Goal: Task Accomplishment & Management: Use online tool/utility

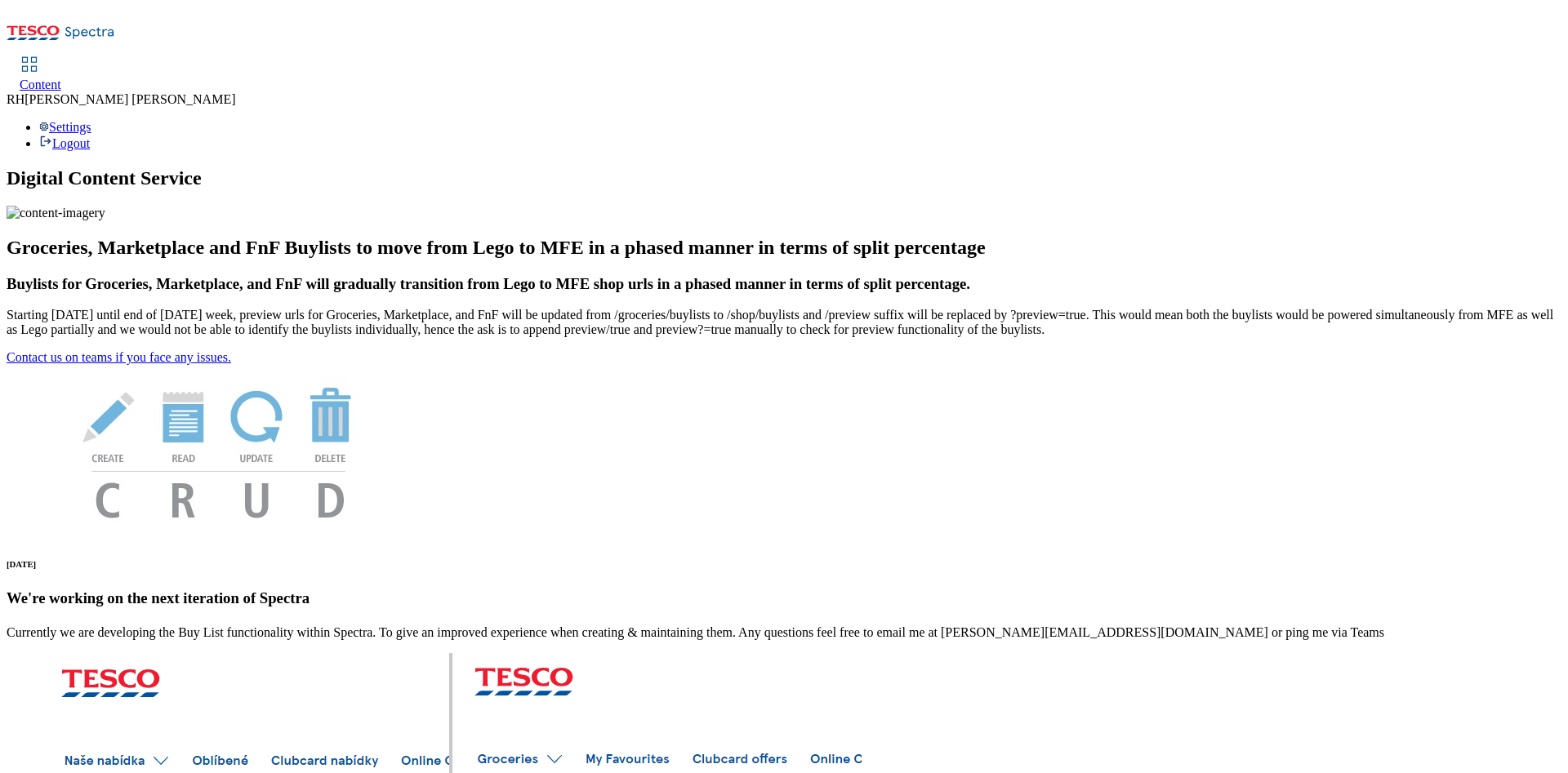
click at [61, 58] on link "Content" at bounding box center [41, 75] width 42 height 34
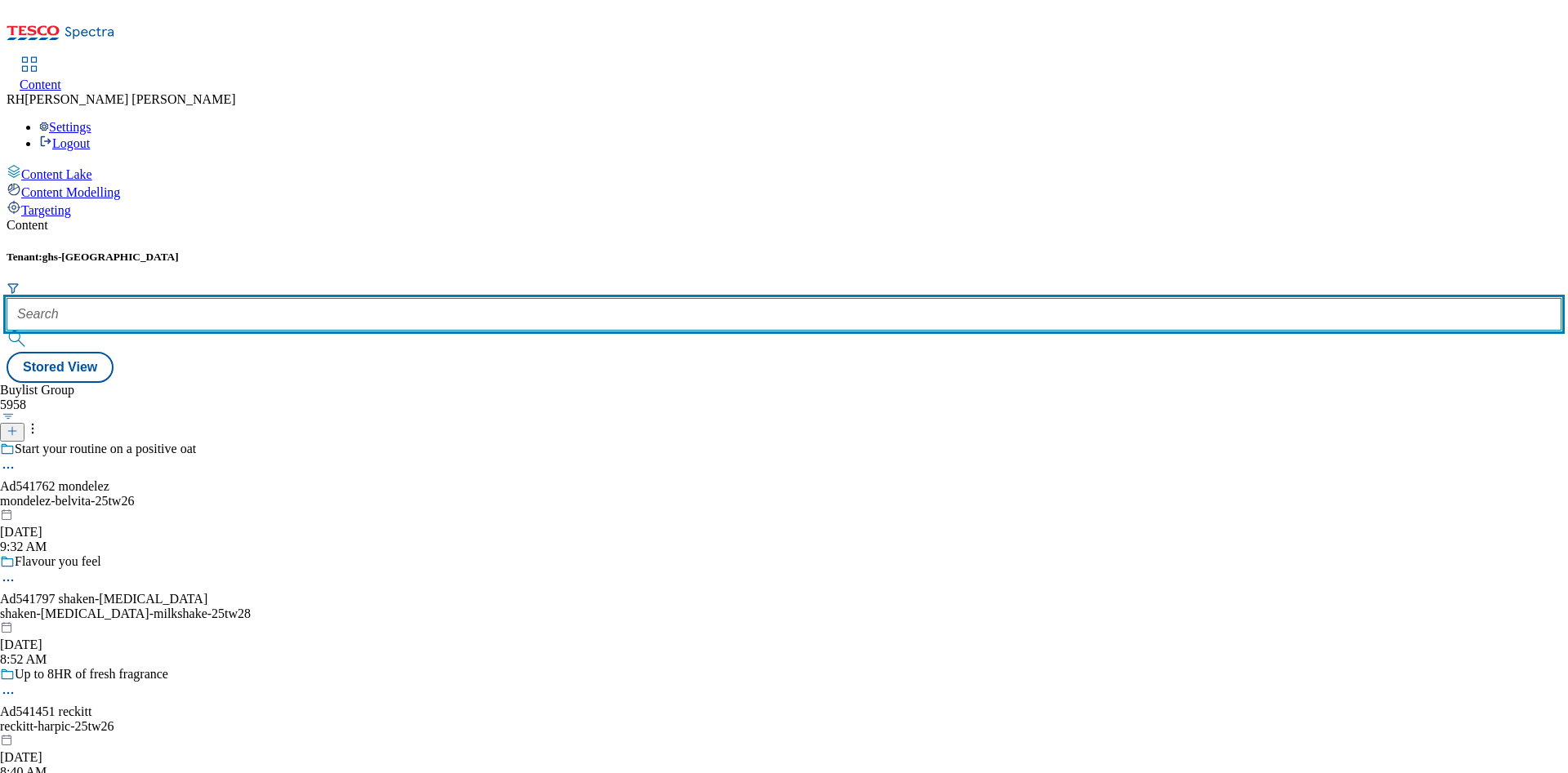
click at [345, 298] on input "text" at bounding box center [784, 314] width 1555 height 32
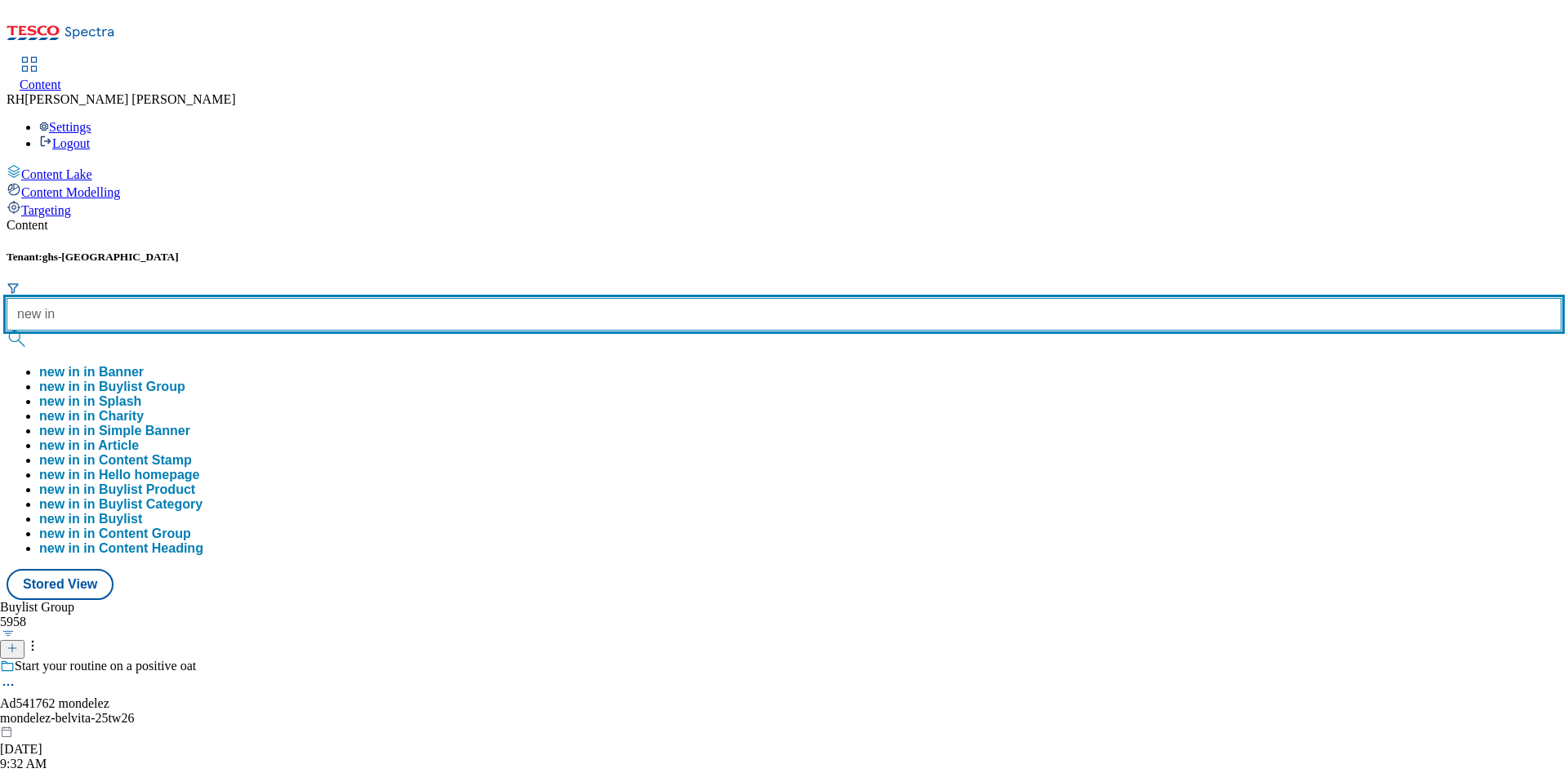
type input "new in"
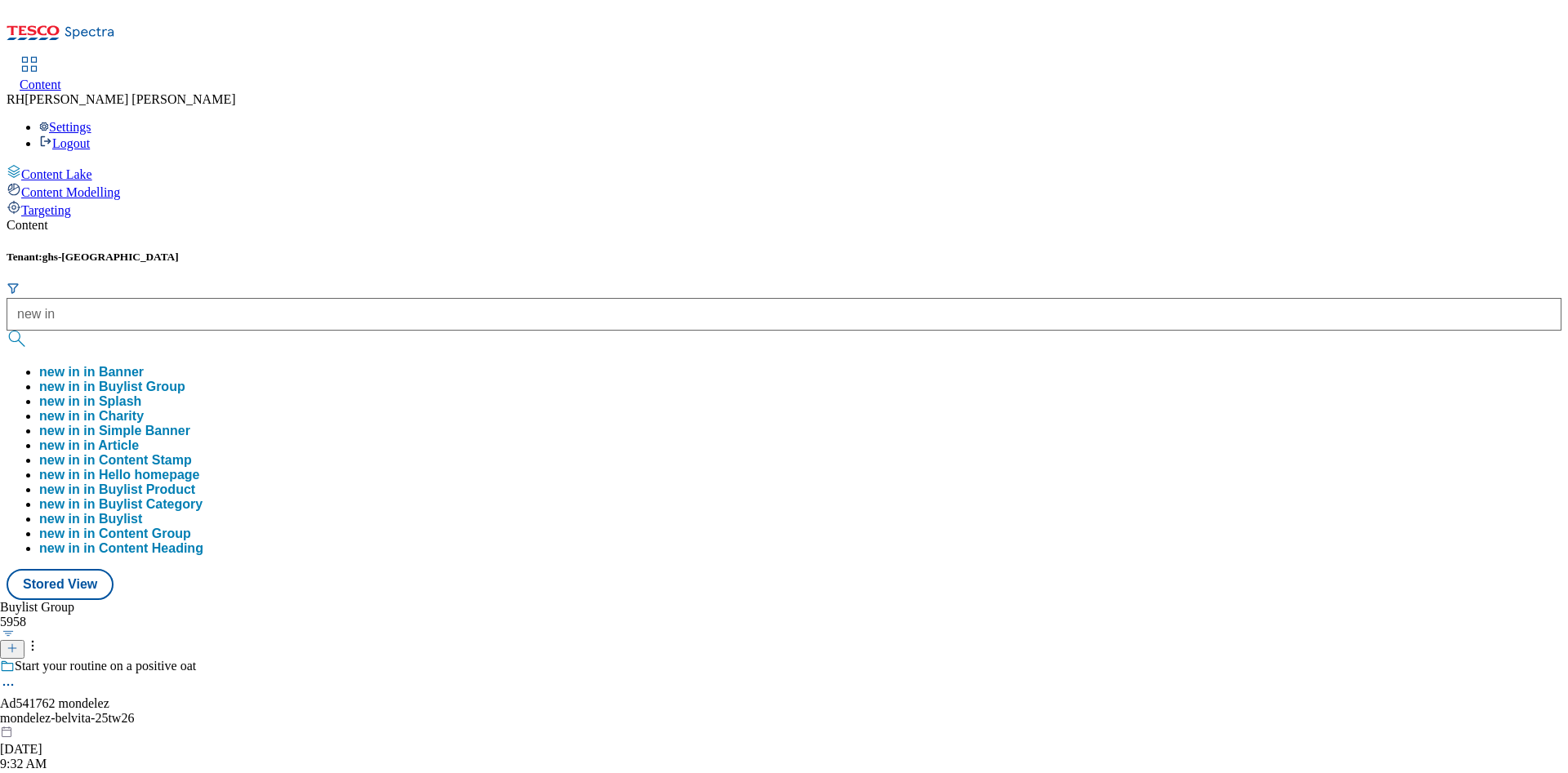
click at [185, 379] on button "new in in Buylist Group" at bounding box center [112, 387] width 146 height 15
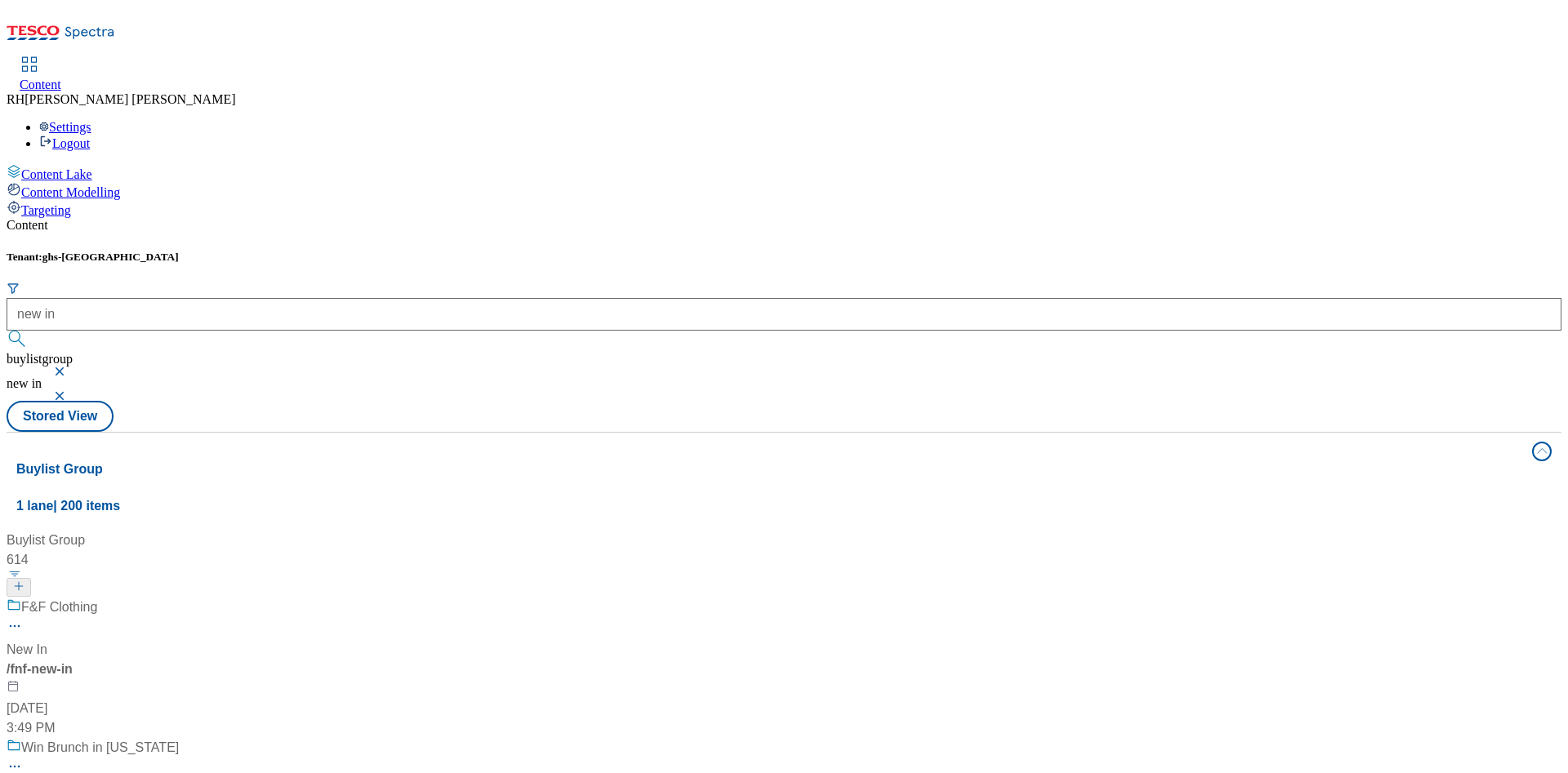
click at [218, 598] on div "F&F Clothing New In / fnf-new-in May 1, 2025 3:49 PM" at bounding box center [112, 668] width 212 height 140
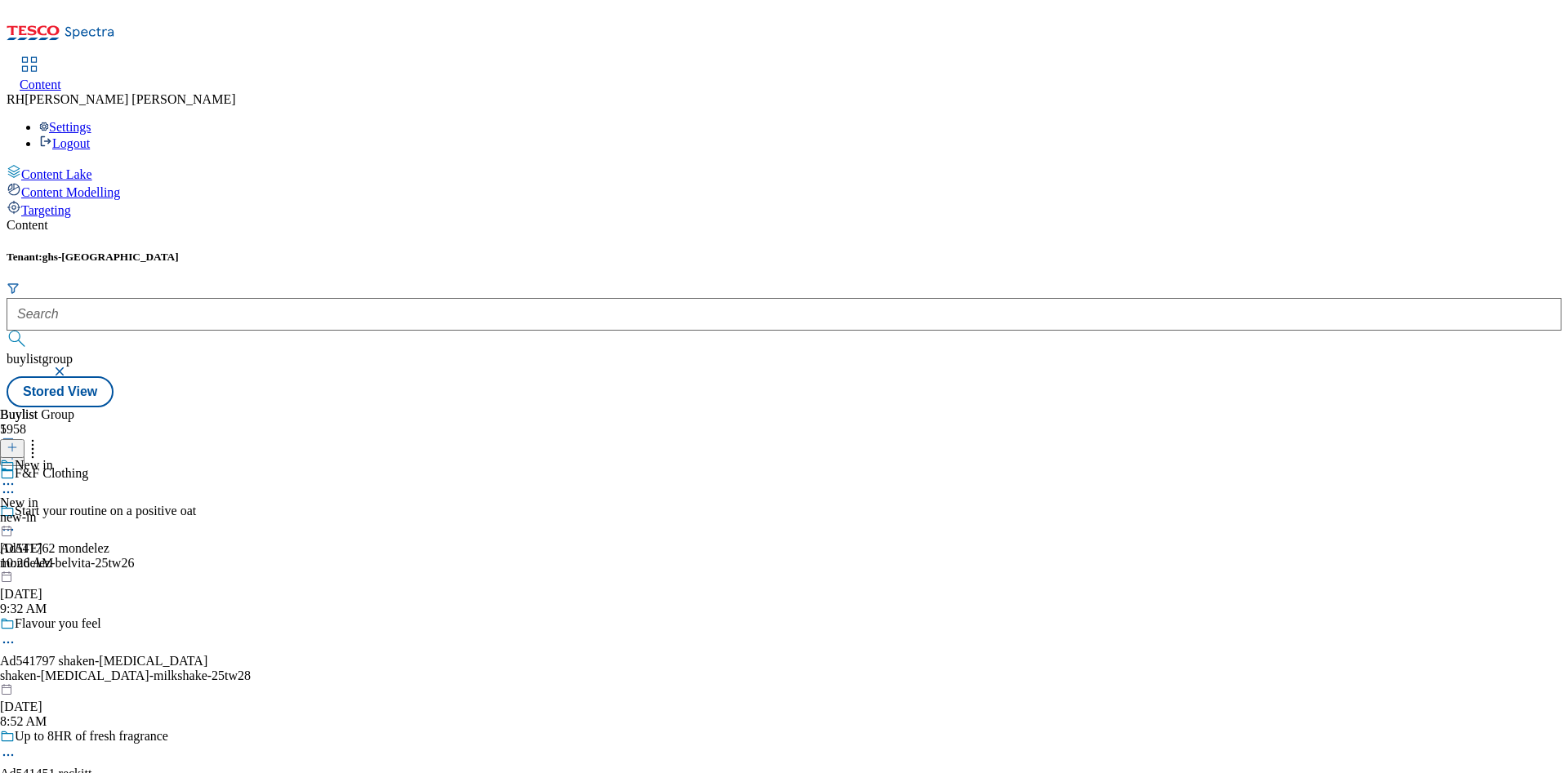
click at [53, 511] on div "new-in" at bounding box center [27, 518] width 53 height 15
click at [99, 623] on div "men" at bounding box center [49, 630] width 99 height 15
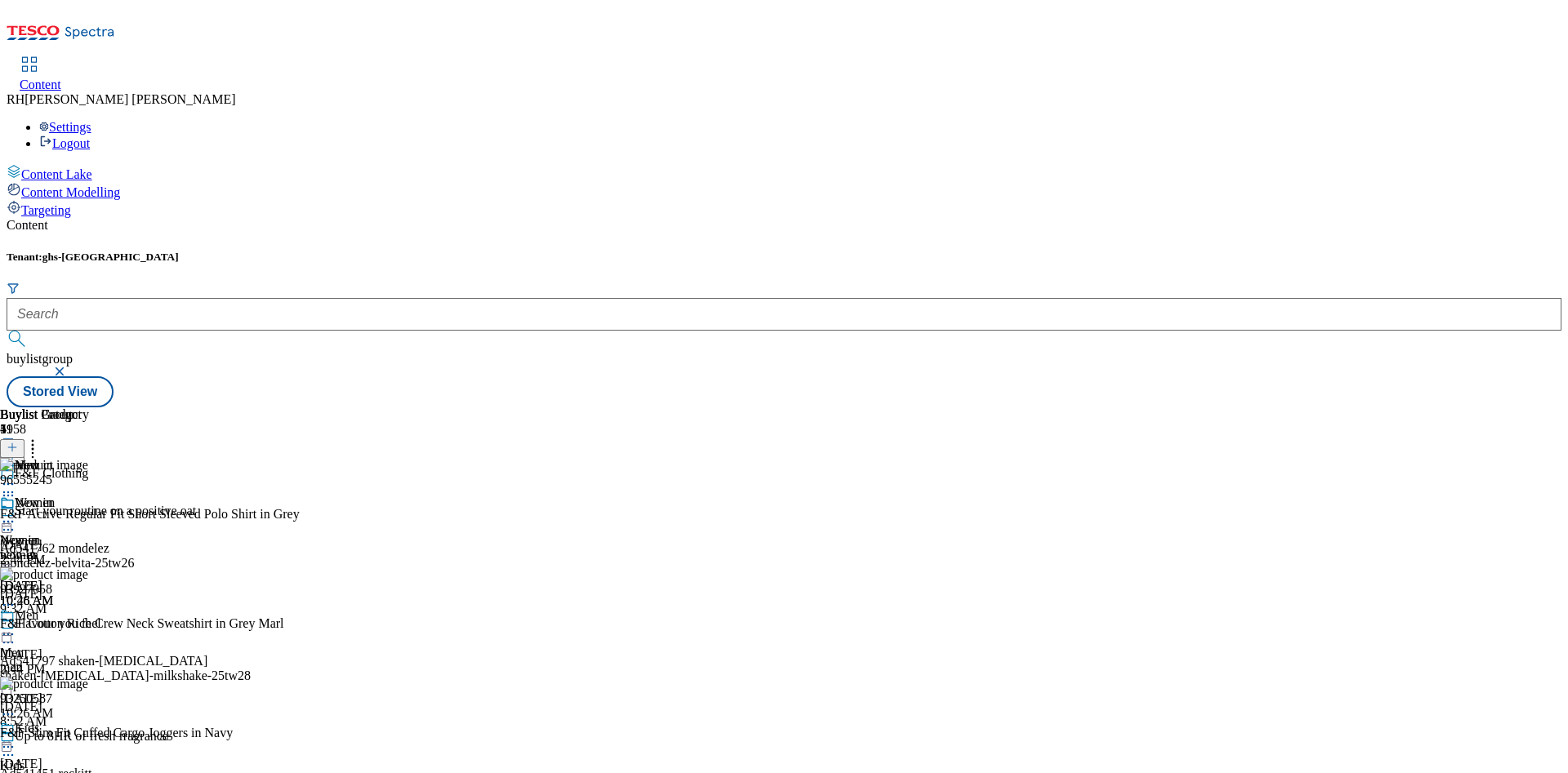
click at [24, 439] on button at bounding box center [12, 448] width 24 height 19
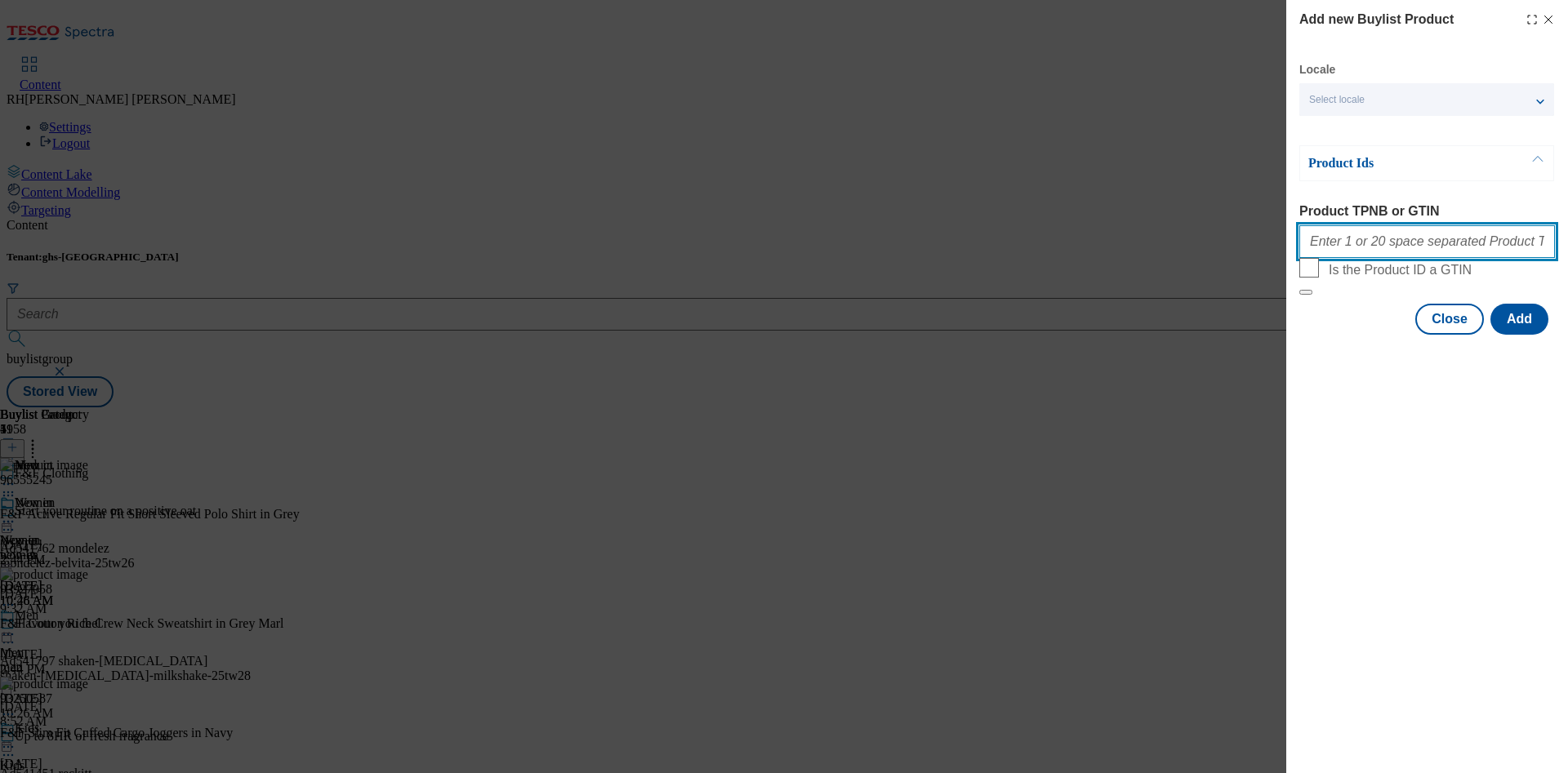
click at [1368, 238] on input "Product TPNB or GTIN" at bounding box center [1427, 241] width 256 height 32
paste input "96498750 96651230 96649060 96649209 96705938 96669410"
type input "96498750 96651230 96649060 96649209 96705938 96669410"
click at [1515, 335] on button "Add" at bounding box center [1520, 319] width 58 height 31
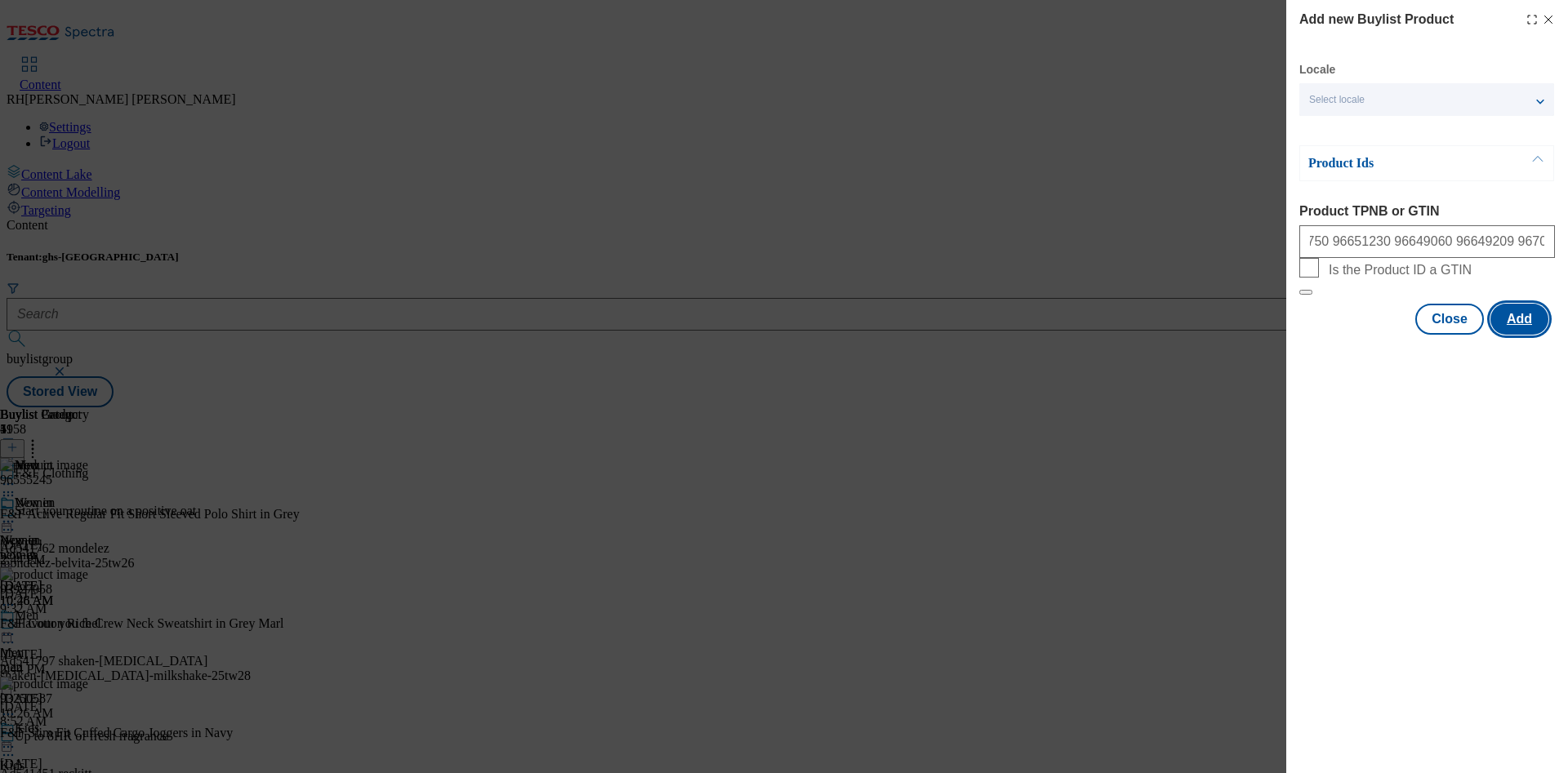
scroll to position [0, 0]
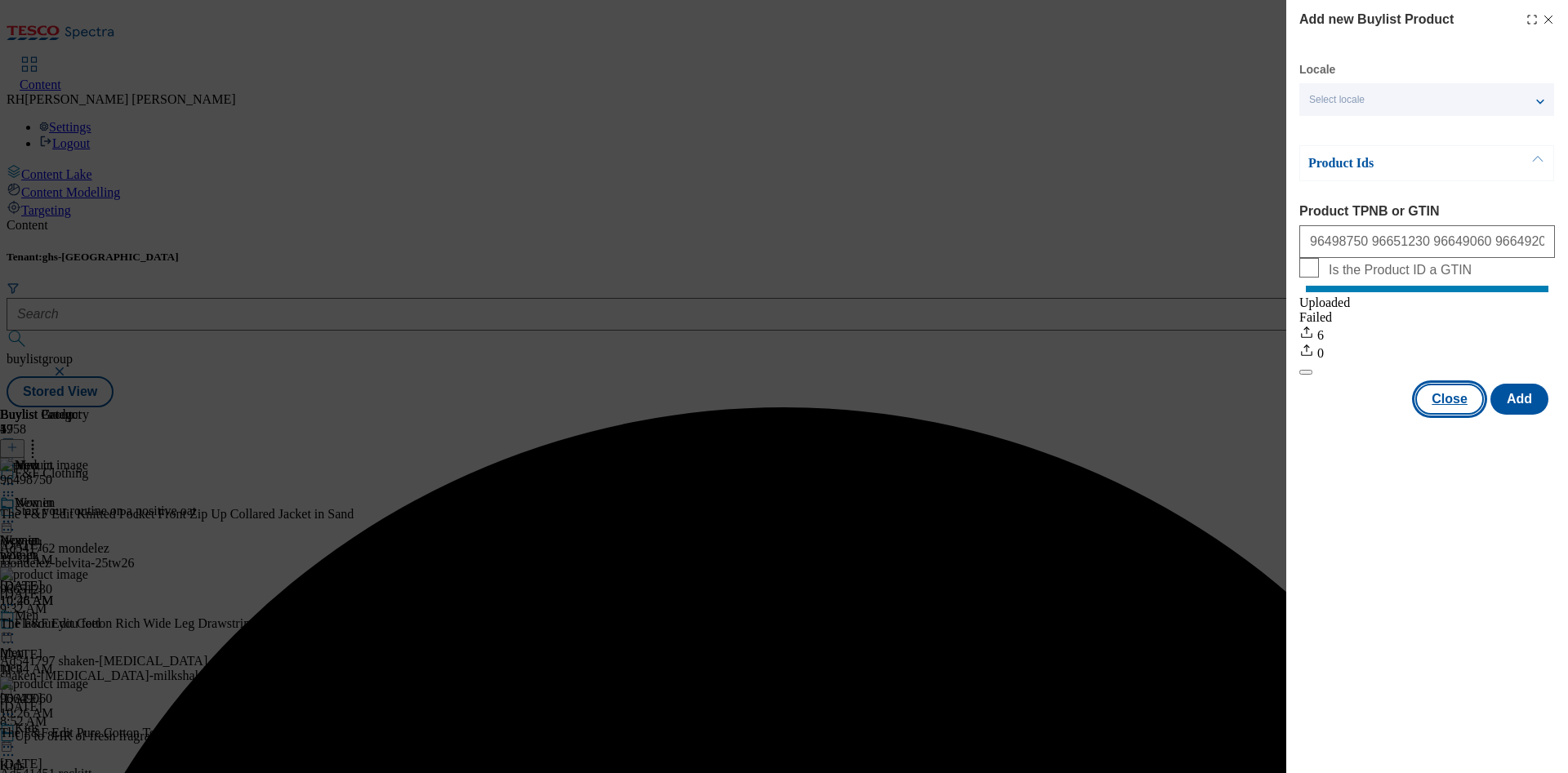
click at [1462, 413] on button "Close" at bounding box center [1449, 399] width 69 height 31
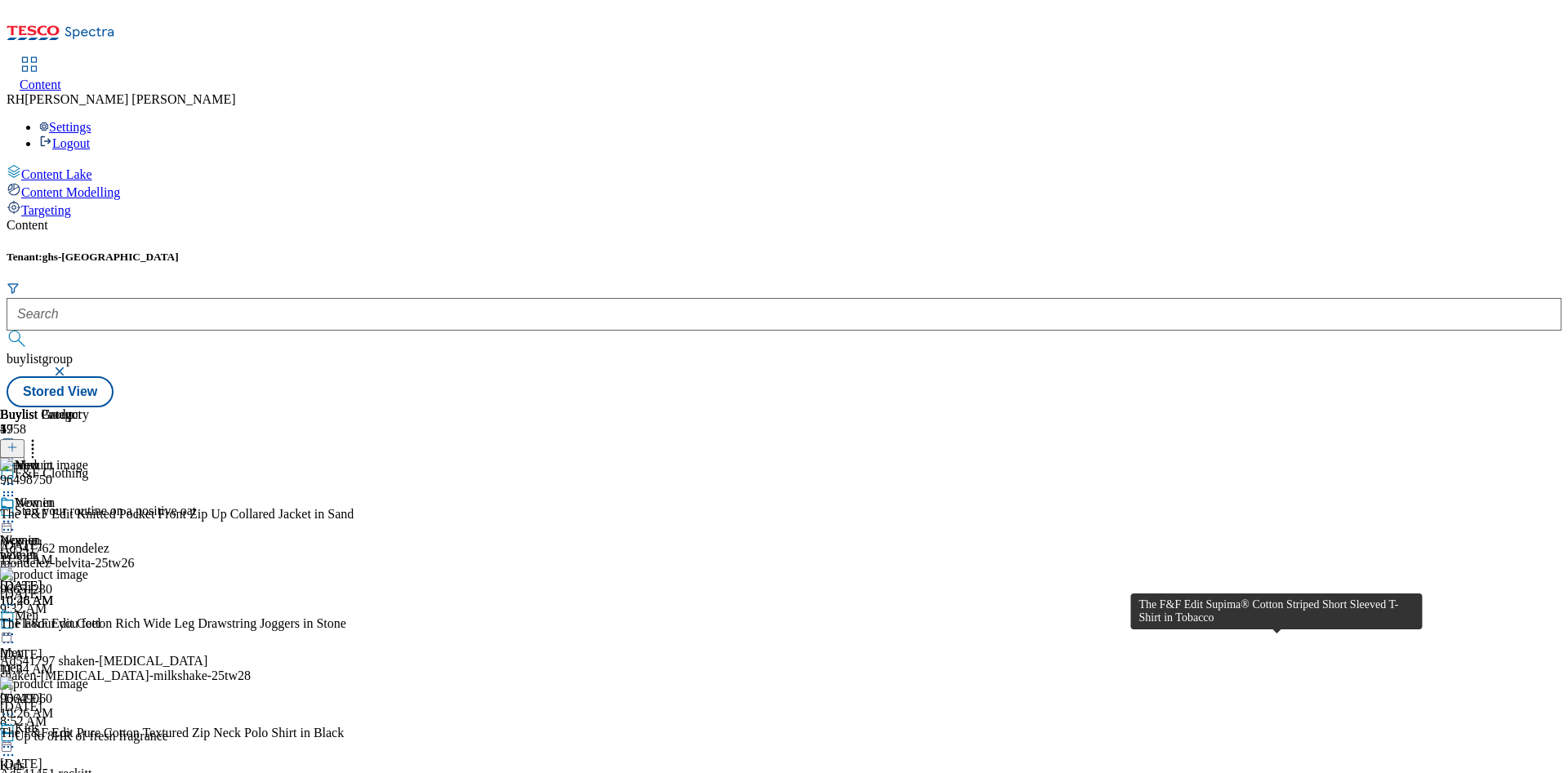
scroll to position [735, 0]
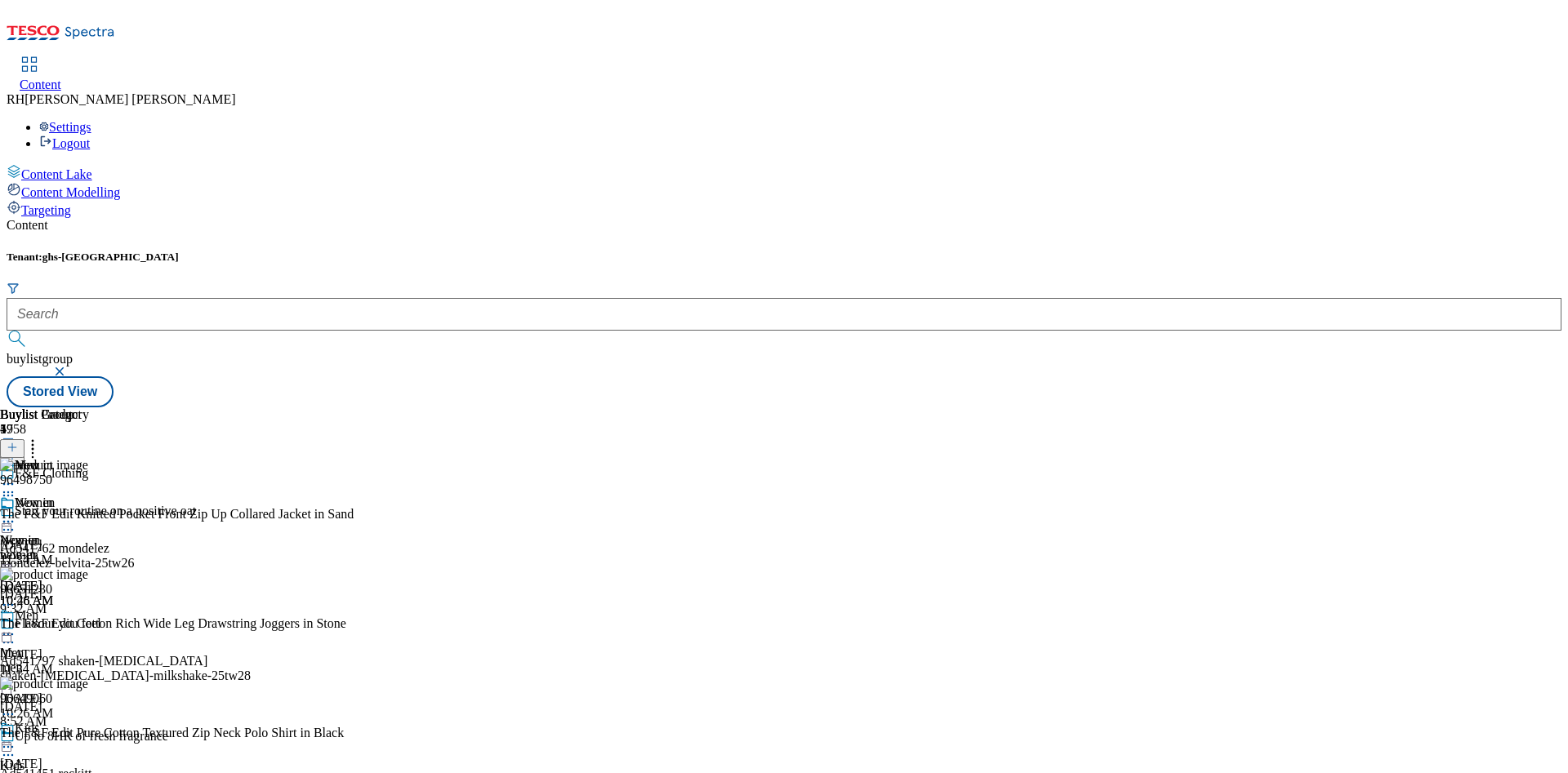
click at [17, 626] on icon at bounding box center [8, 634] width 17 height 17
click at [70, 663] on span "Edit" at bounding box center [60, 668] width 19 height 12
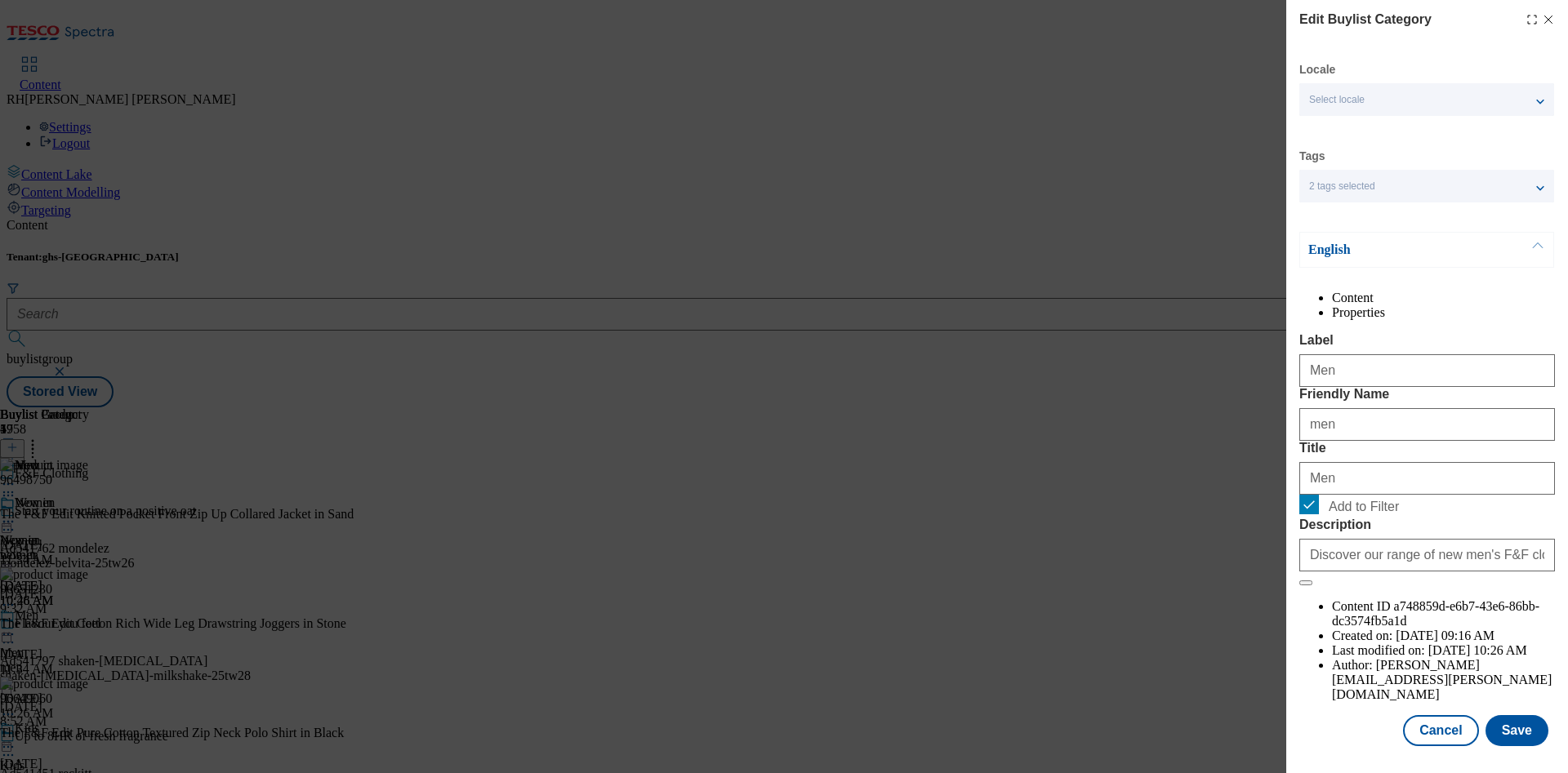
scroll to position [49, 0]
click at [1502, 715] on button "Save" at bounding box center [1517, 730] width 63 height 31
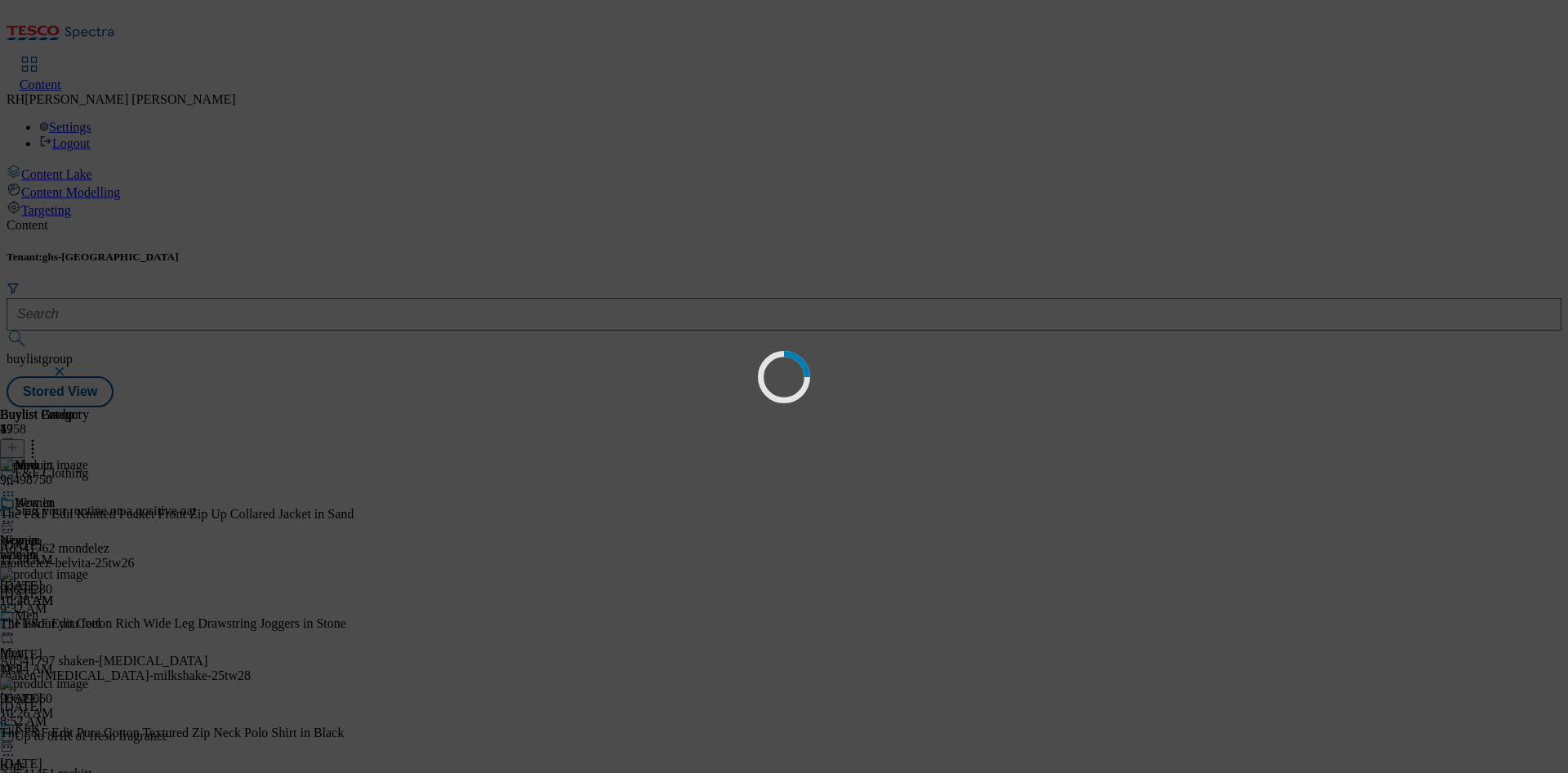
scroll to position [0, 0]
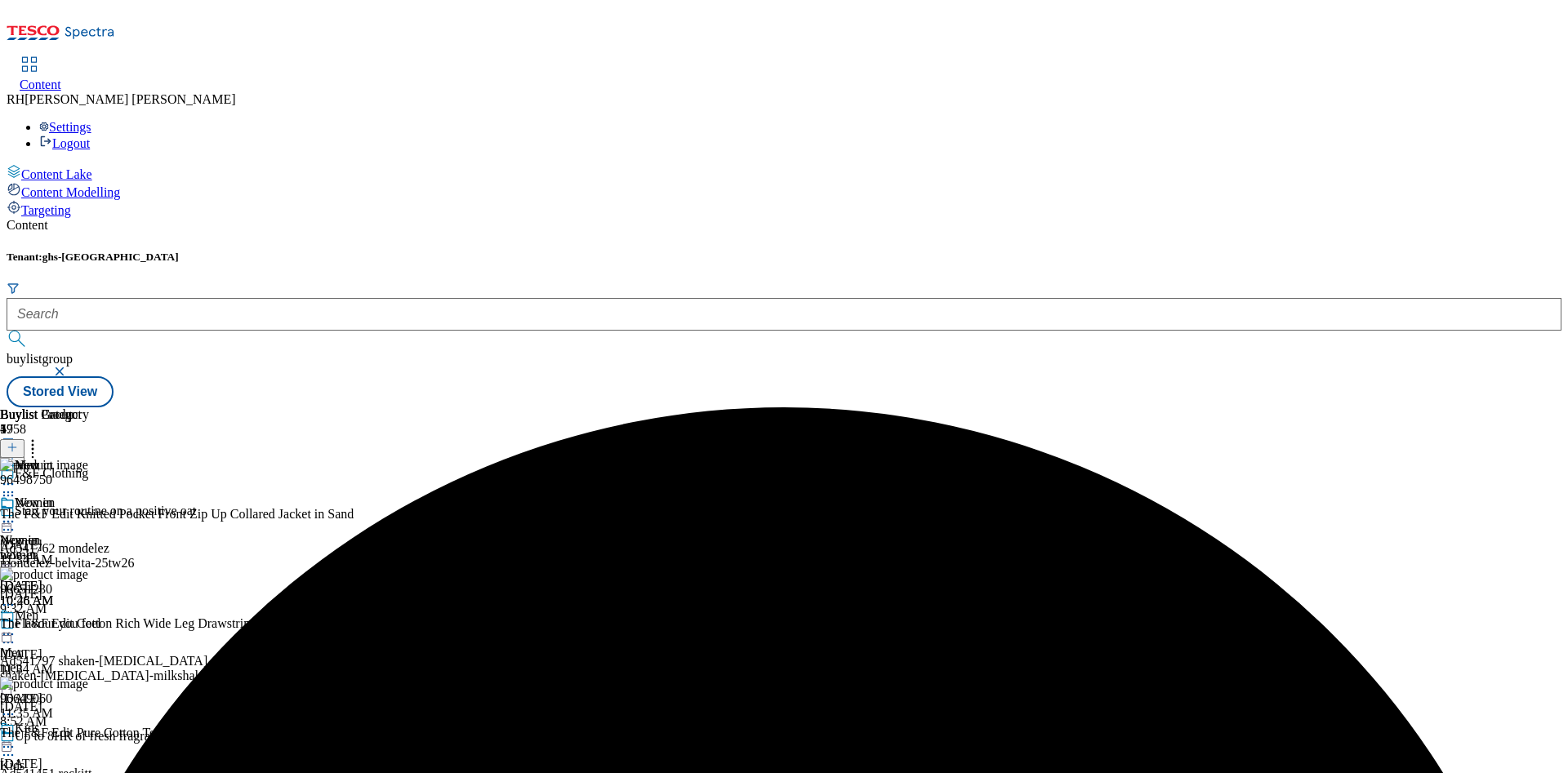
click at [17, 626] on icon at bounding box center [8, 634] width 17 height 17
click at [89, 738] on span "Preview" at bounding box center [70, 744] width 38 height 12
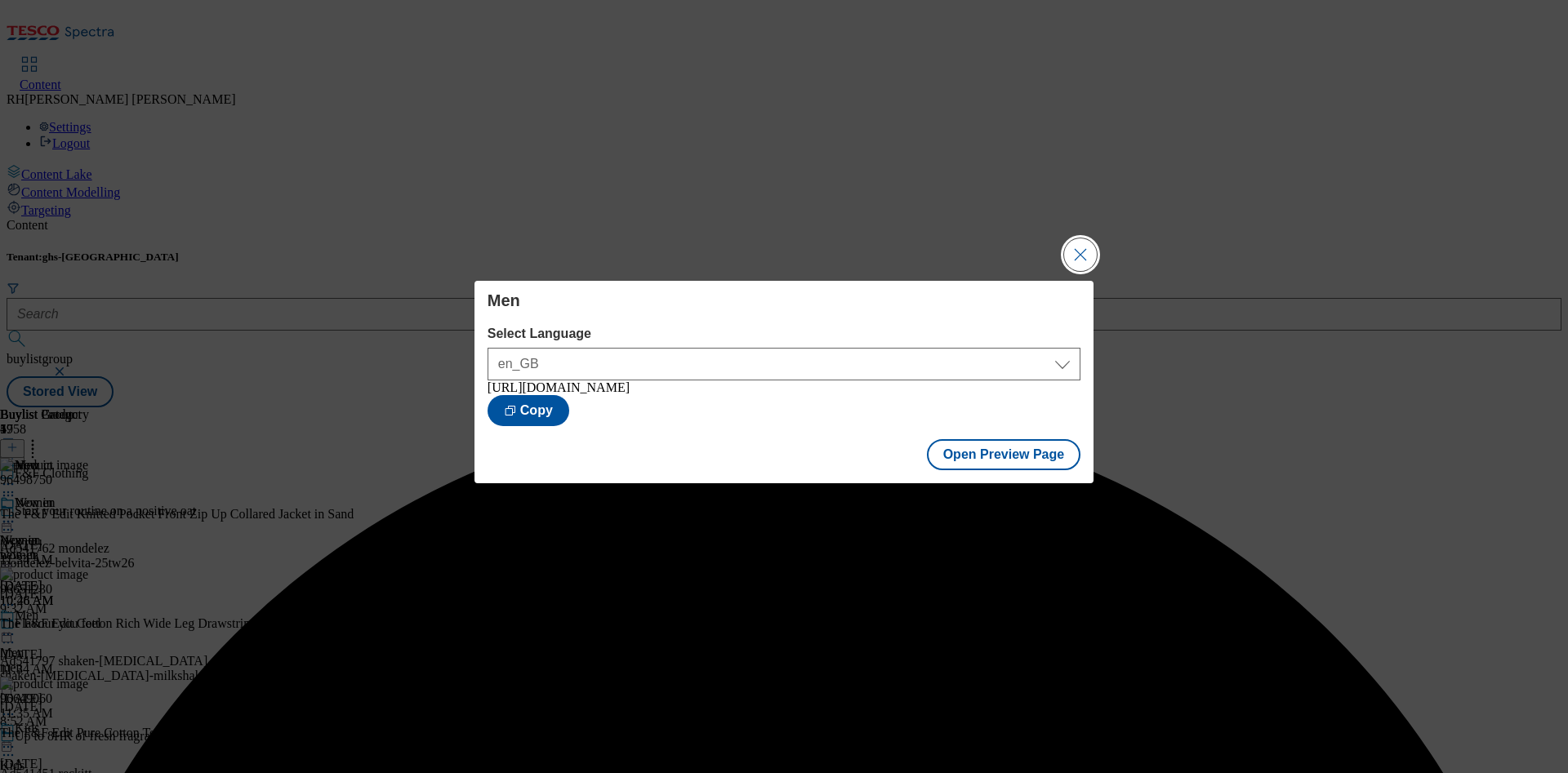
click at [1081, 249] on button "Close Modal" at bounding box center [1080, 254] width 32 height 32
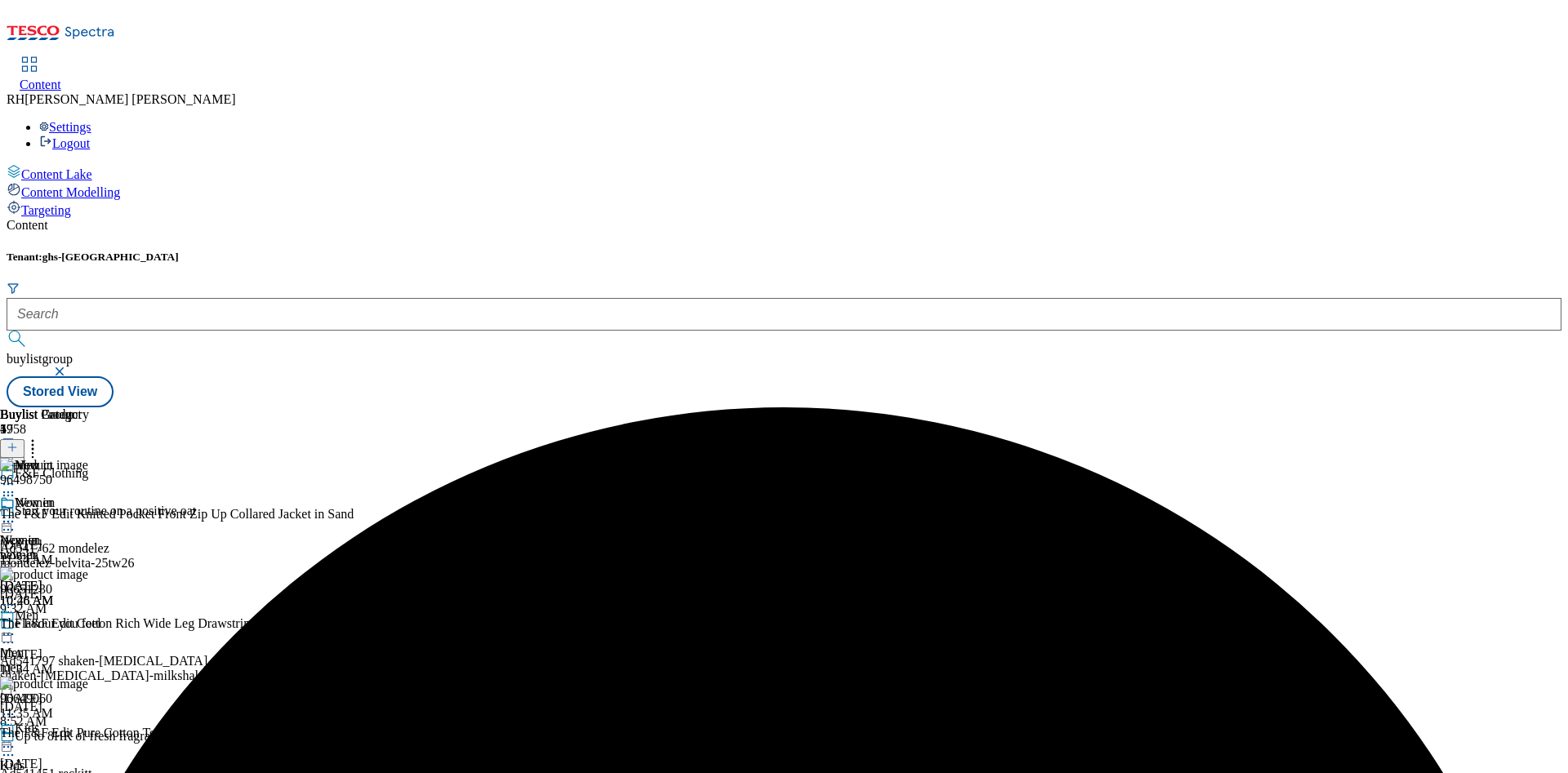
click at [99, 609] on div "Men" at bounding box center [49, 627] width 99 height 37
click at [17, 626] on icon at bounding box center [8, 634] width 17 height 17
click at [135, 772] on span "Open Preview Url" at bounding box center [93, 781] width 85 height 12
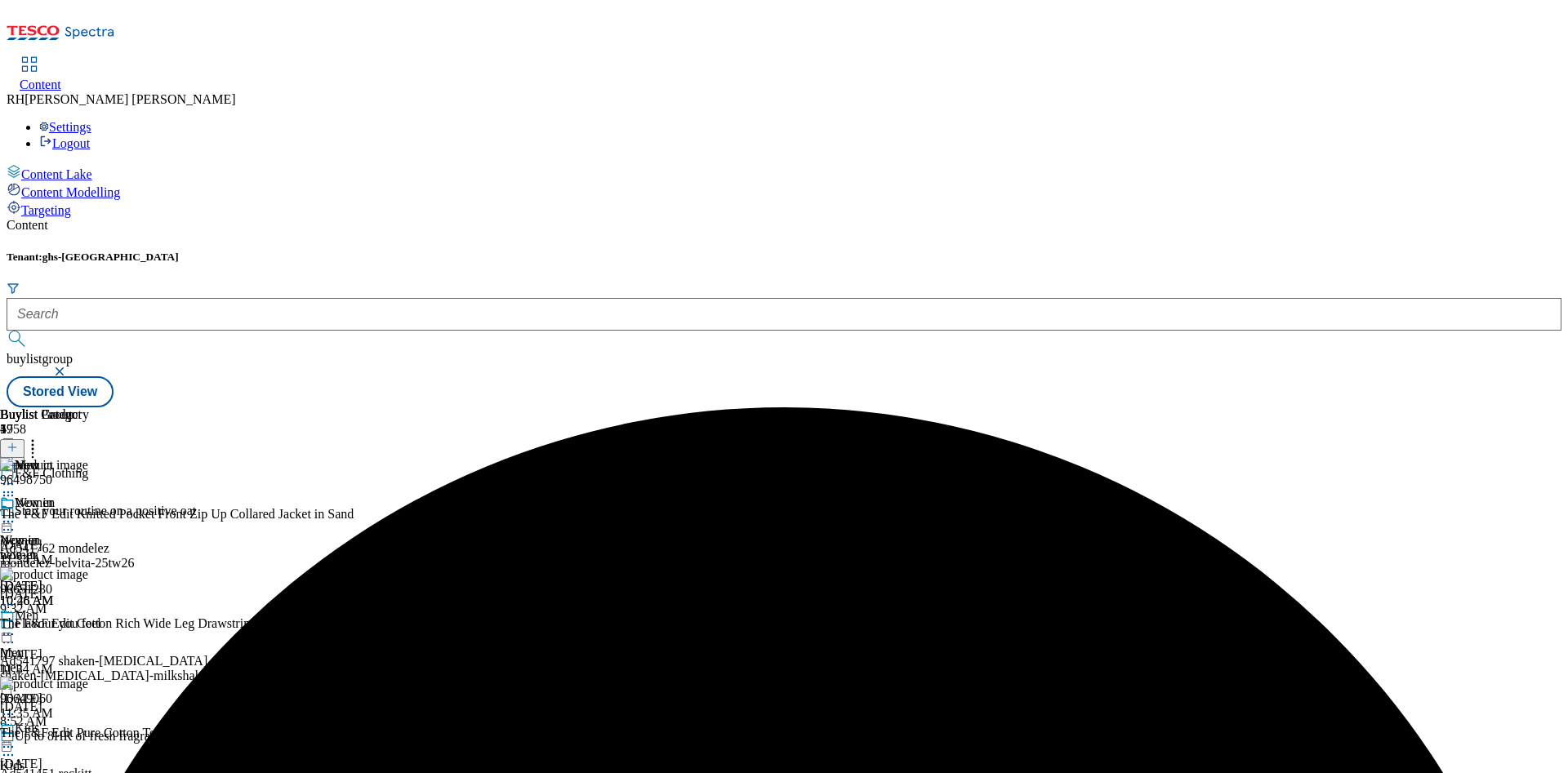
click at [17, 626] on icon at bounding box center [8, 634] width 17 height 17
click at [105, 757] on span "Un-preview" at bounding box center [78, 763] width 55 height 12
click at [41, 437] on icon at bounding box center [32, 445] width 17 height 17
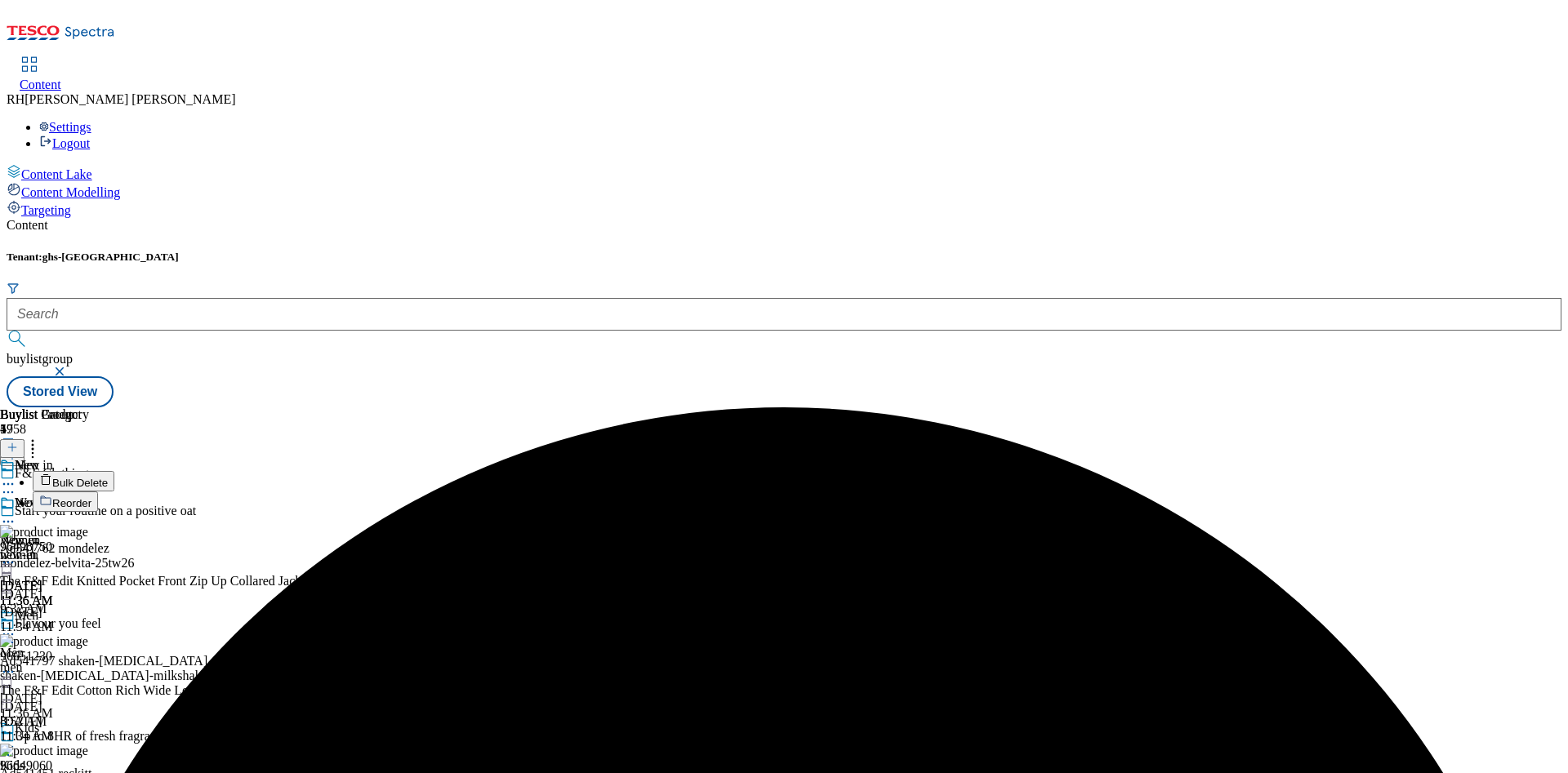
click at [108, 477] on span "Bulk Delete" at bounding box center [80, 482] width 56 height 12
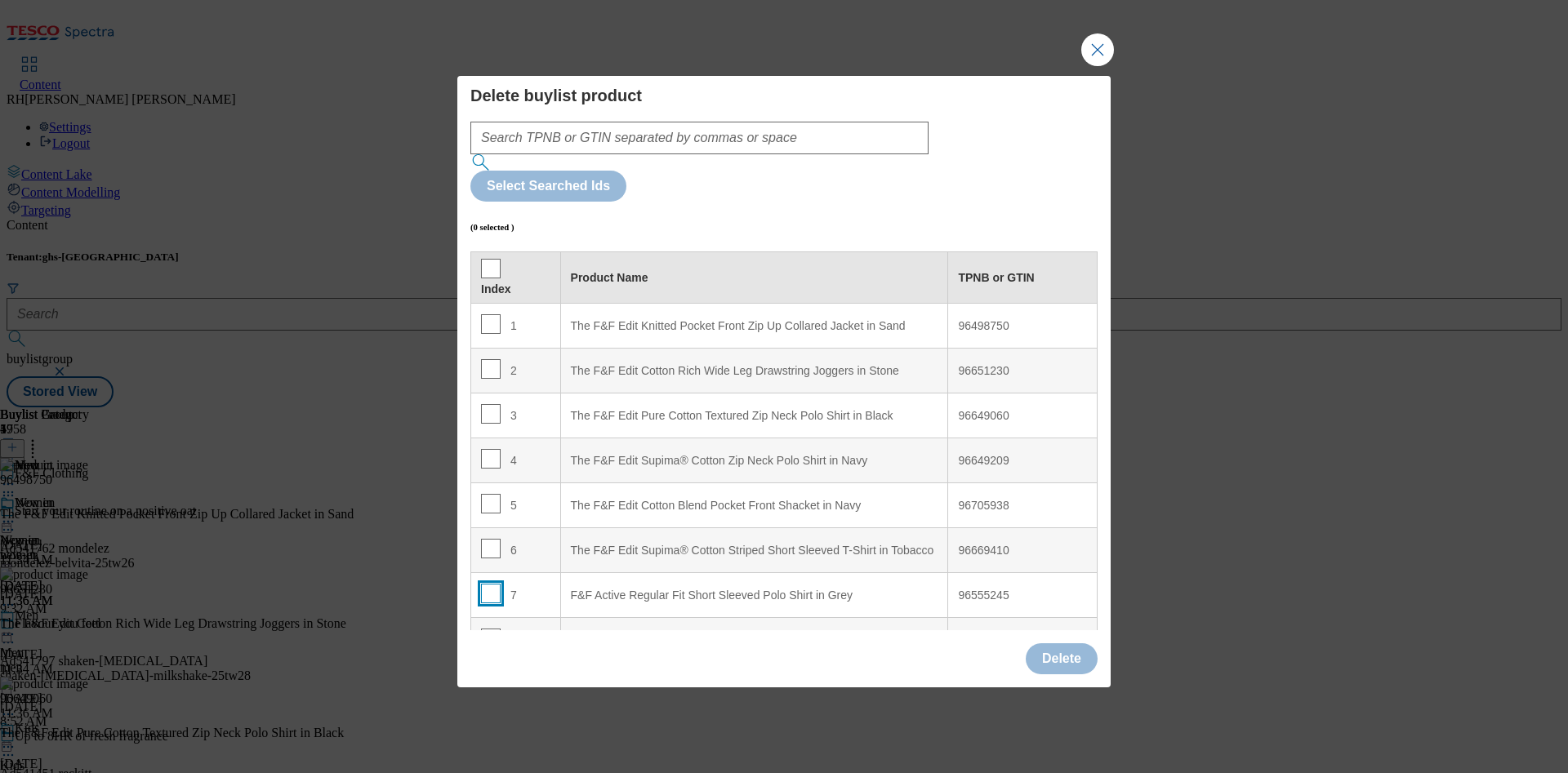
click at [488, 584] on input "Modal" at bounding box center [491, 594] width 20 height 20
checkbox input "true"
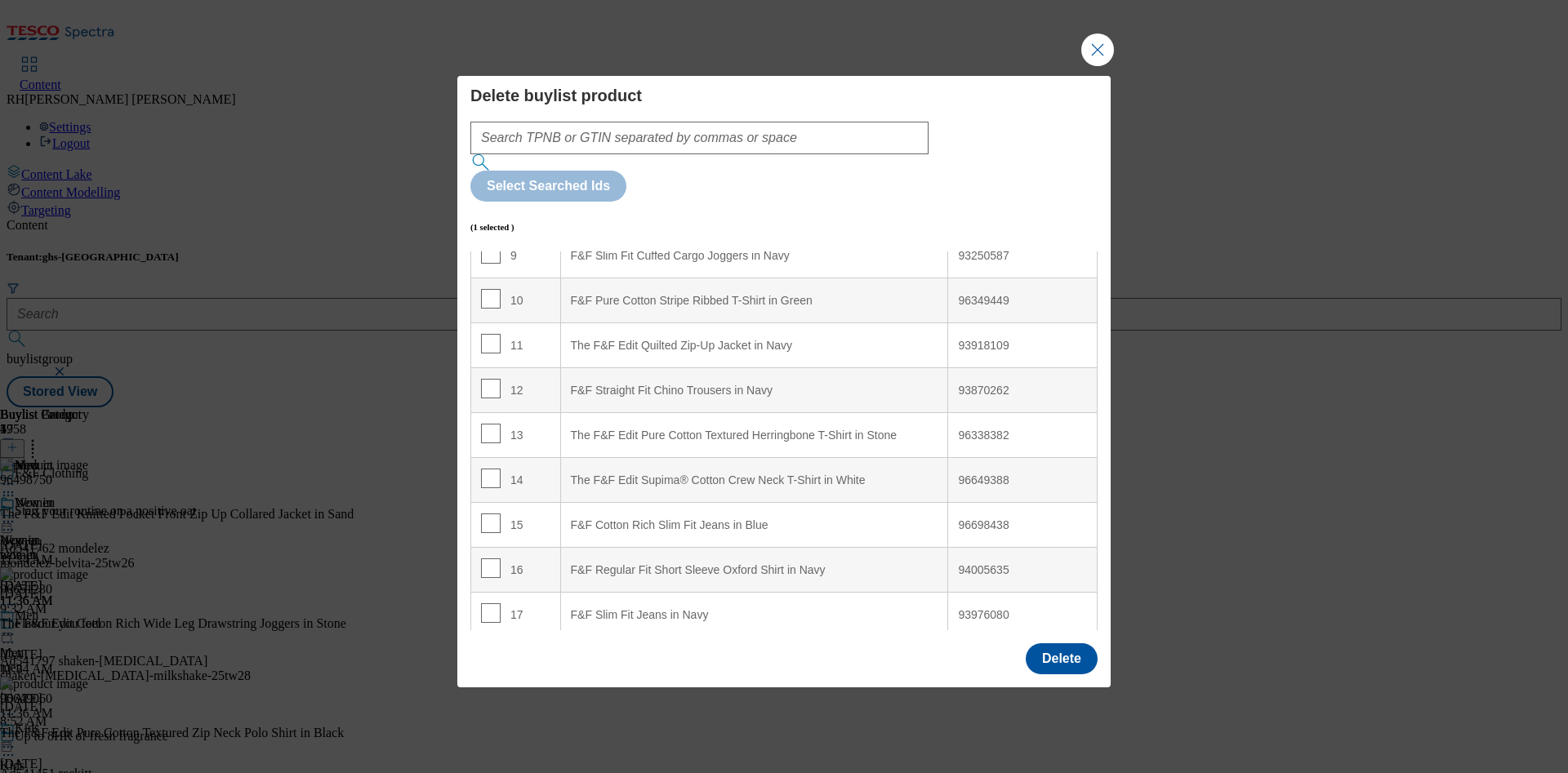
scroll to position [430, 0]
click at [1068, 643] on button "Delete" at bounding box center [1061, 658] width 72 height 31
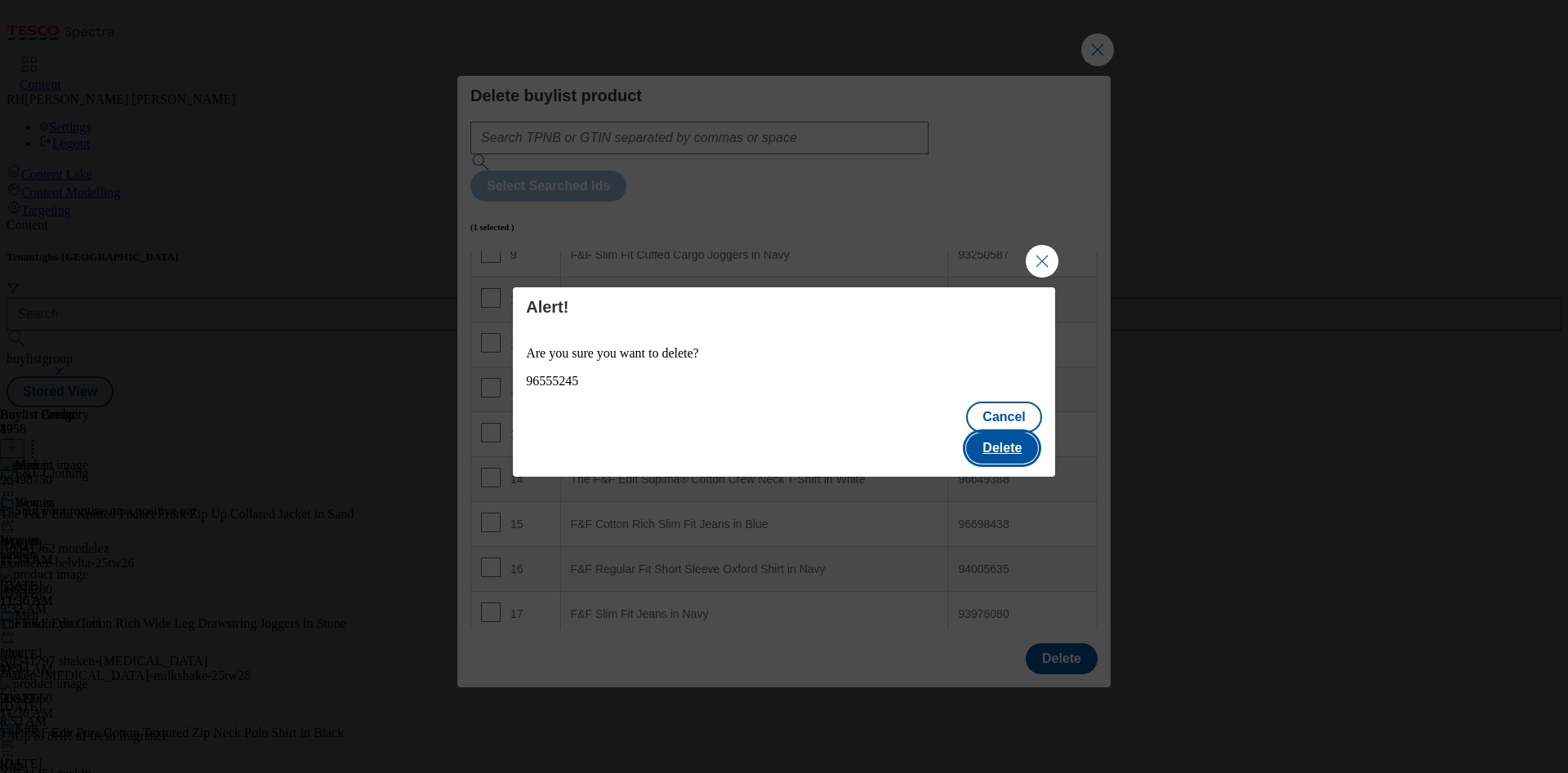
click at [1023, 435] on button "Delete" at bounding box center [1002, 448] width 72 height 31
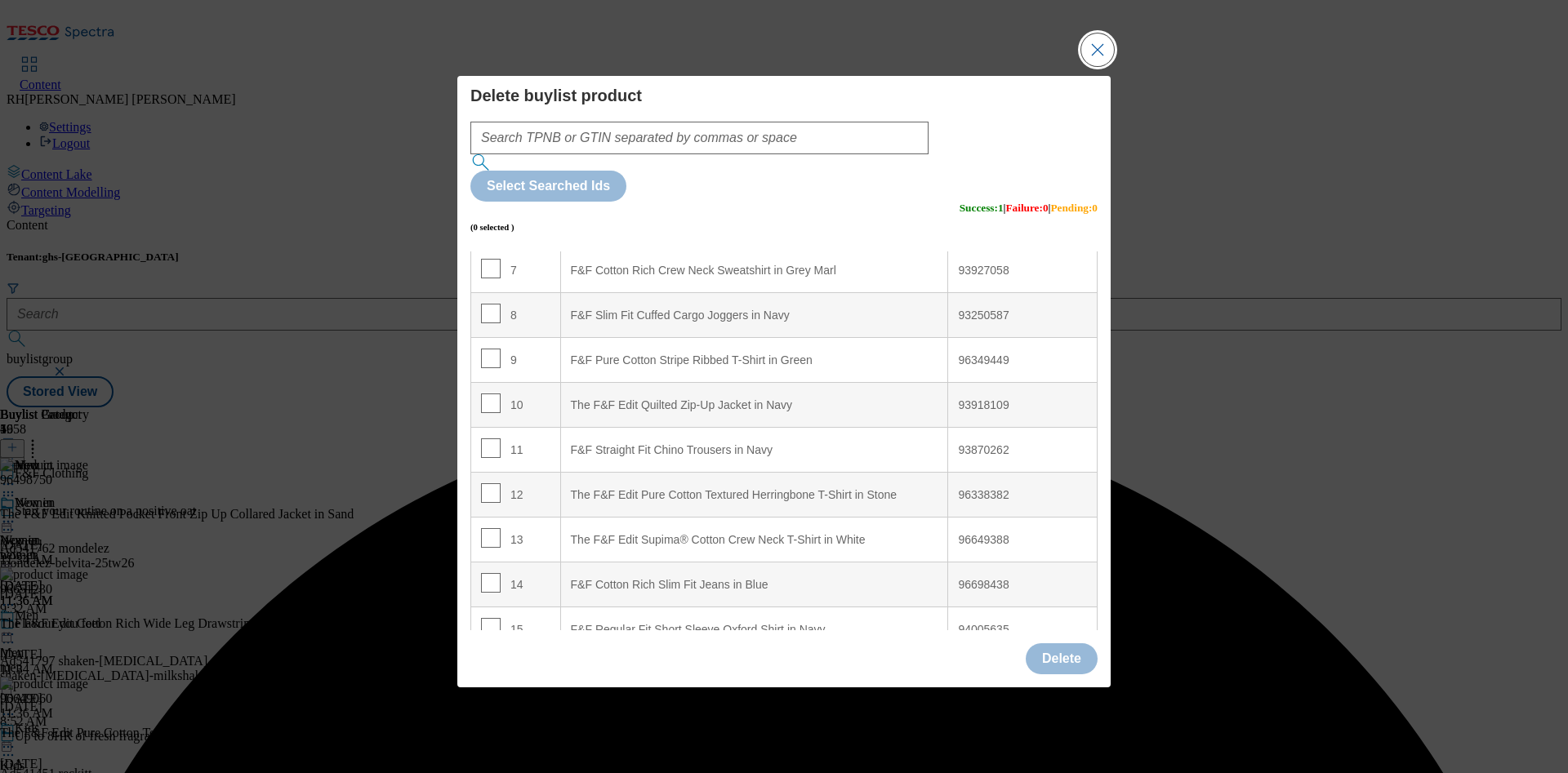
scroll to position [385, 0]
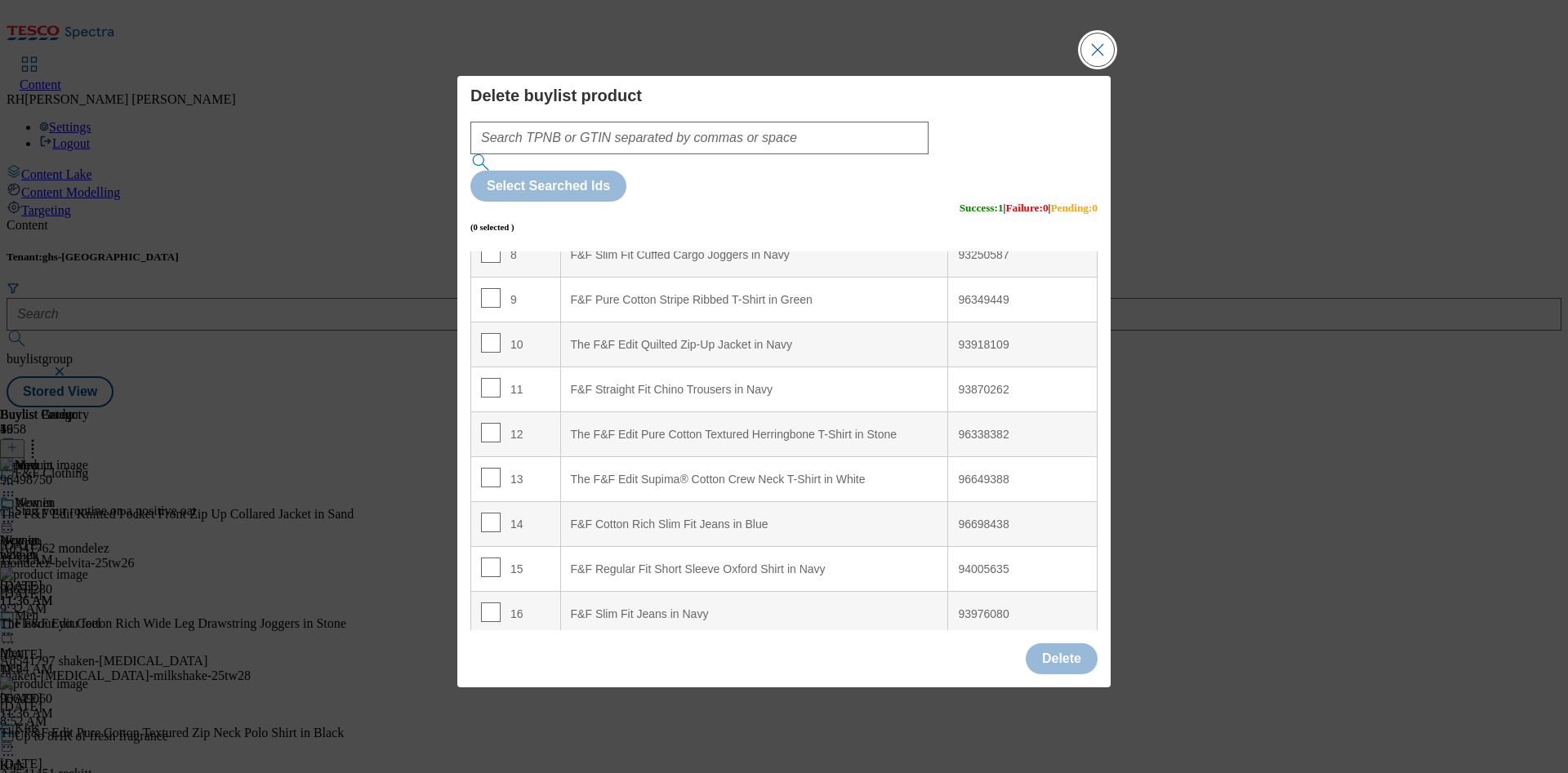
click at [1106, 66] on button "Close Modal" at bounding box center [1097, 49] width 32 height 32
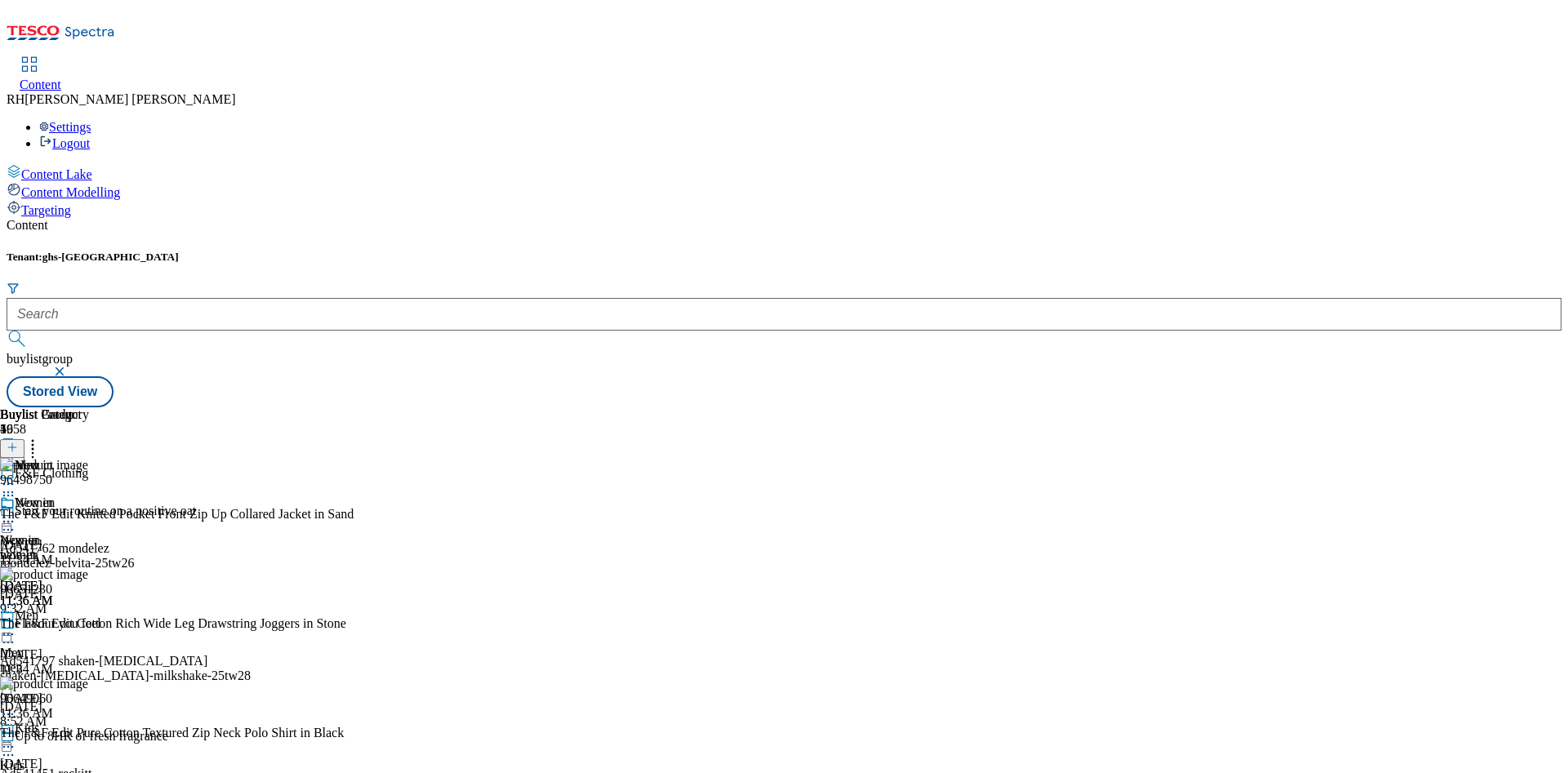
click at [17, 626] on icon at bounding box center [8, 634] width 17 height 17
click at [70, 663] on span "Edit" at bounding box center [60, 668] width 19 height 12
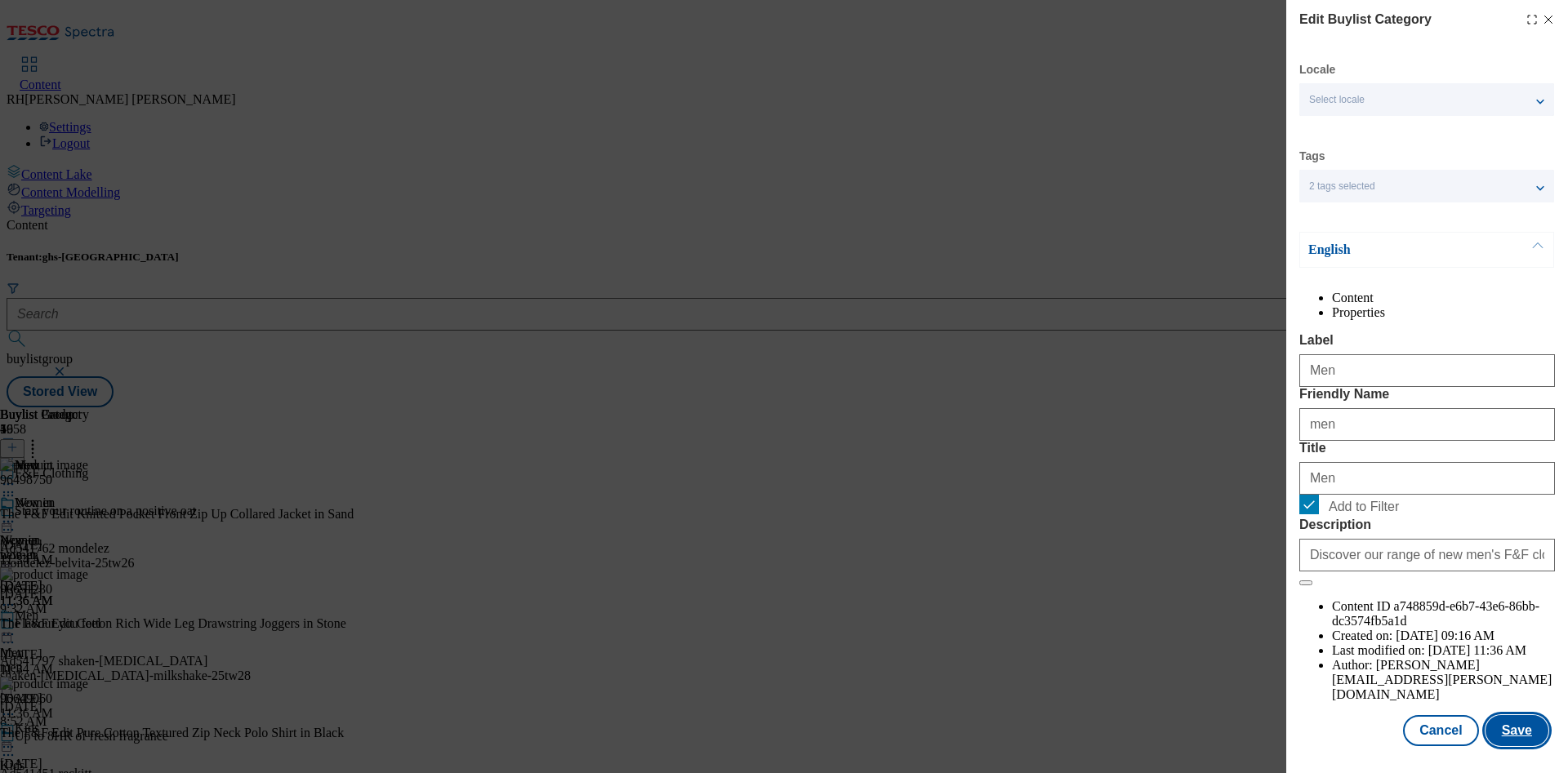
scroll to position [49, 0]
click at [1497, 719] on button "Save" at bounding box center [1517, 730] width 63 height 31
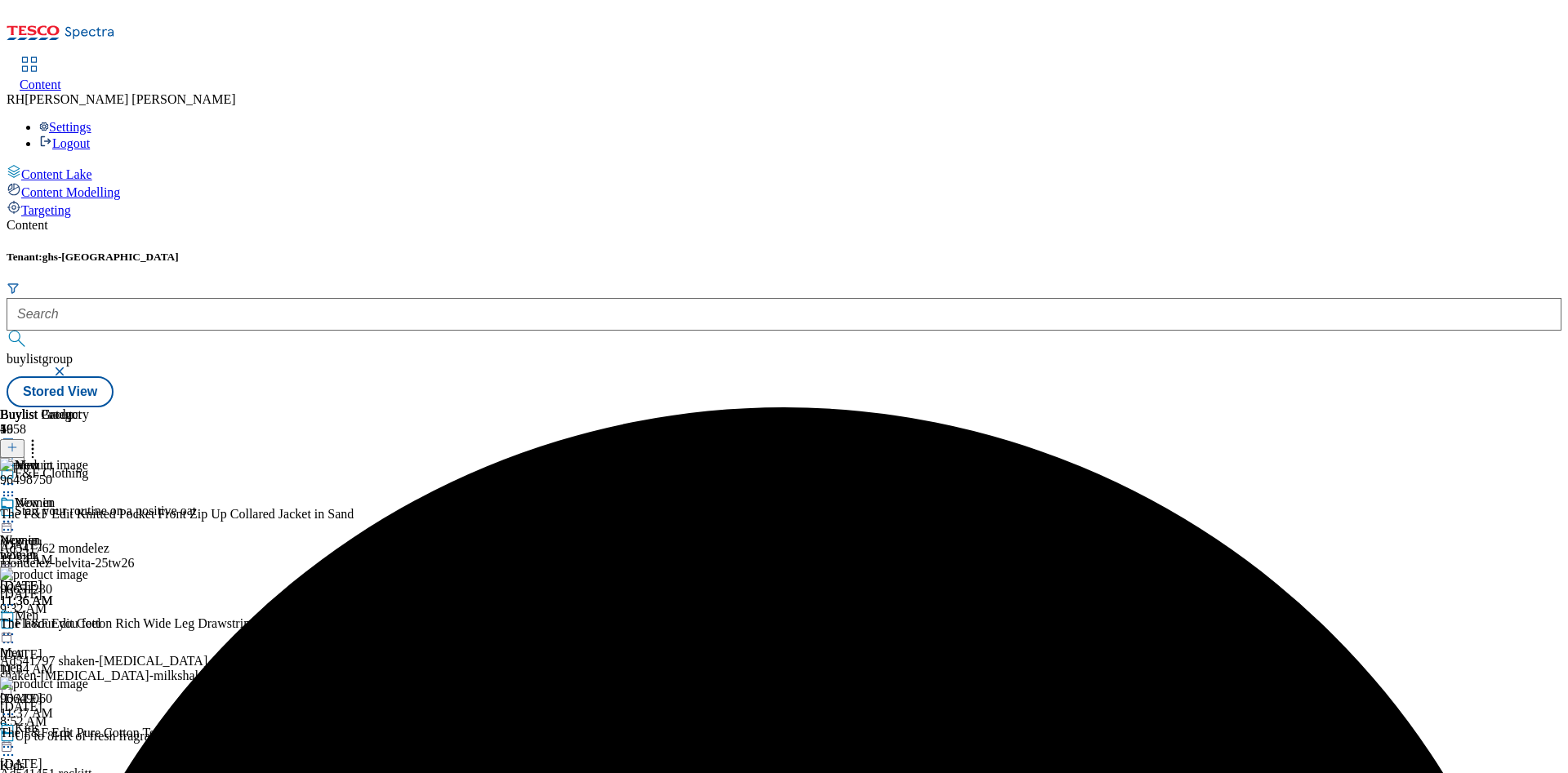
click at [17, 626] on icon at bounding box center [8, 634] width 17 height 17
click at [89, 738] on span "Preview" at bounding box center [70, 744] width 38 height 12
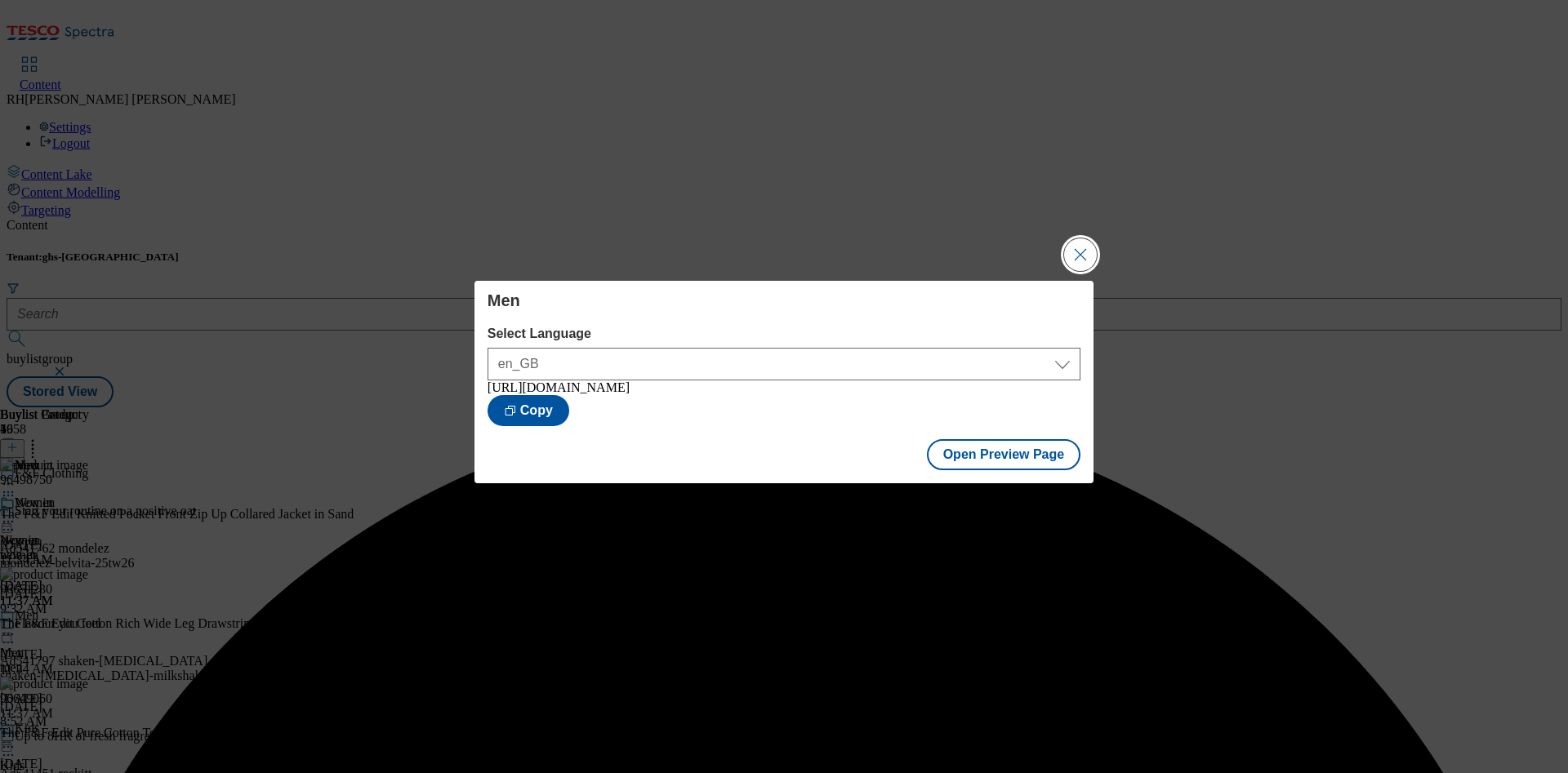
click at [1075, 238] on button "Close Modal" at bounding box center [1080, 254] width 32 height 32
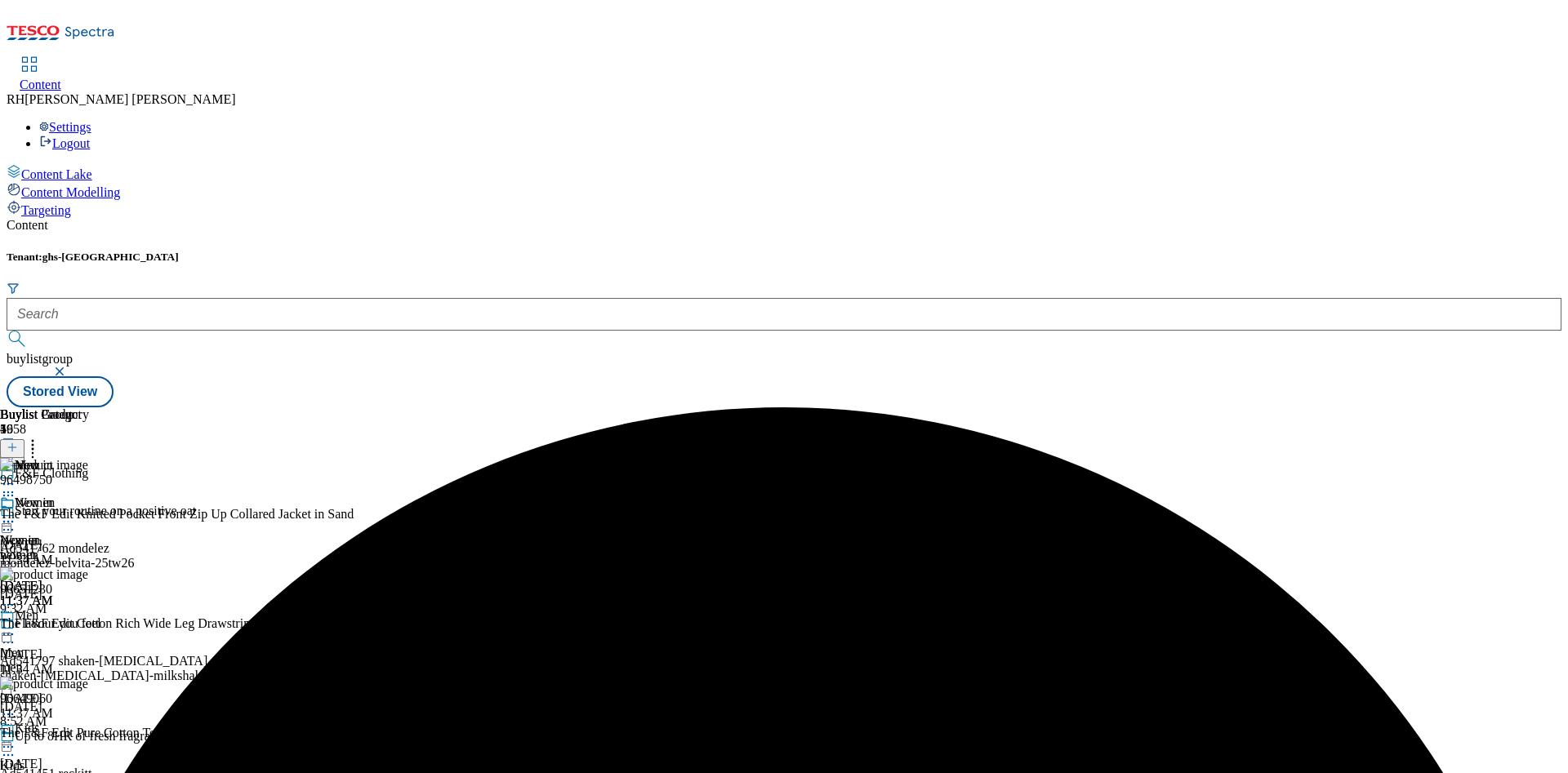
click at [17, 626] on icon at bounding box center [8, 634] width 17 height 17
click at [40, 533] on div "Women" at bounding box center [20, 541] width 40 height 15
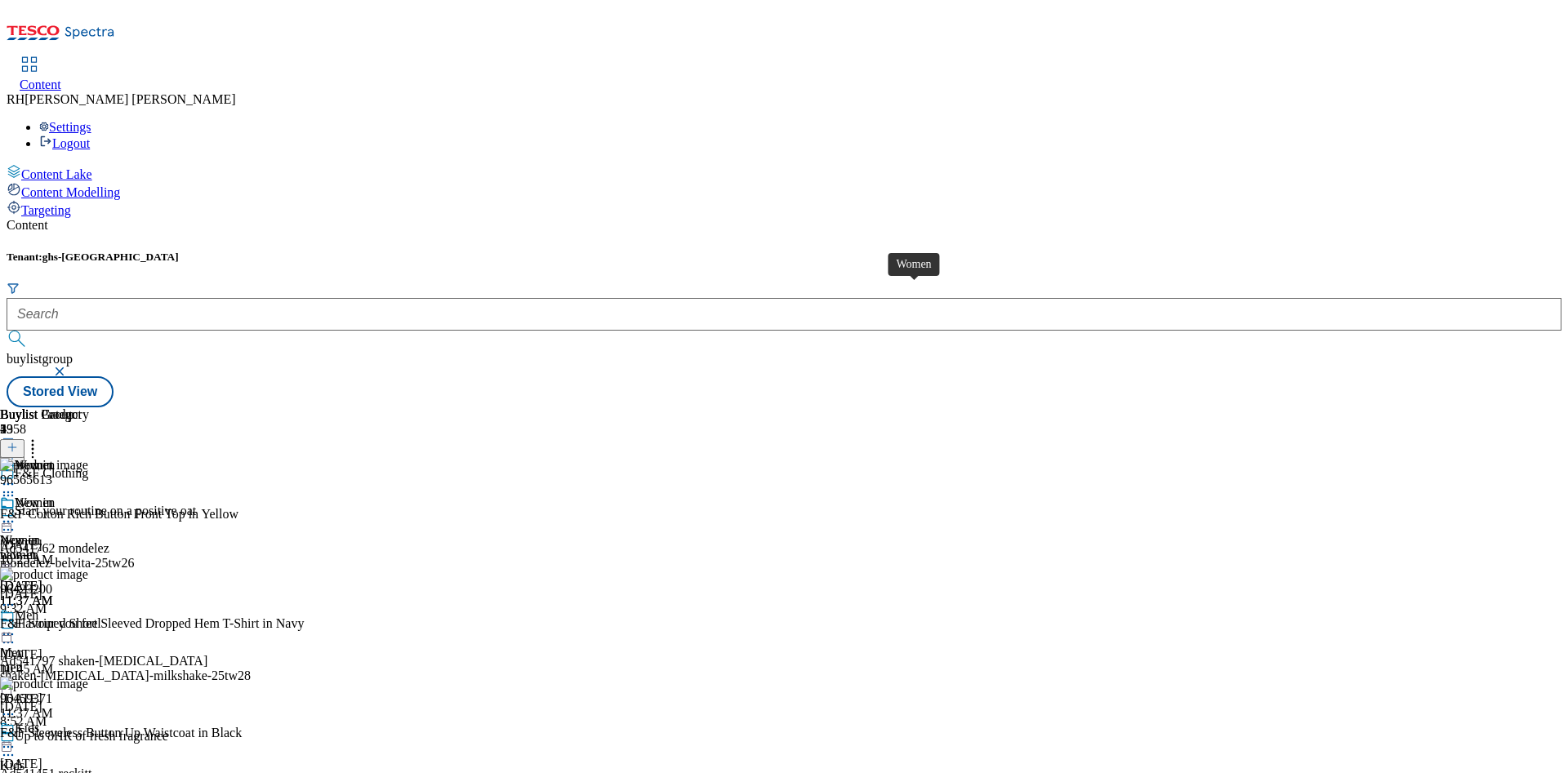
click at [40, 533] on div "Women" at bounding box center [20, 541] width 40 height 15
click at [17, 513] on icon at bounding box center [8, 521] width 17 height 17
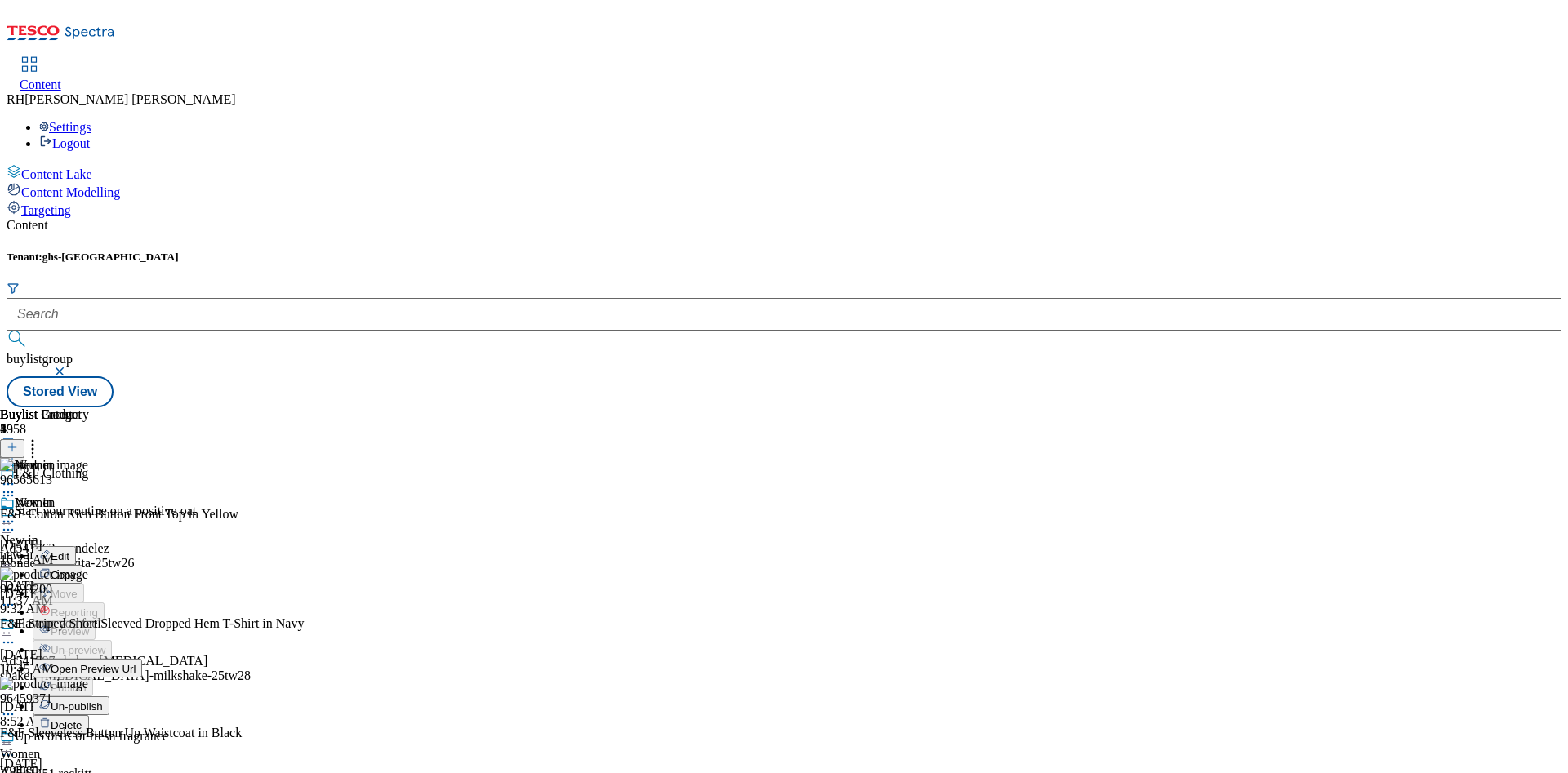
click at [103, 701] on span "Un-publish" at bounding box center [76, 707] width 52 height 12
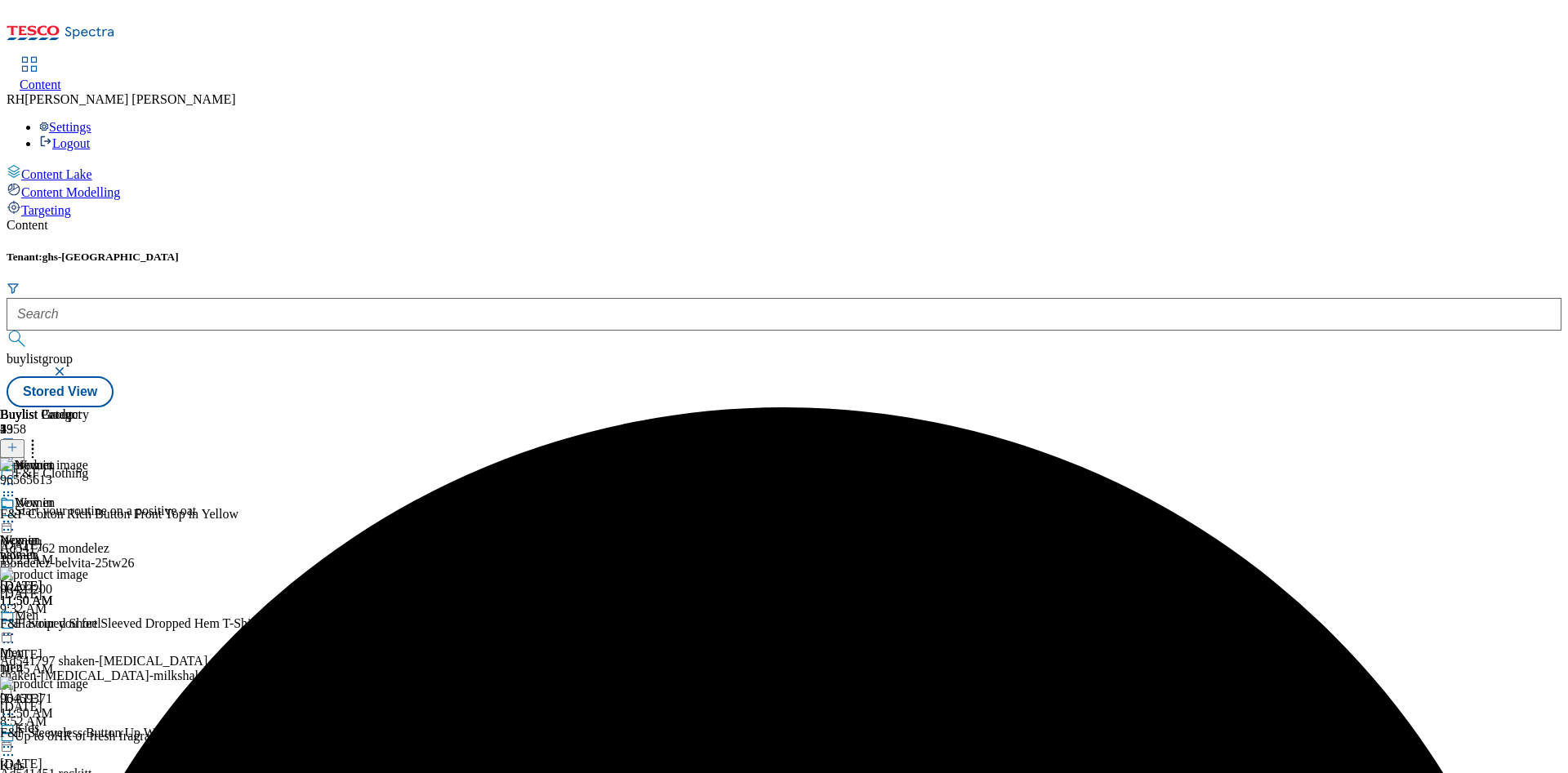
click at [17, 513] on icon at bounding box center [8, 521] width 17 height 17
click at [105, 644] on span "Un-preview" at bounding box center [78, 650] width 55 height 12
click at [41, 437] on icon at bounding box center [32, 445] width 17 height 17
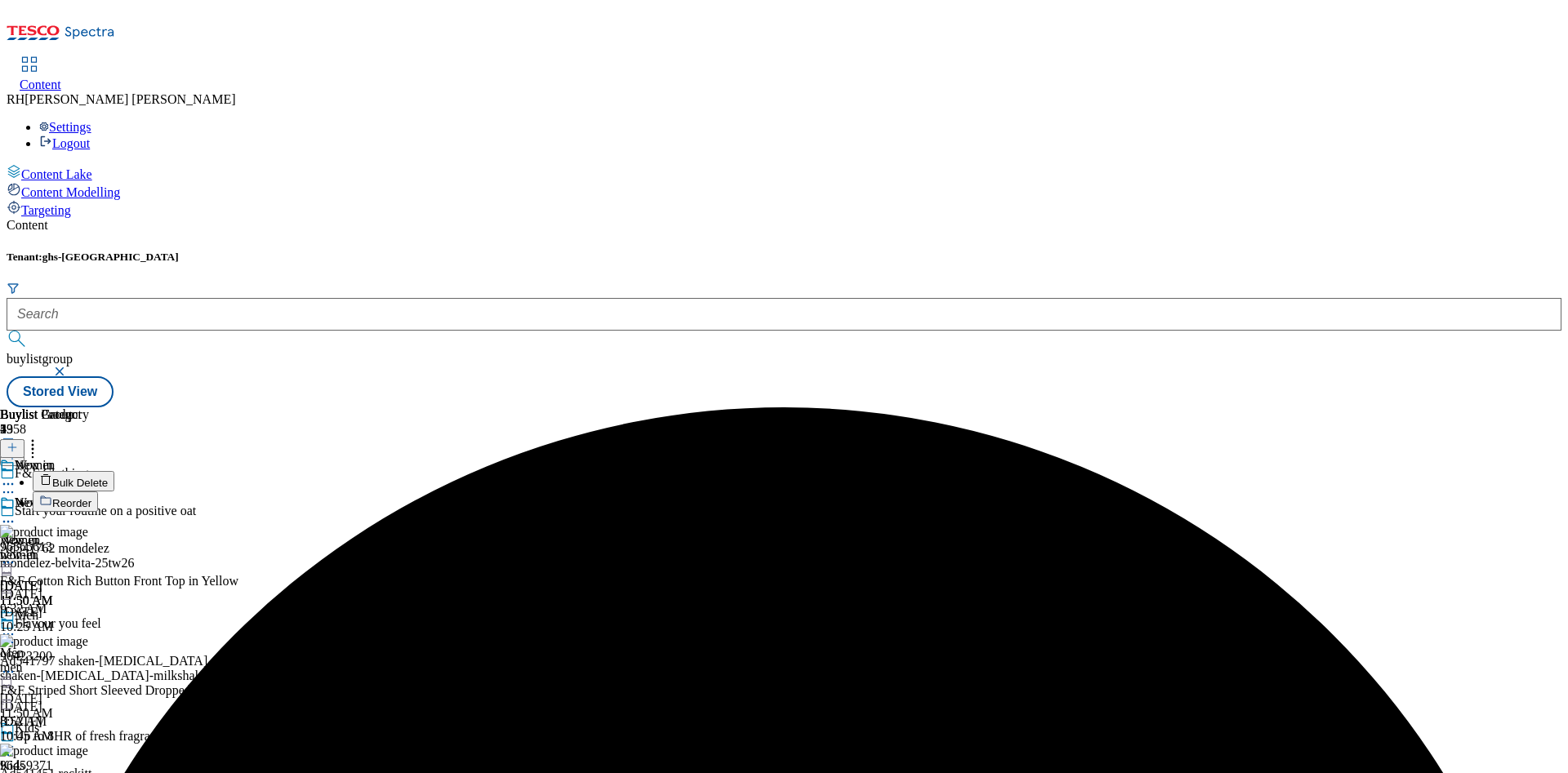
click at [108, 477] on span "Bulk Delete" at bounding box center [80, 482] width 56 height 12
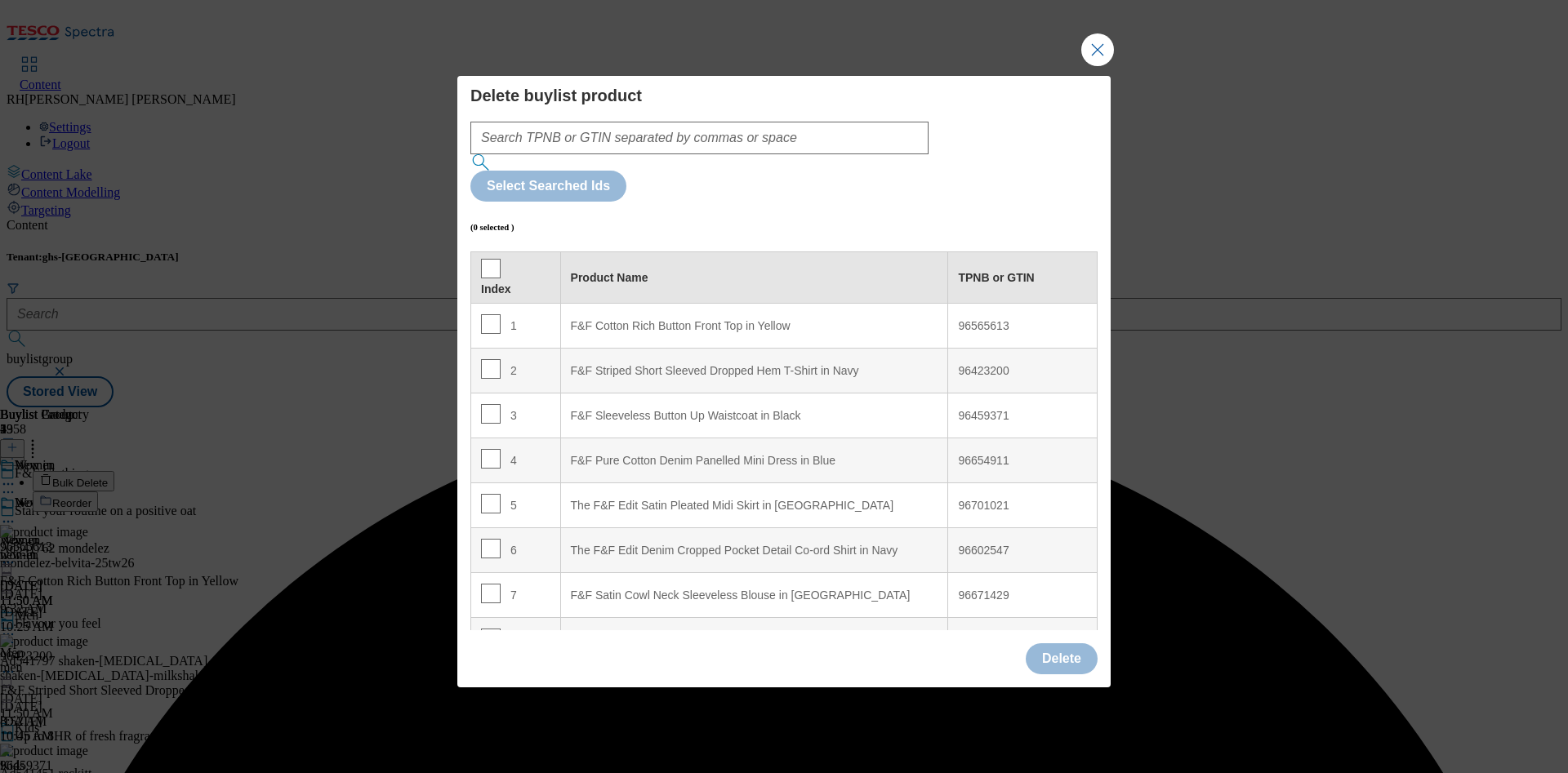
click at [499, 259] on div "Index" at bounding box center [516, 277] width 70 height 37
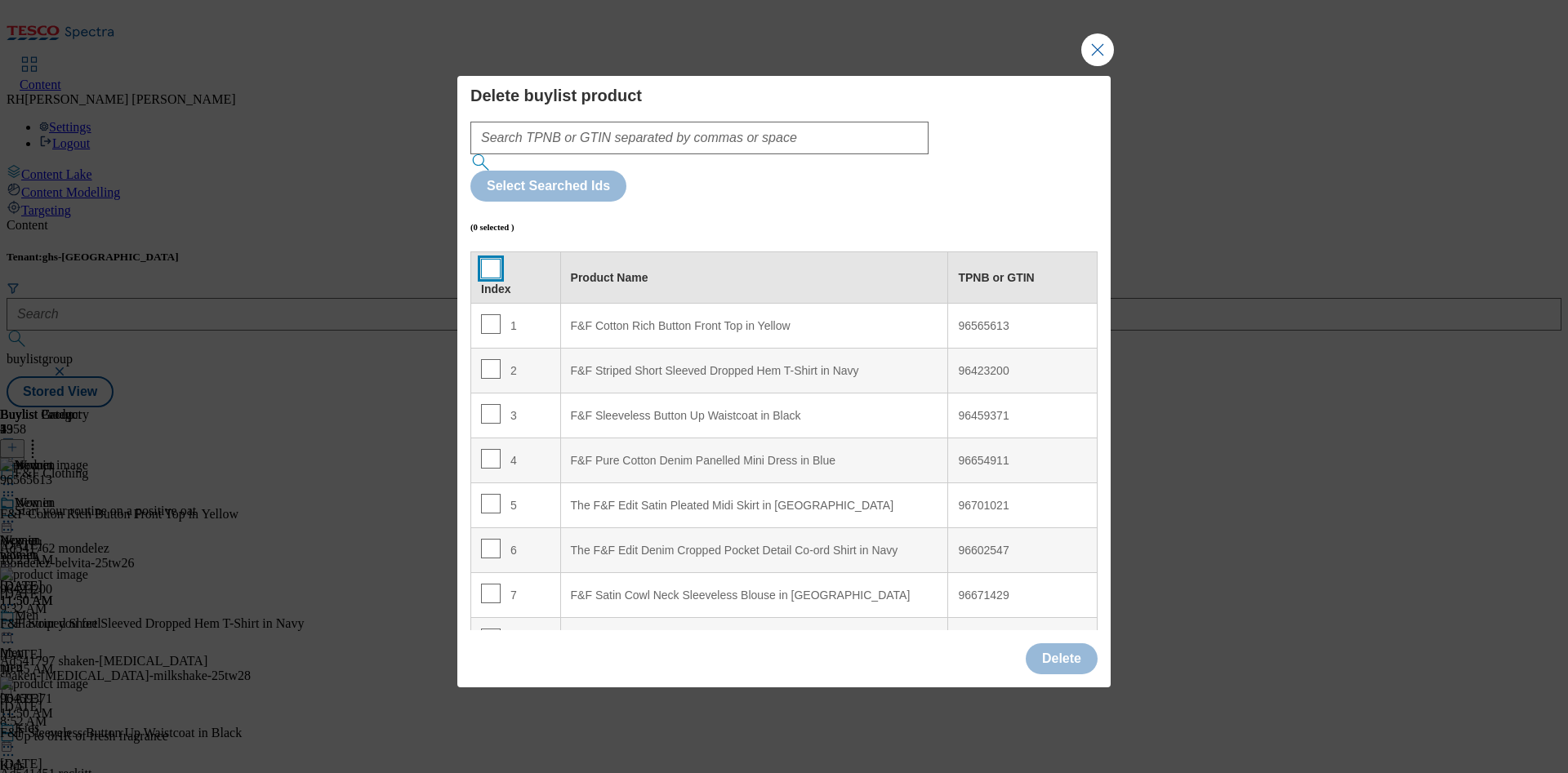
click at [490, 259] on input "Modal" at bounding box center [491, 269] width 20 height 20
checkbox input "true"
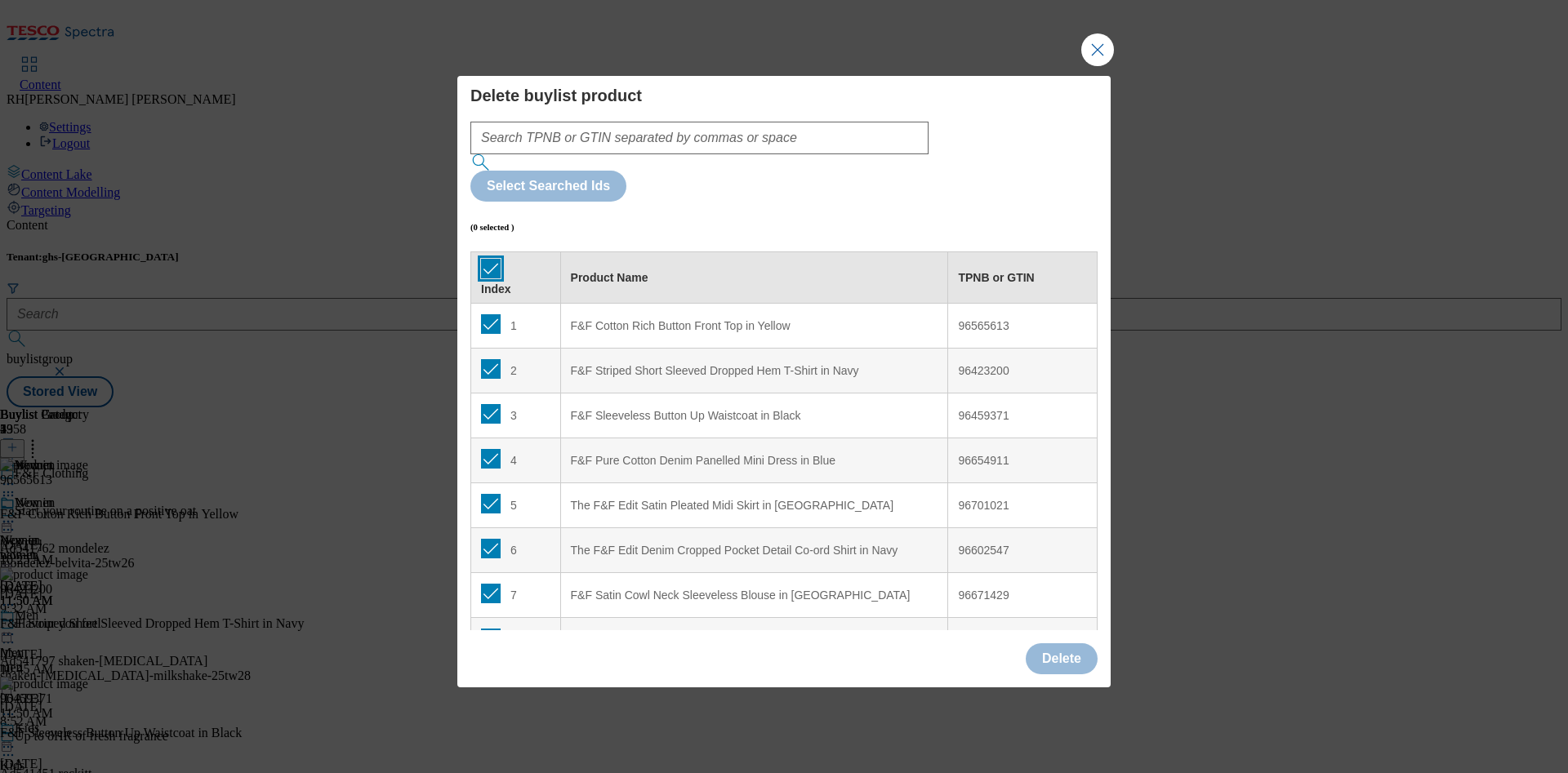
checkbox input "true"
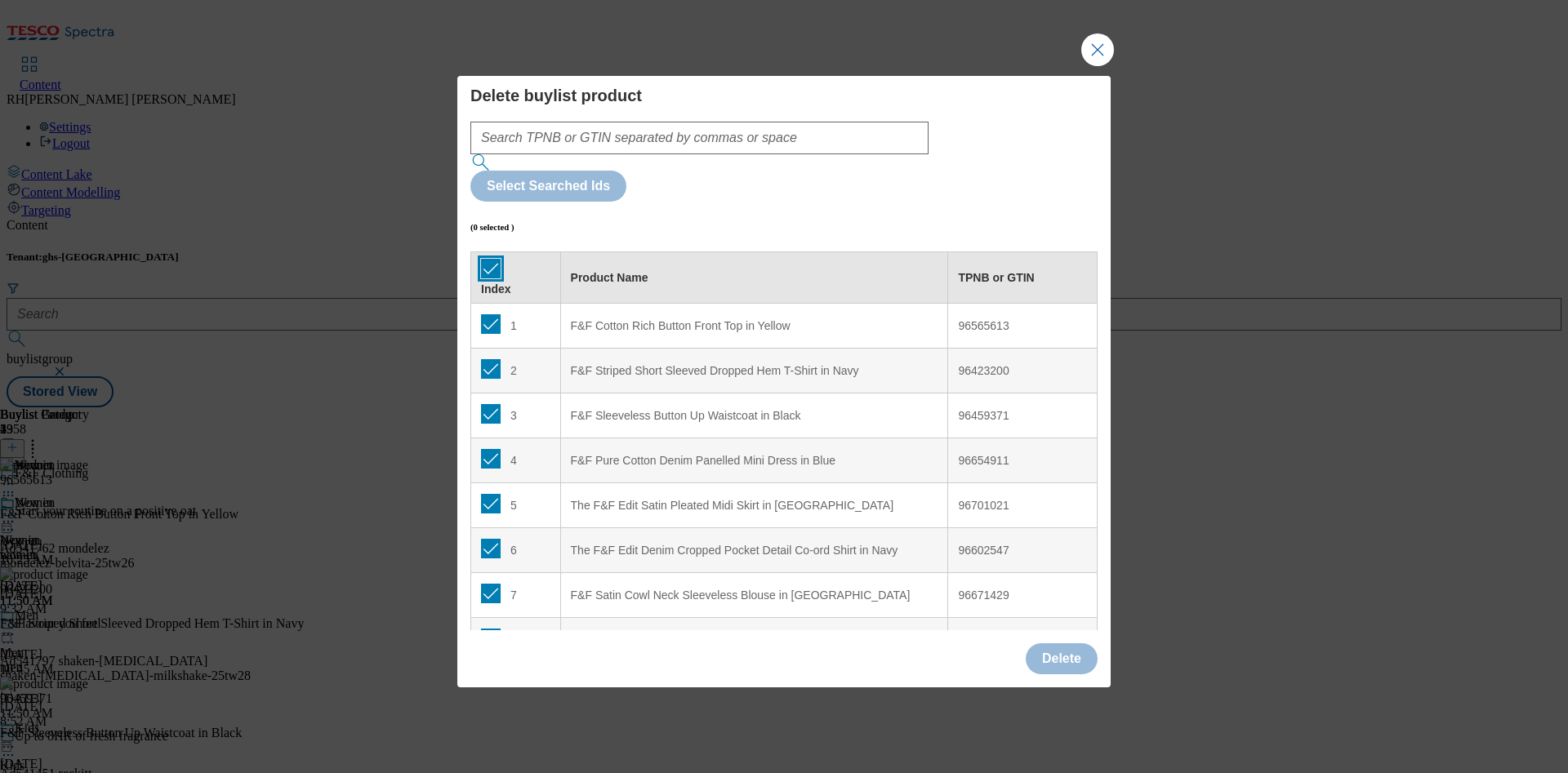
checkbox input "true"
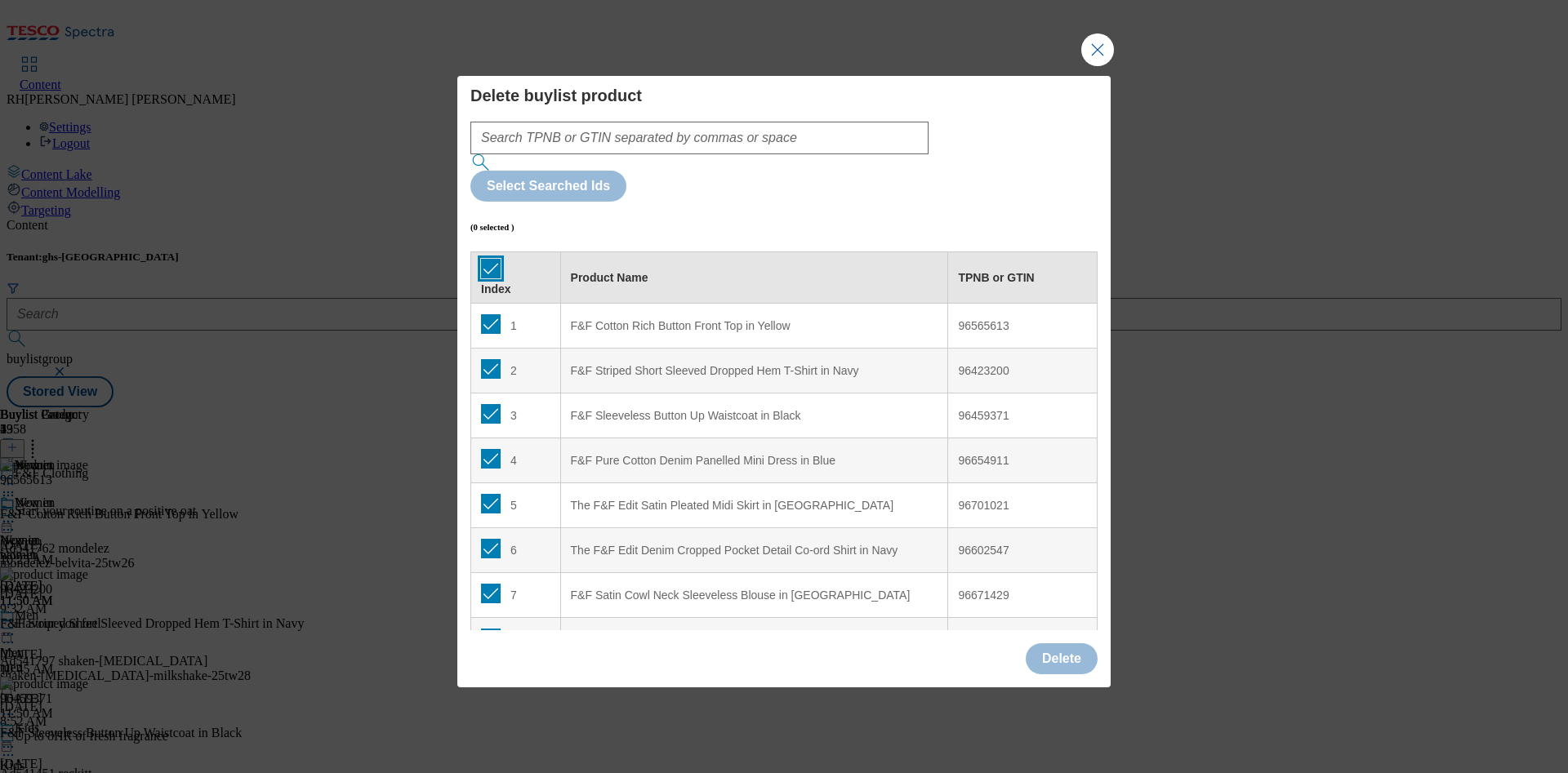
checkbox input "true"
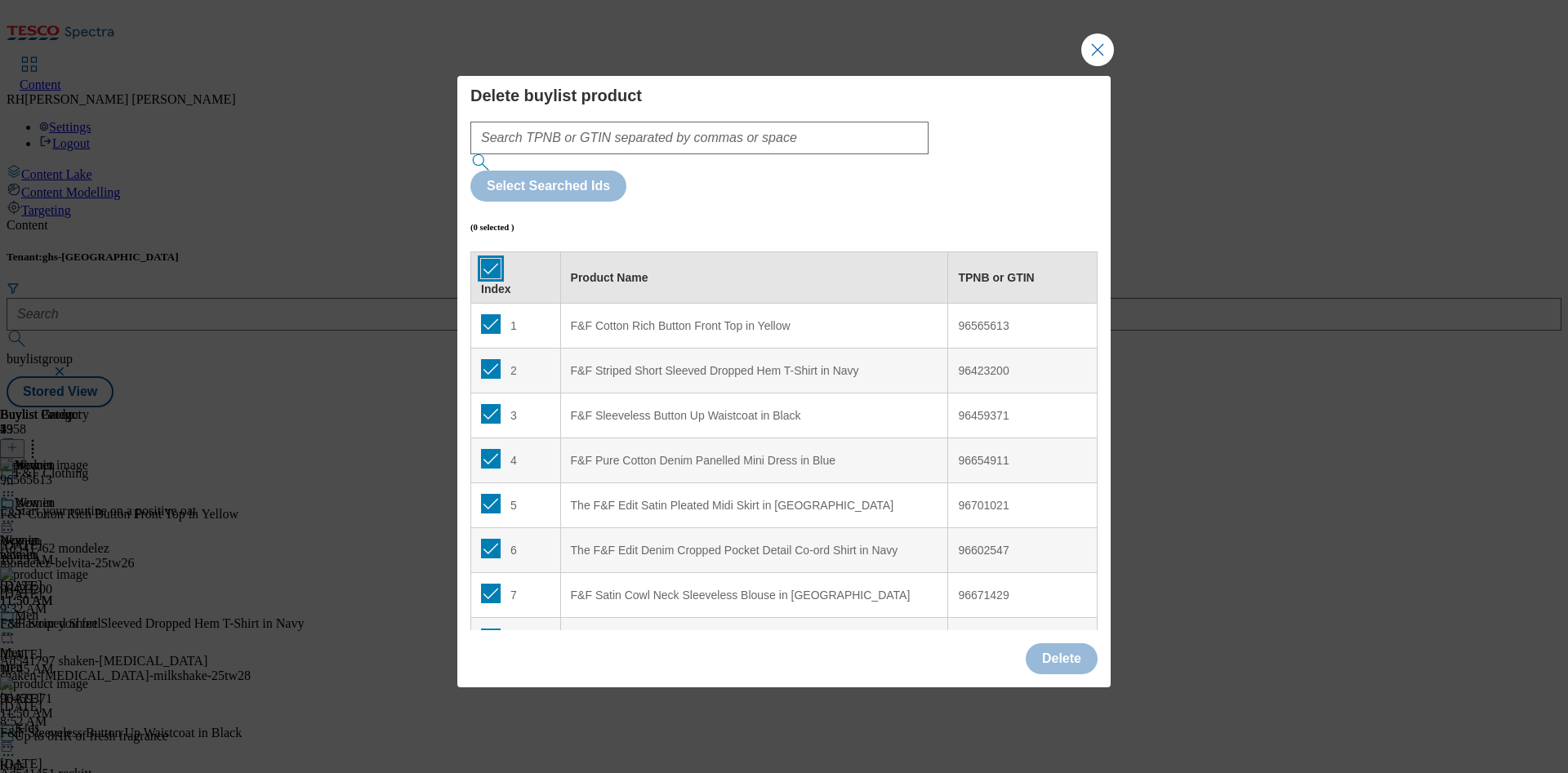
checkbox input "true"
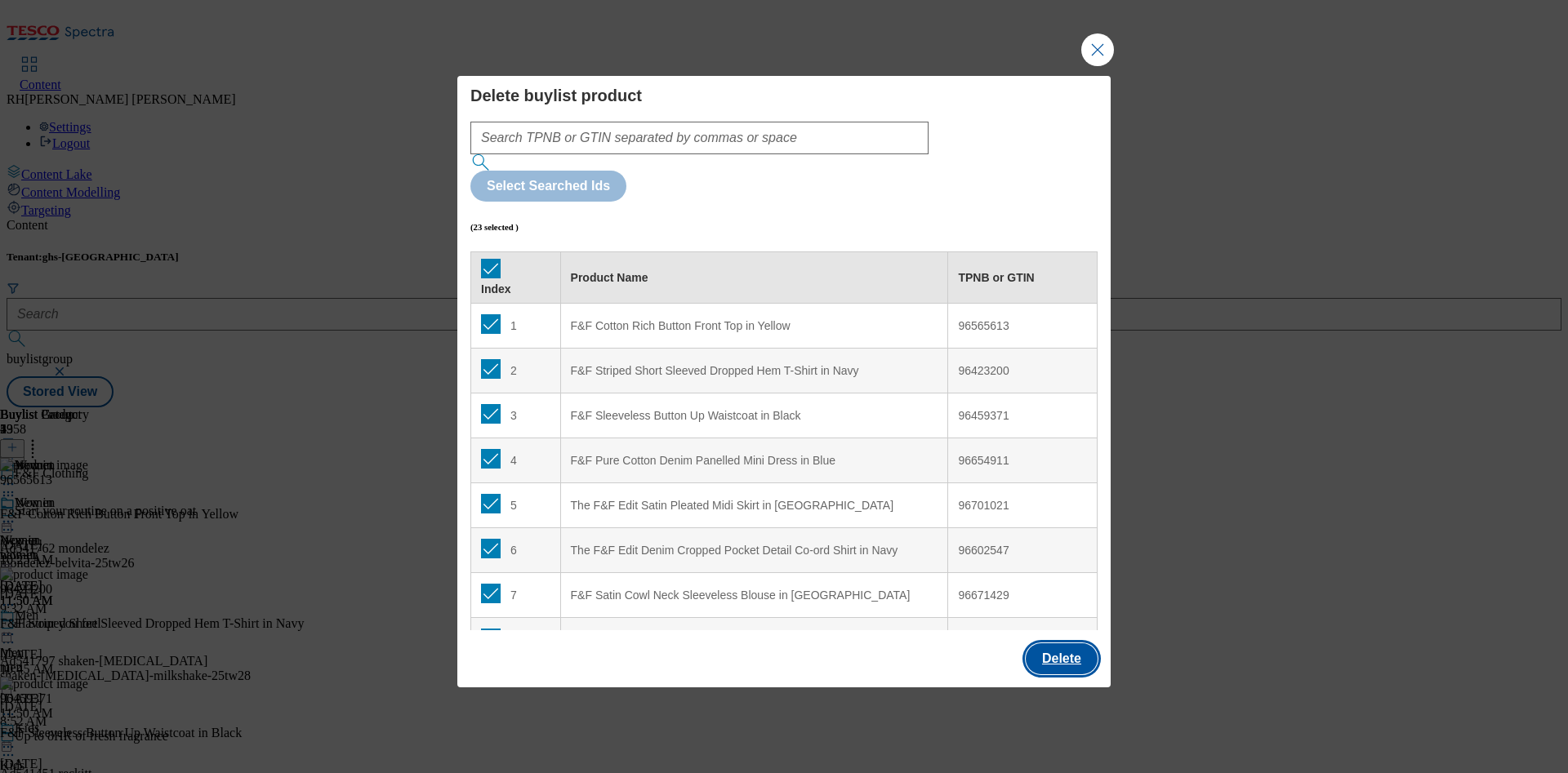
click at [1066, 643] on button "Delete" at bounding box center [1061, 658] width 72 height 31
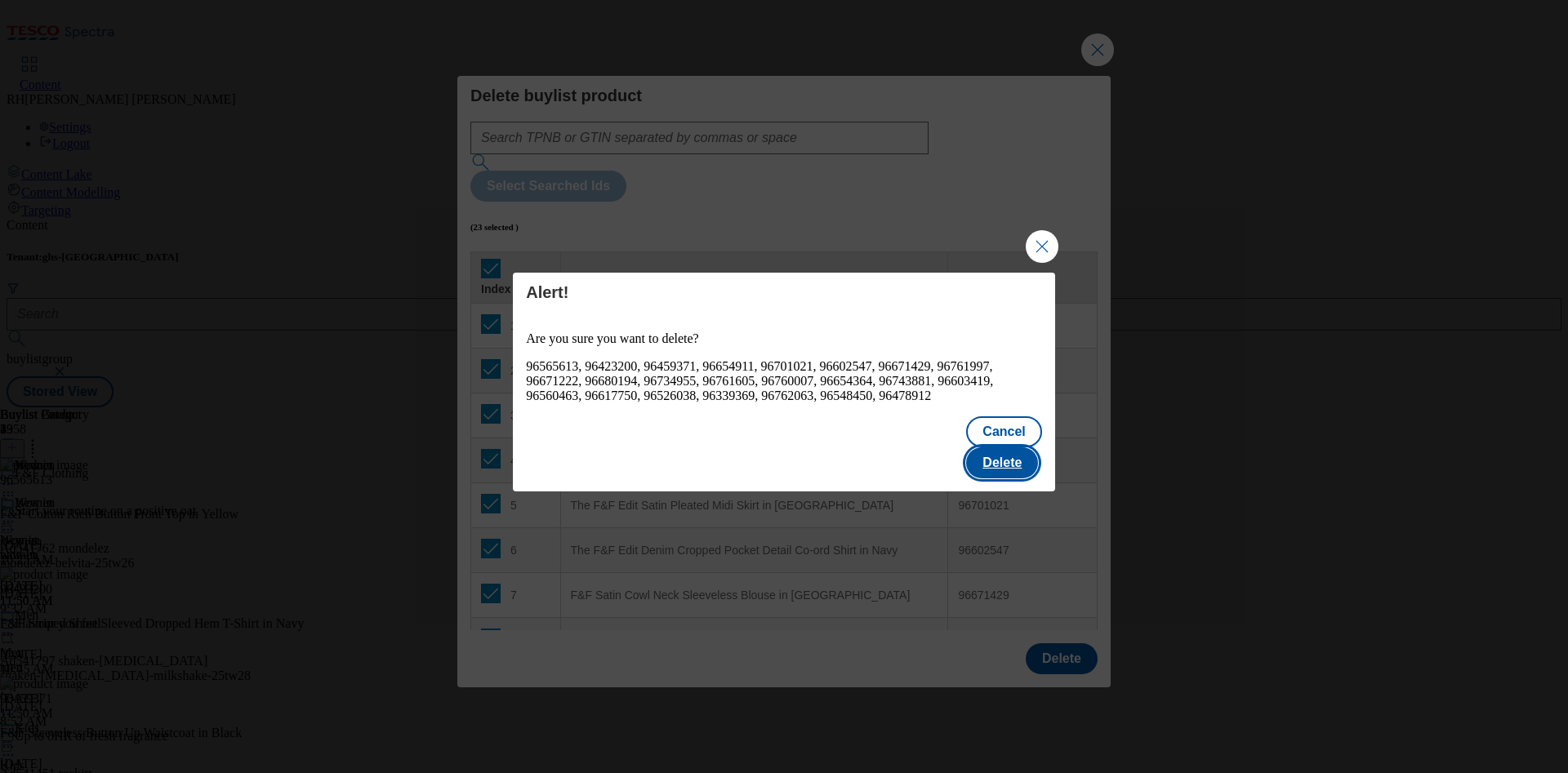
click at [1002, 452] on button "Delete" at bounding box center [1002, 462] width 72 height 31
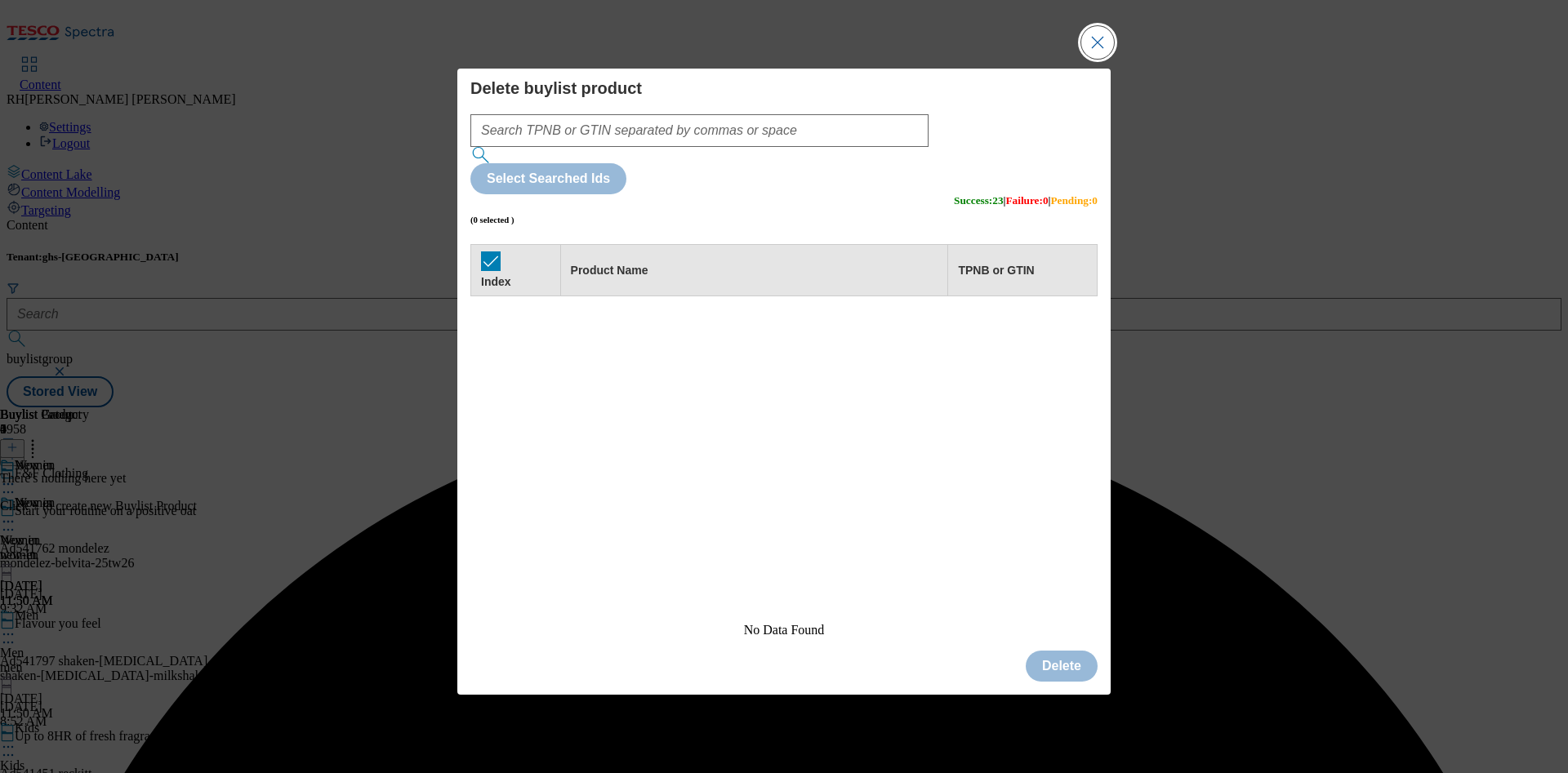
click at [1098, 59] on button "Close Modal" at bounding box center [1097, 42] width 32 height 32
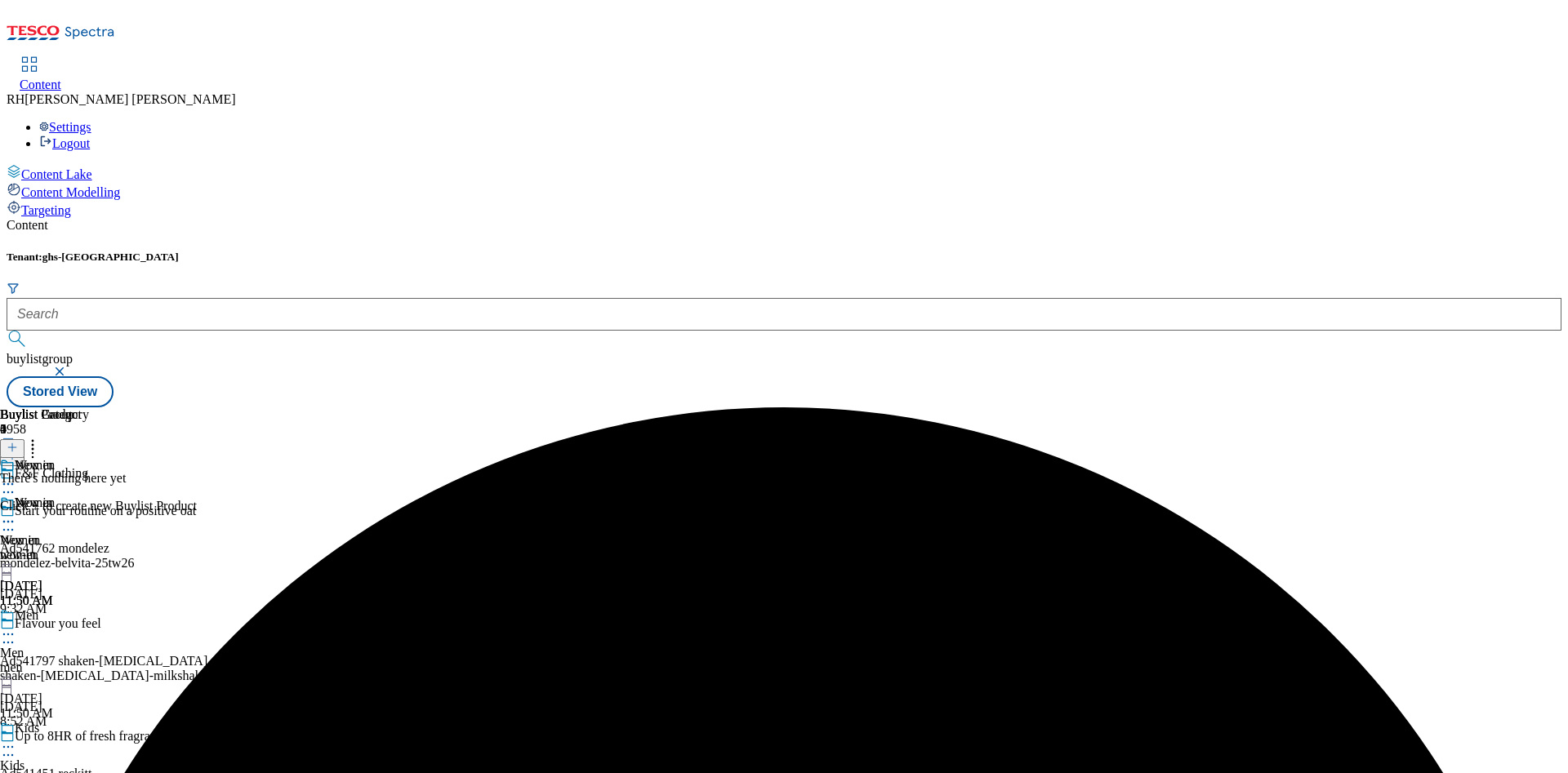
click at [18, 442] on icon at bounding box center [12, 448] width 12 height 12
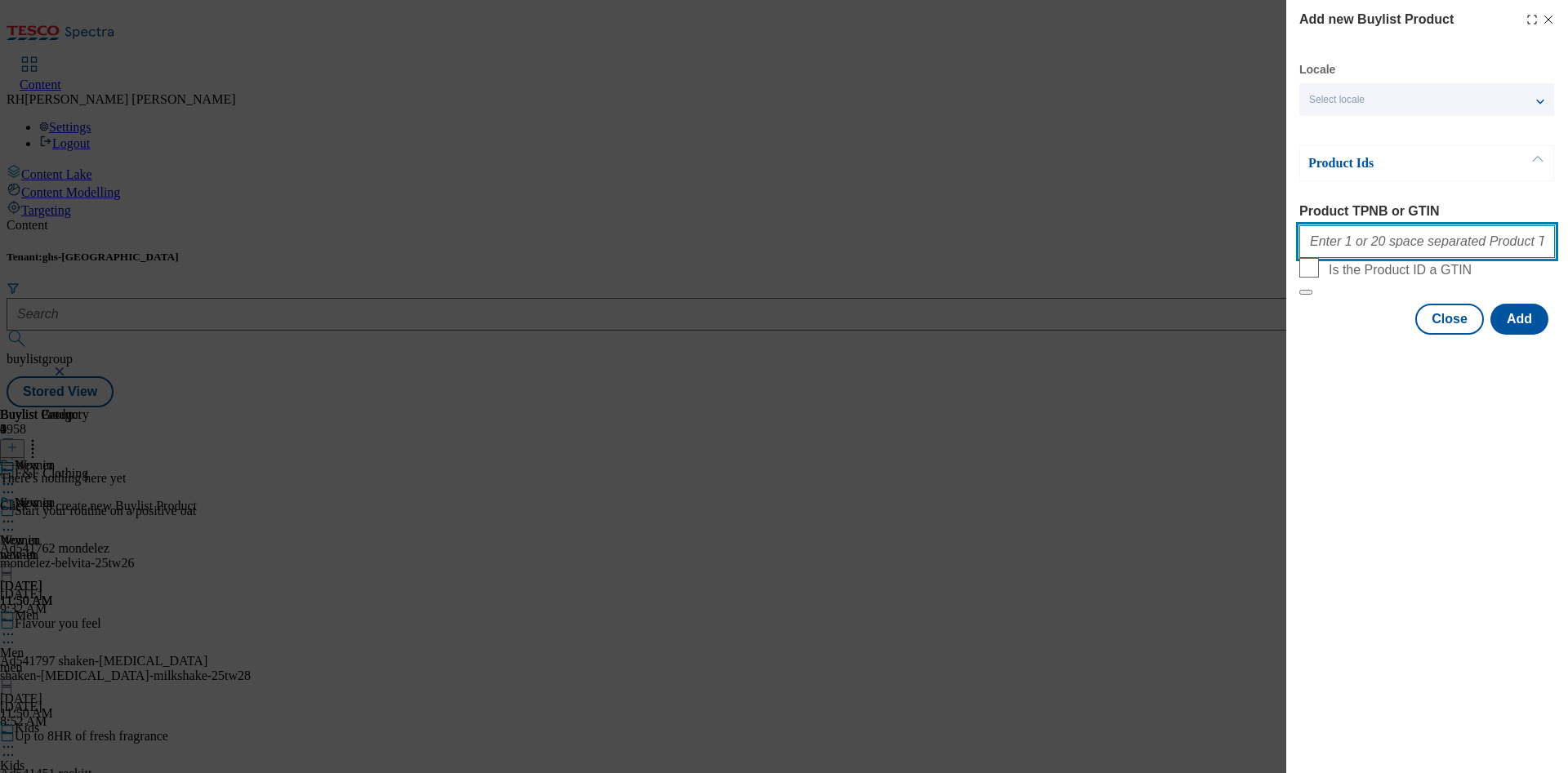
click at [1382, 234] on input "Product TPNB or GTIN" at bounding box center [1427, 241] width 256 height 32
paste input "96522768 96391835 96517003 96702112 96676977 96760802 96793129 96596576 9659447…"
type input "96522768 96391835 96517003 96702112 96676977 96760802 96793129 96596576 9659447…"
click at [1516, 335] on button "Add" at bounding box center [1520, 319] width 58 height 31
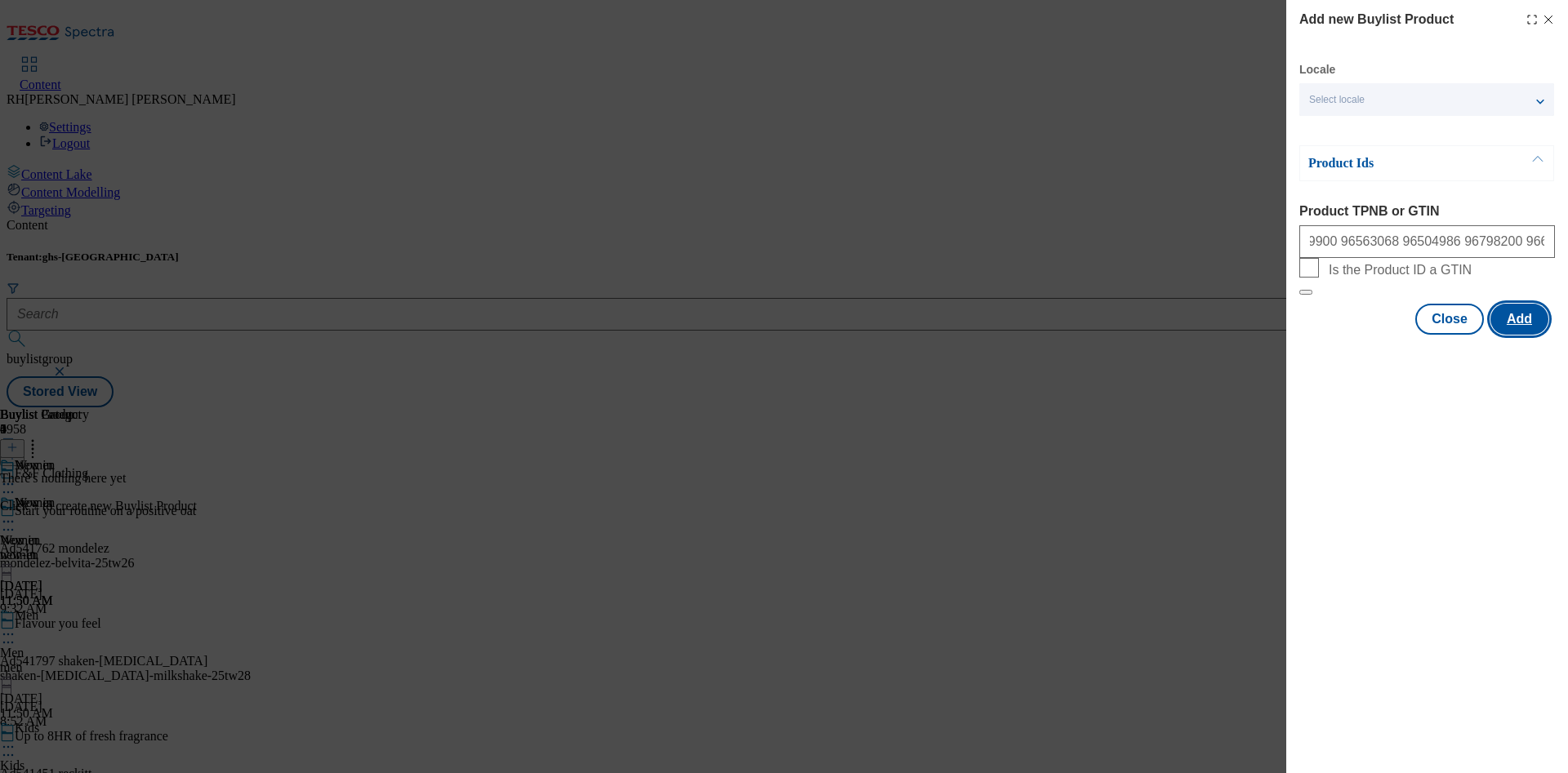
scroll to position [0, 0]
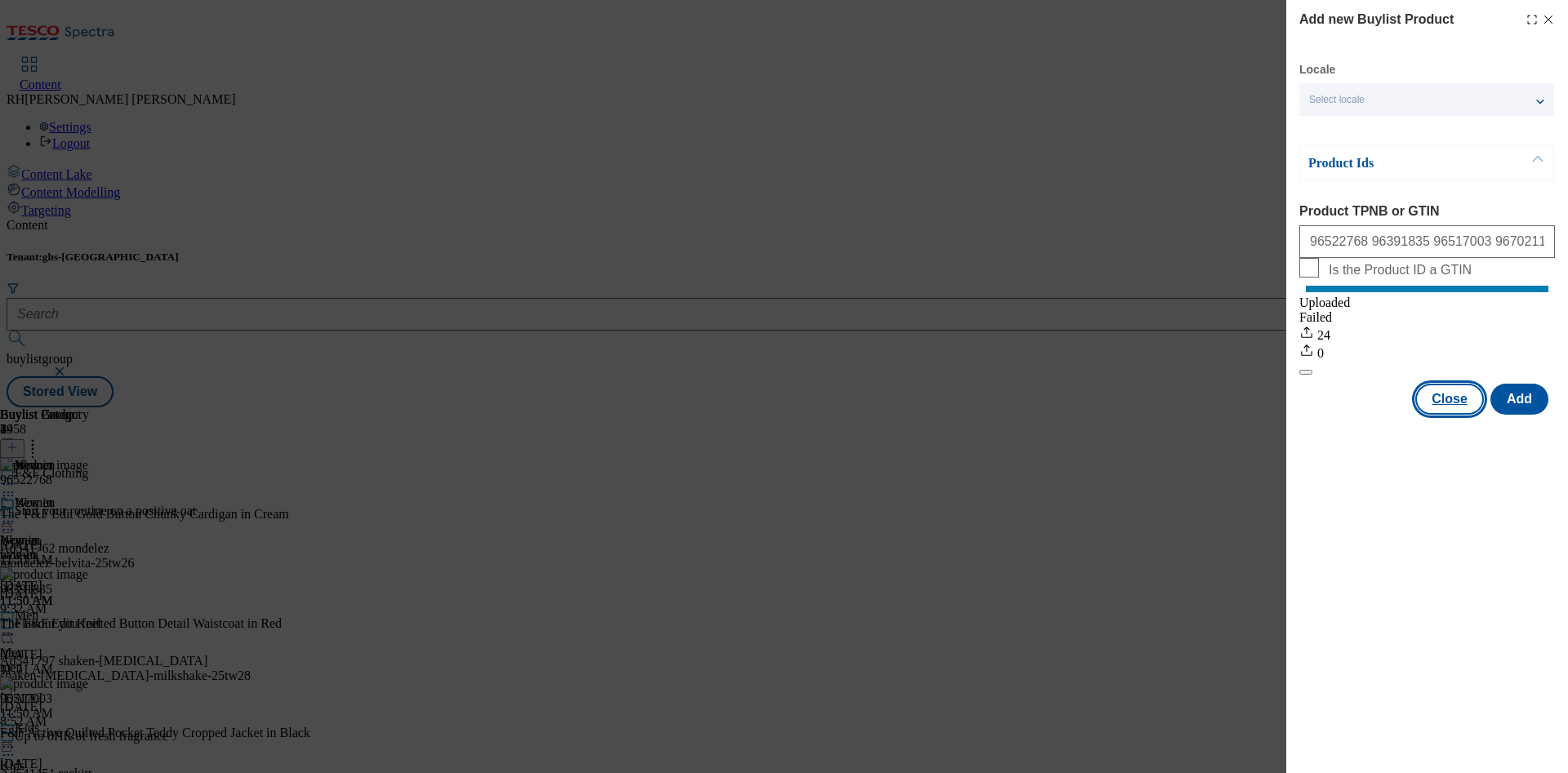
click at [1458, 415] on button "Close" at bounding box center [1449, 399] width 69 height 31
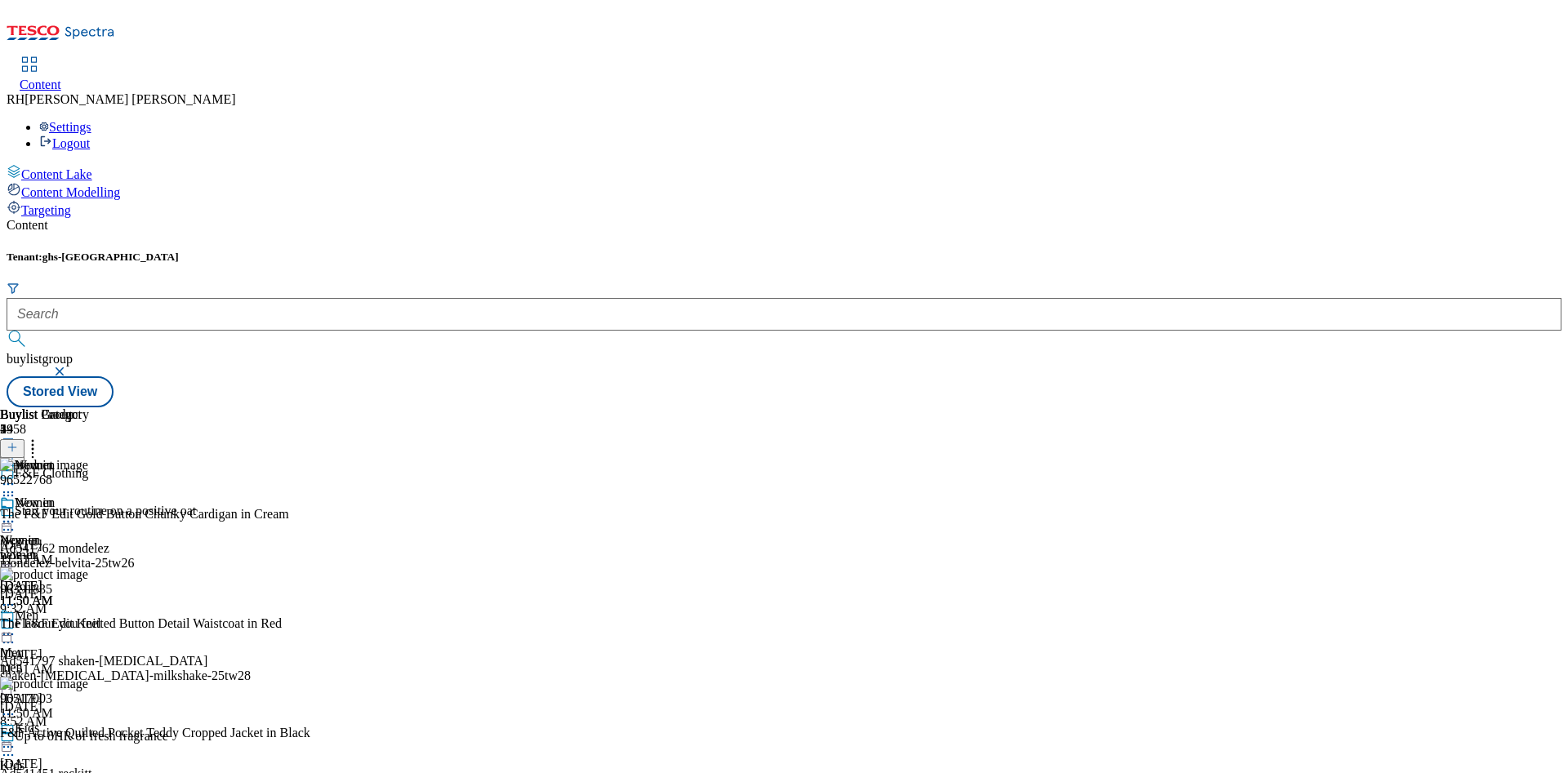
scroll to position [122, 0]
click at [41, 437] on icon at bounding box center [32, 445] width 17 height 17
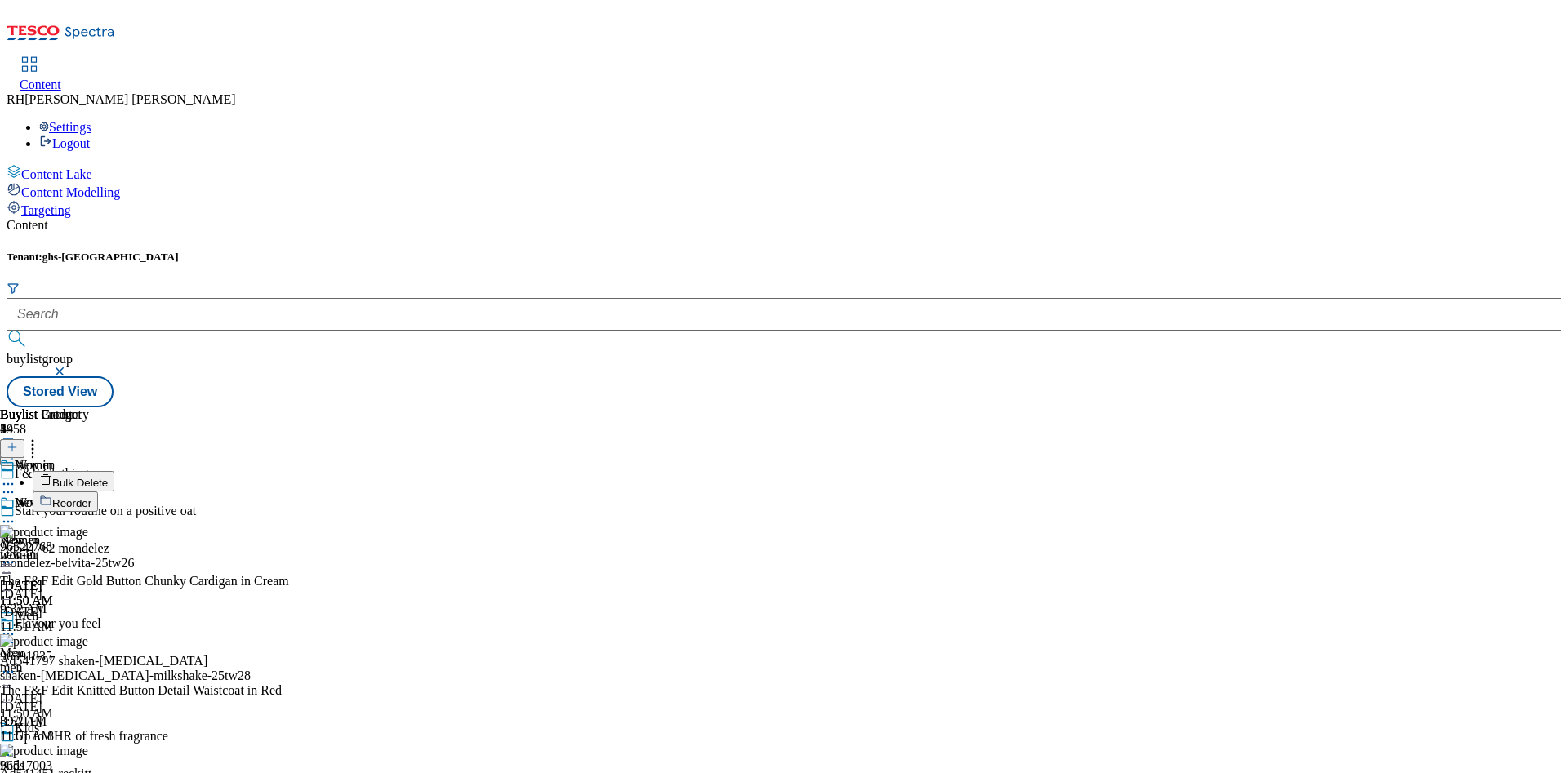
click at [91, 497] on span "Reorder" at bounding box center [71, 503] width 39 height 12
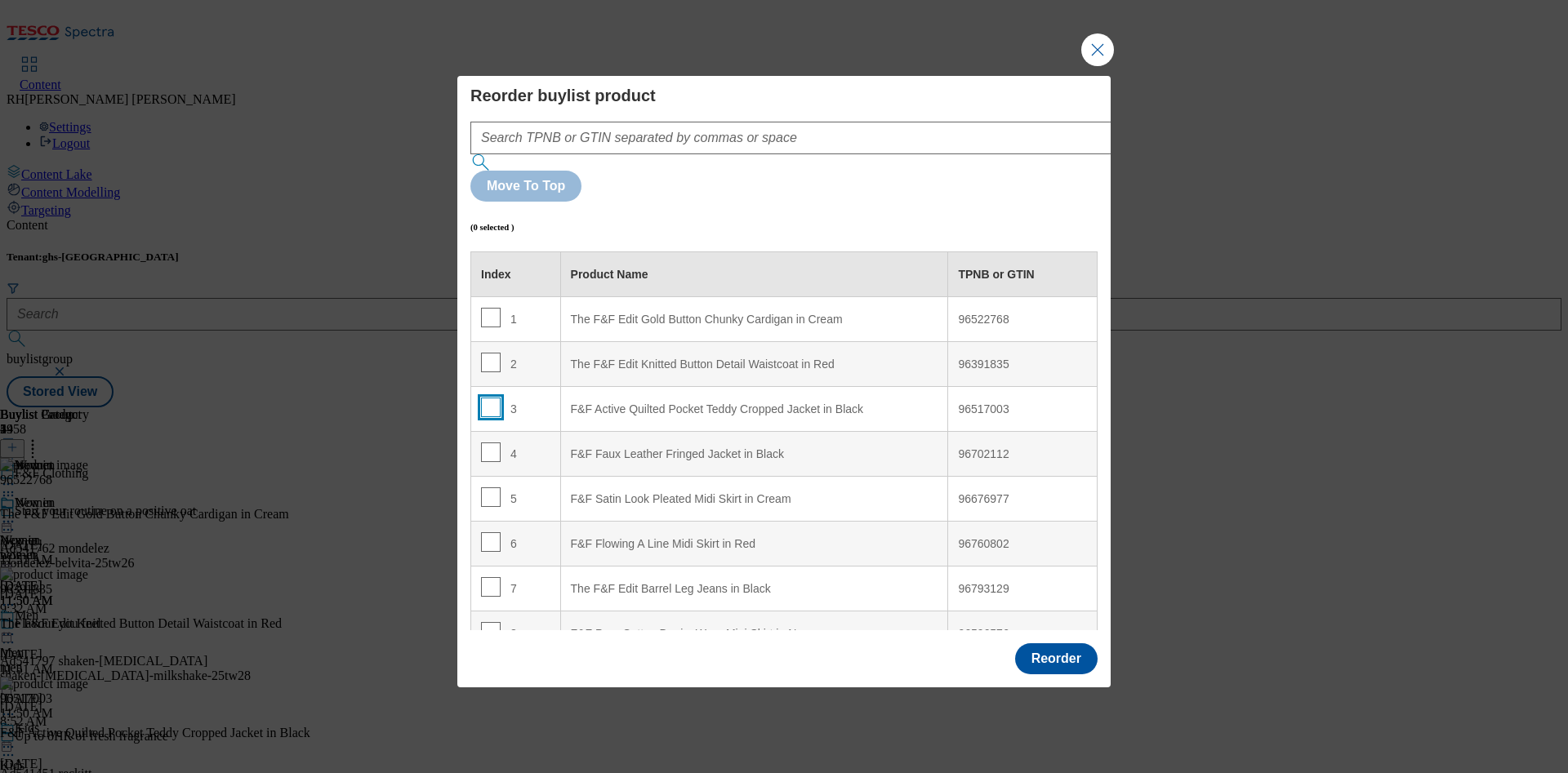
click at [492, 398] on input "Modal" at bounding box center [491, 408] width 20 height 20
checkbox input "true"
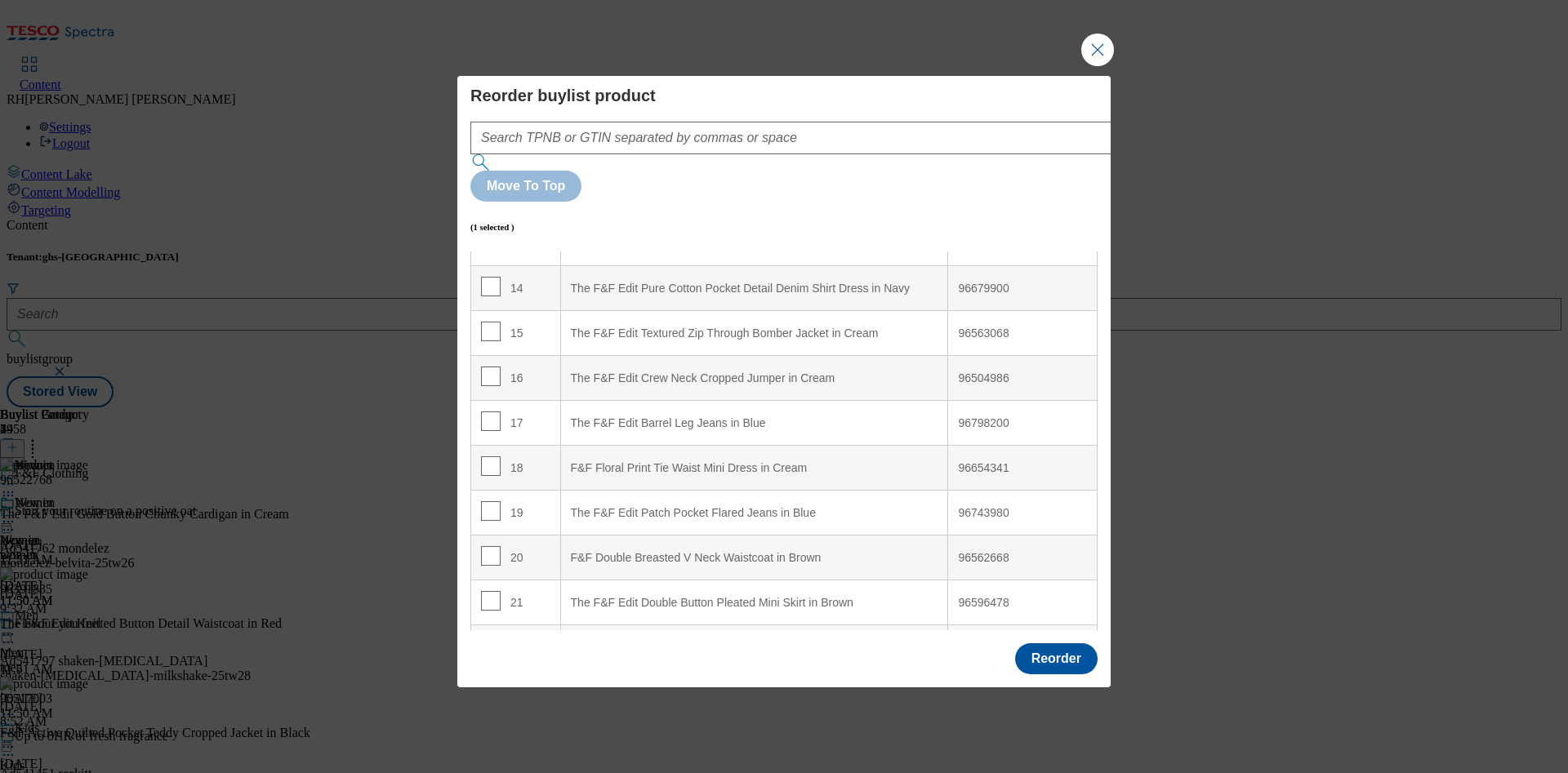
scroll to position [623, 0]
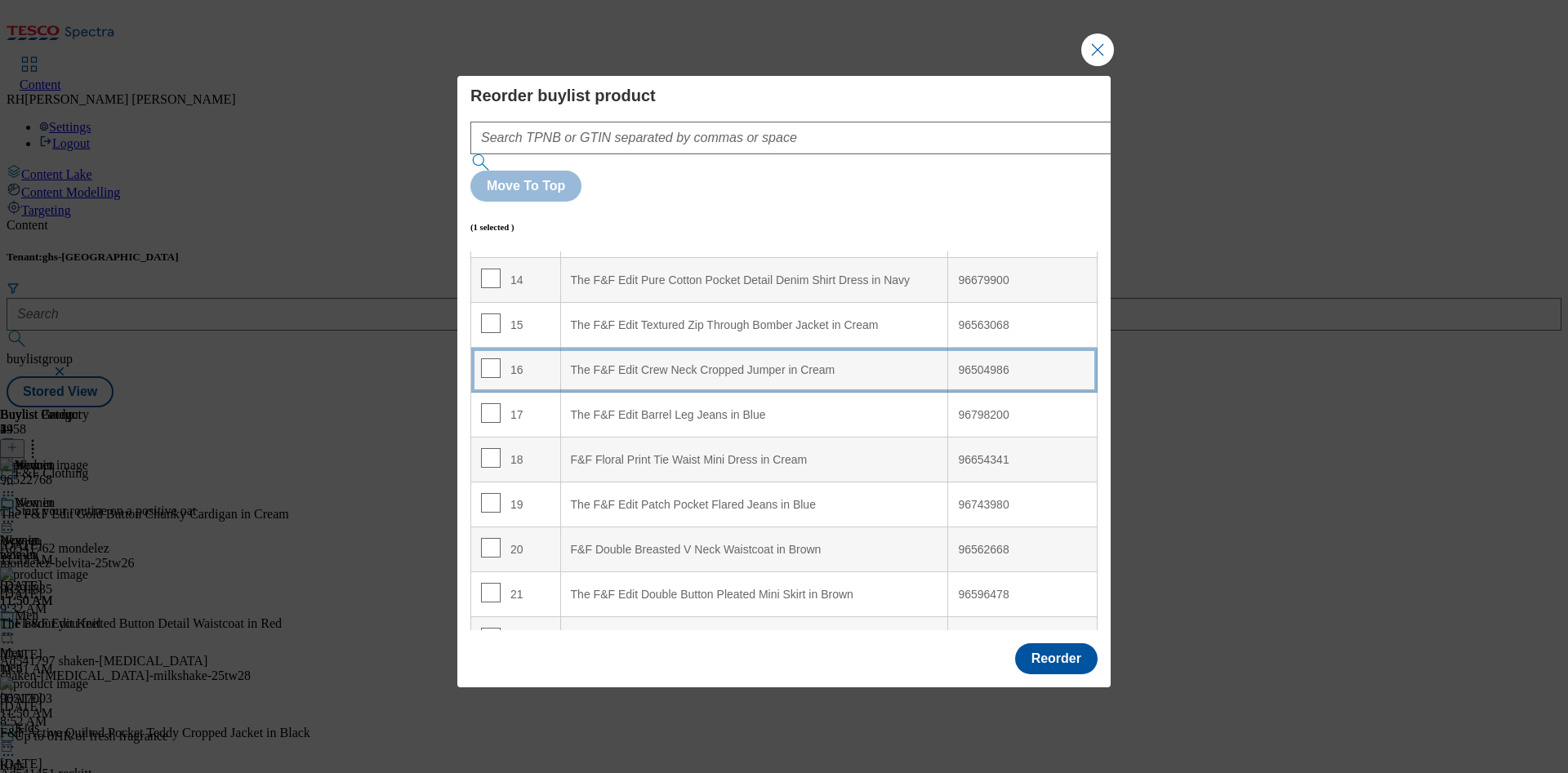
click at [735, 364] on div "The F&F Edit Crew Neck Cropped Jumper in Cream" at bounding box center [754, 371] width 367 height 15
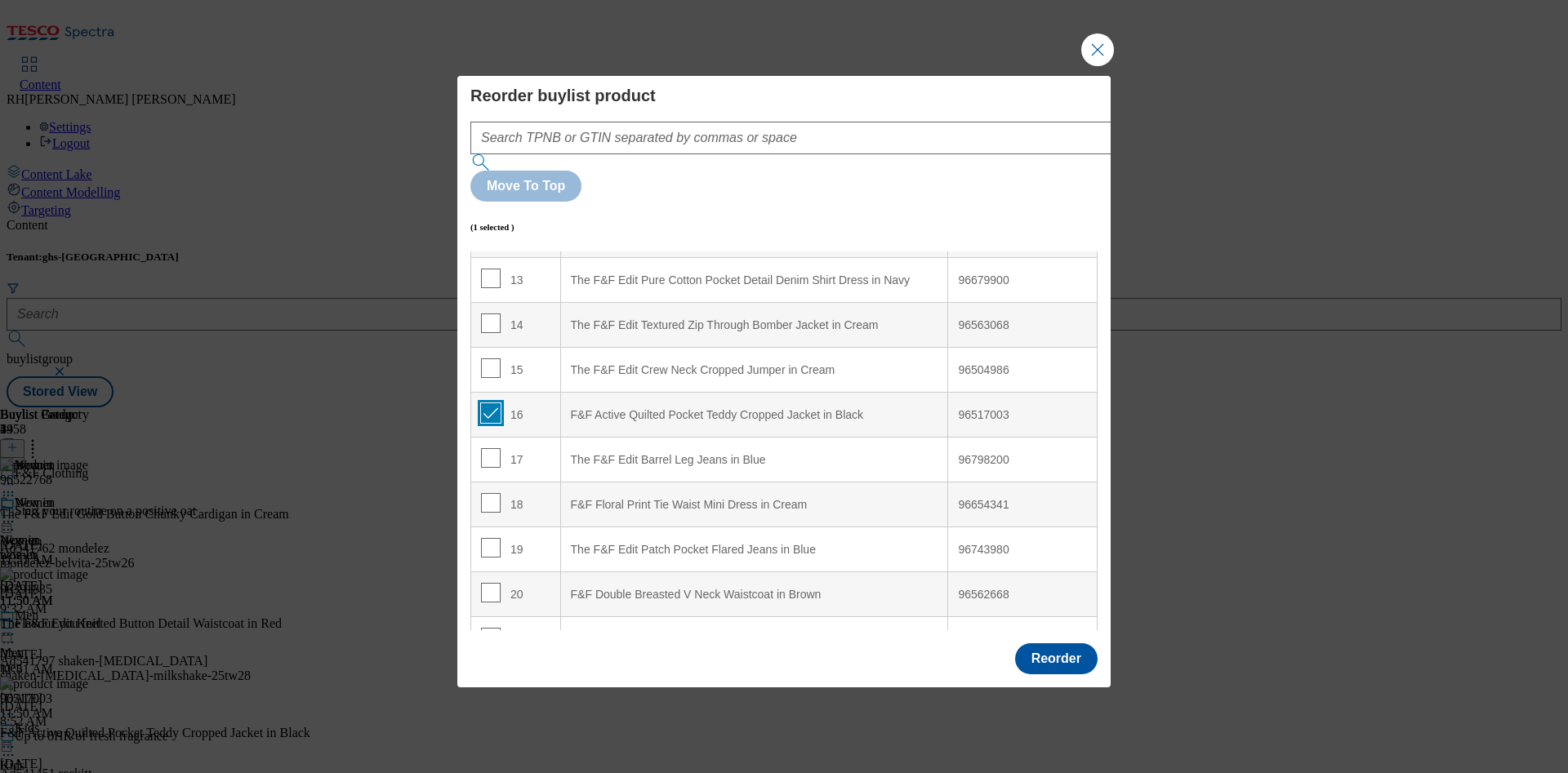
click at [488, 404] on input "Modal" at bounding box center [491, 413] width 20 height 20
checkbox input "true"
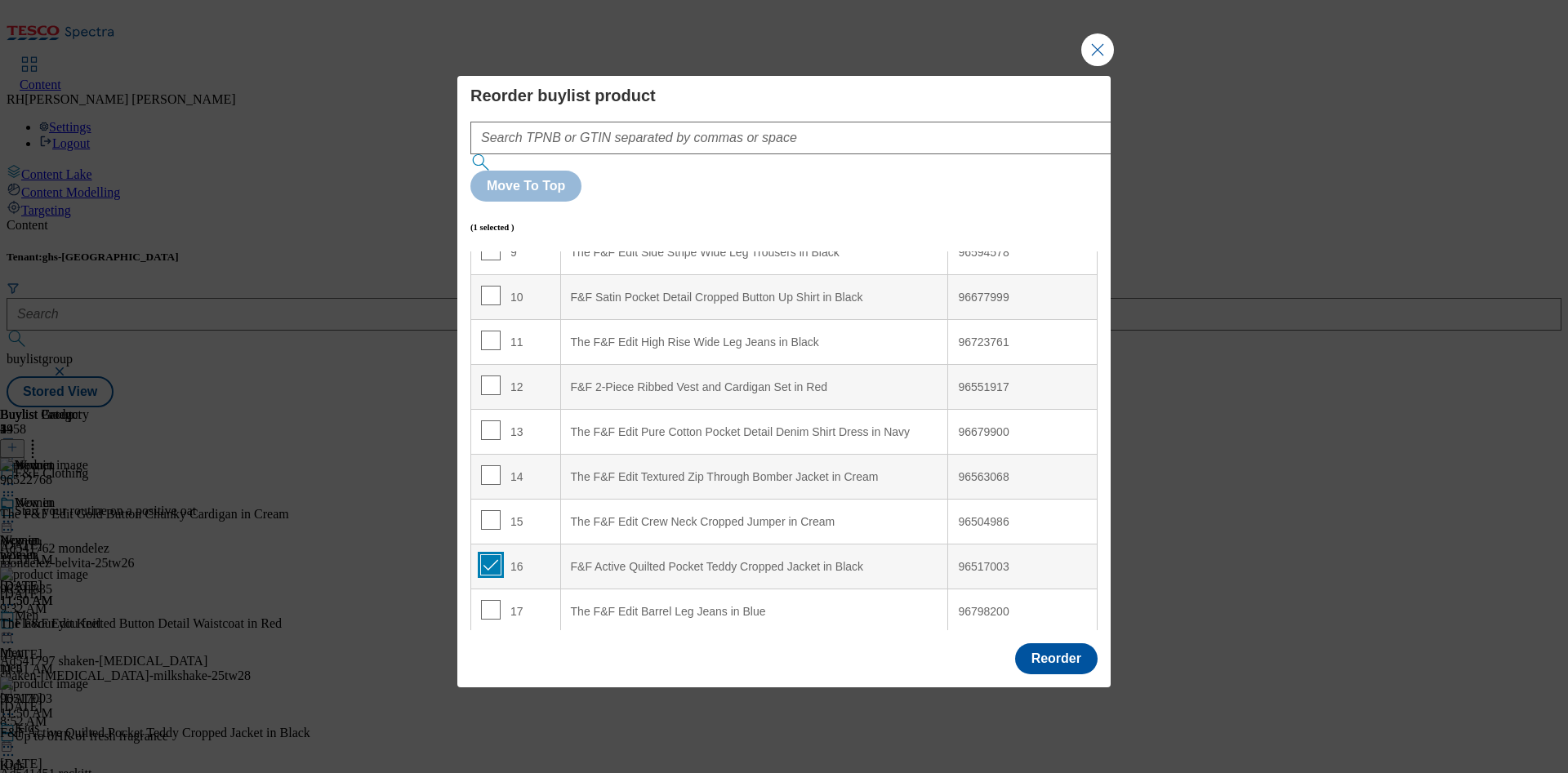
scroll to position [333, 0]
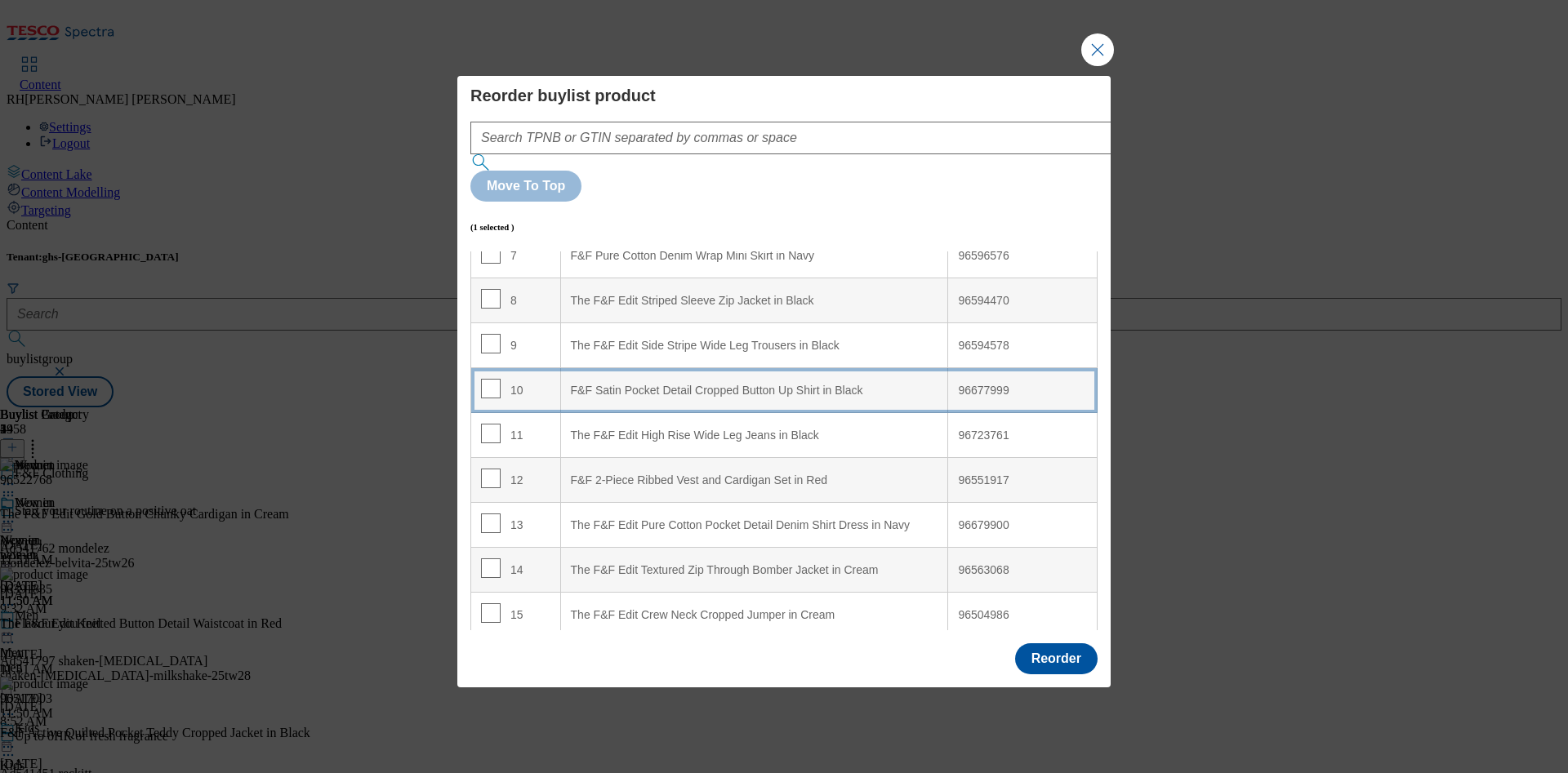
click at [661, 384] on div "F&F Satin Pocket Detail Cropped Button Up Shirt in Black" at bounding box center [754, 391] width 367 height 15
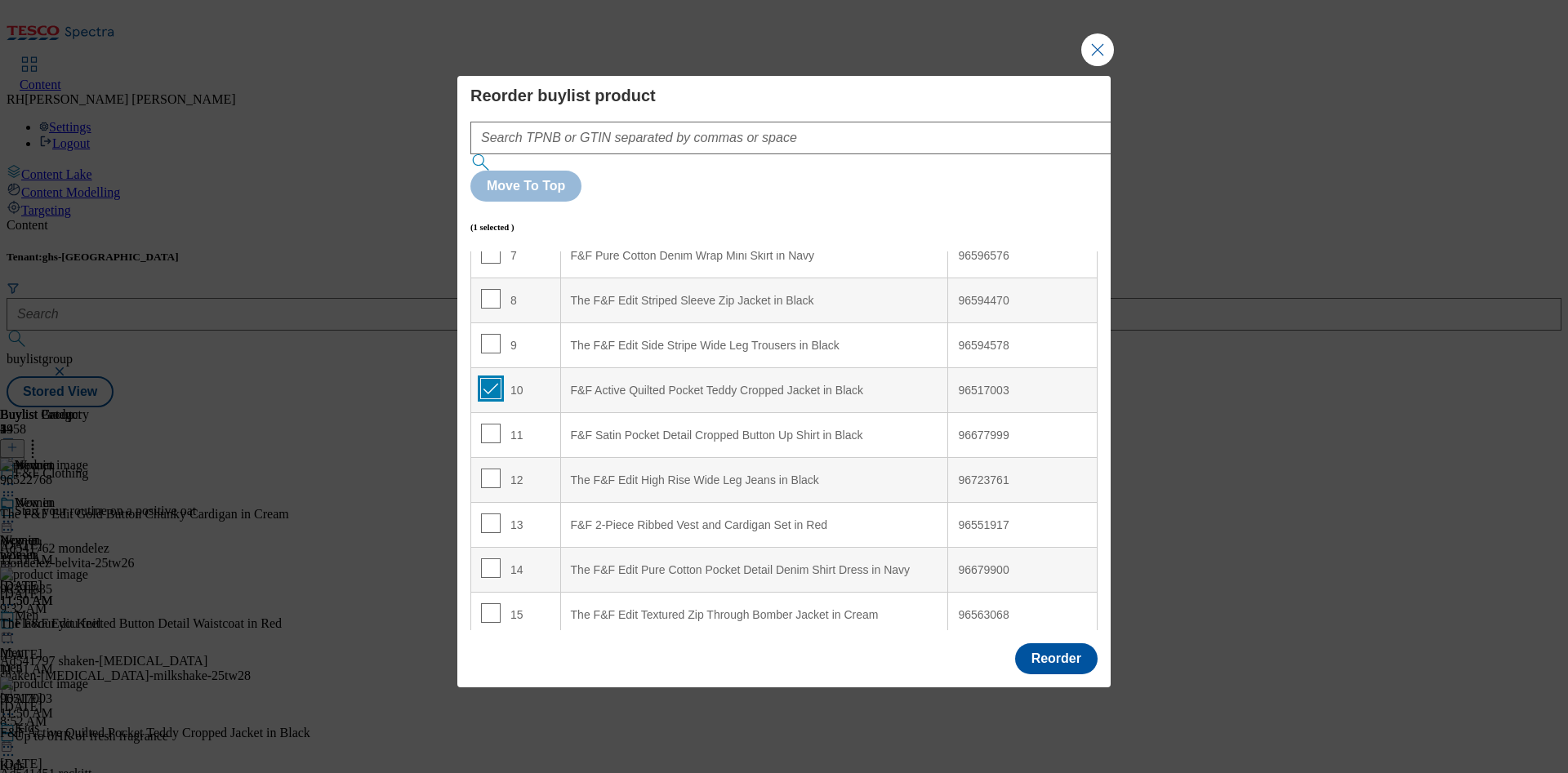
click at [488, 379] on input "Modal" at bounding box center [491, 389] width 20 height 20
checkbox input "false"
click at [491, 513] on input "Modal" at bounding box center [491, 523] width 20 height 20
checkbox input "true"
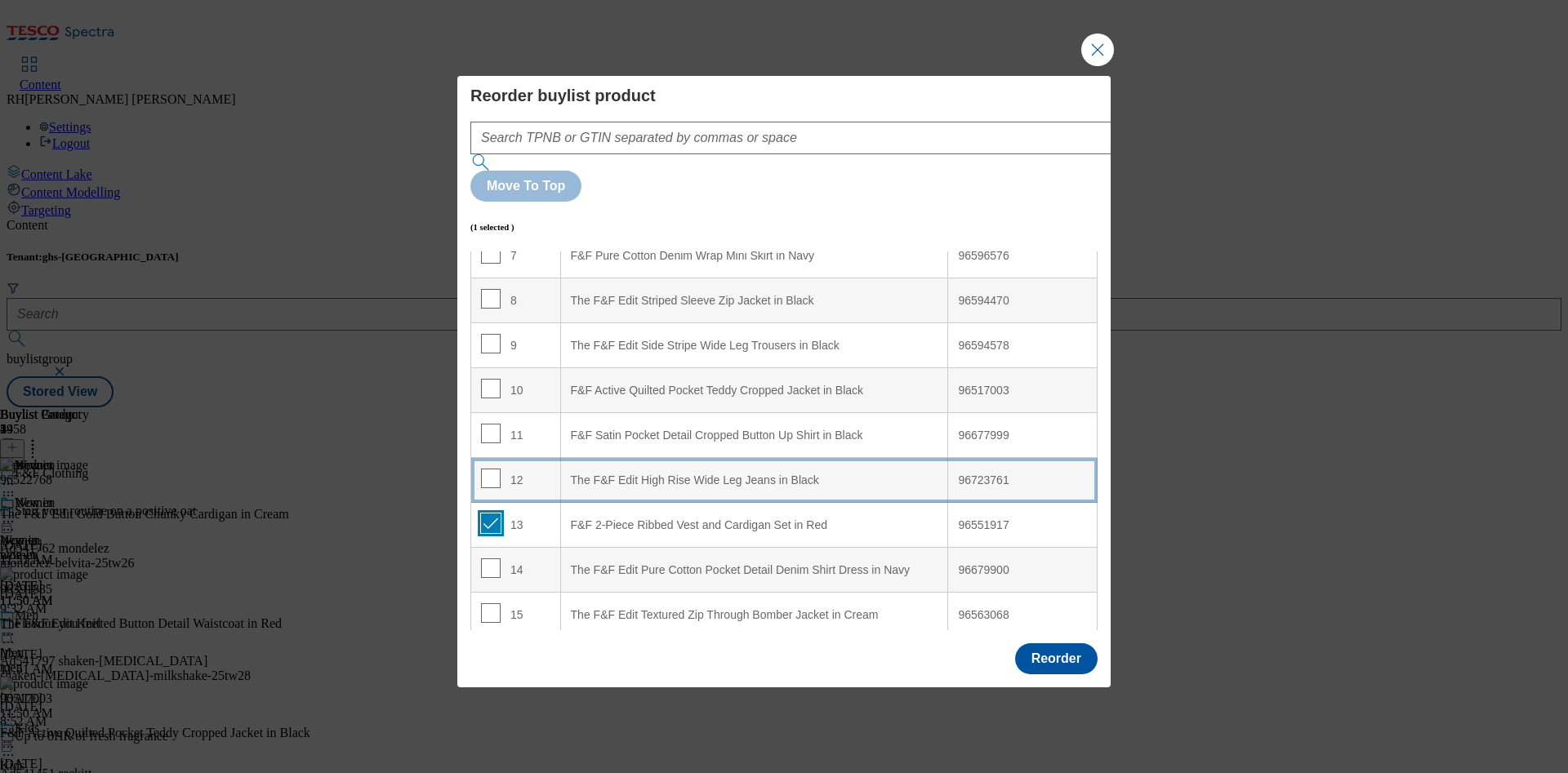
scroll to position [211, 0]
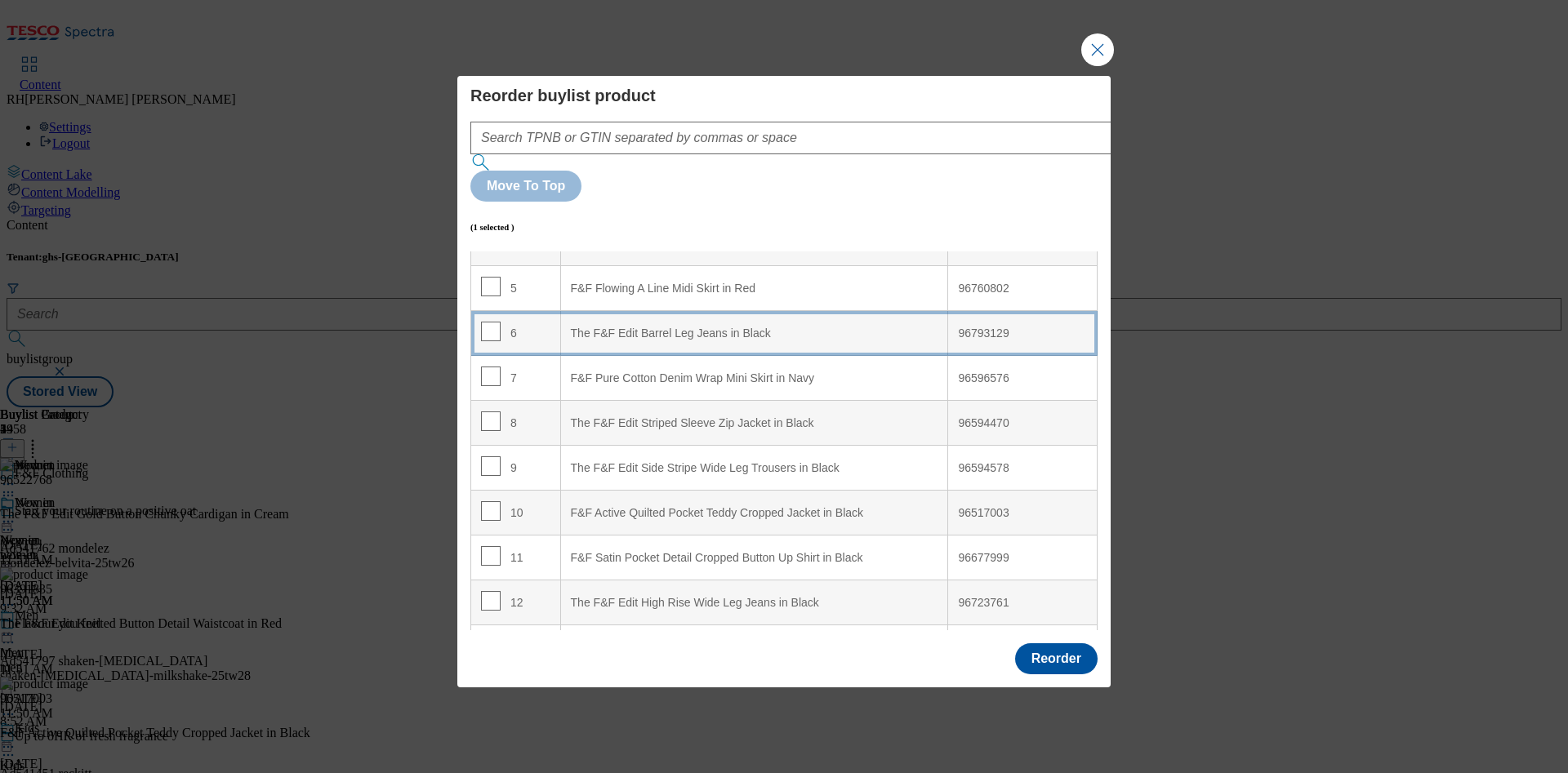
click at [650, 326] on div "The F&F Edit Barrel Leg Jeans in Black" at bounding box center [754, 334] width 367 height 15
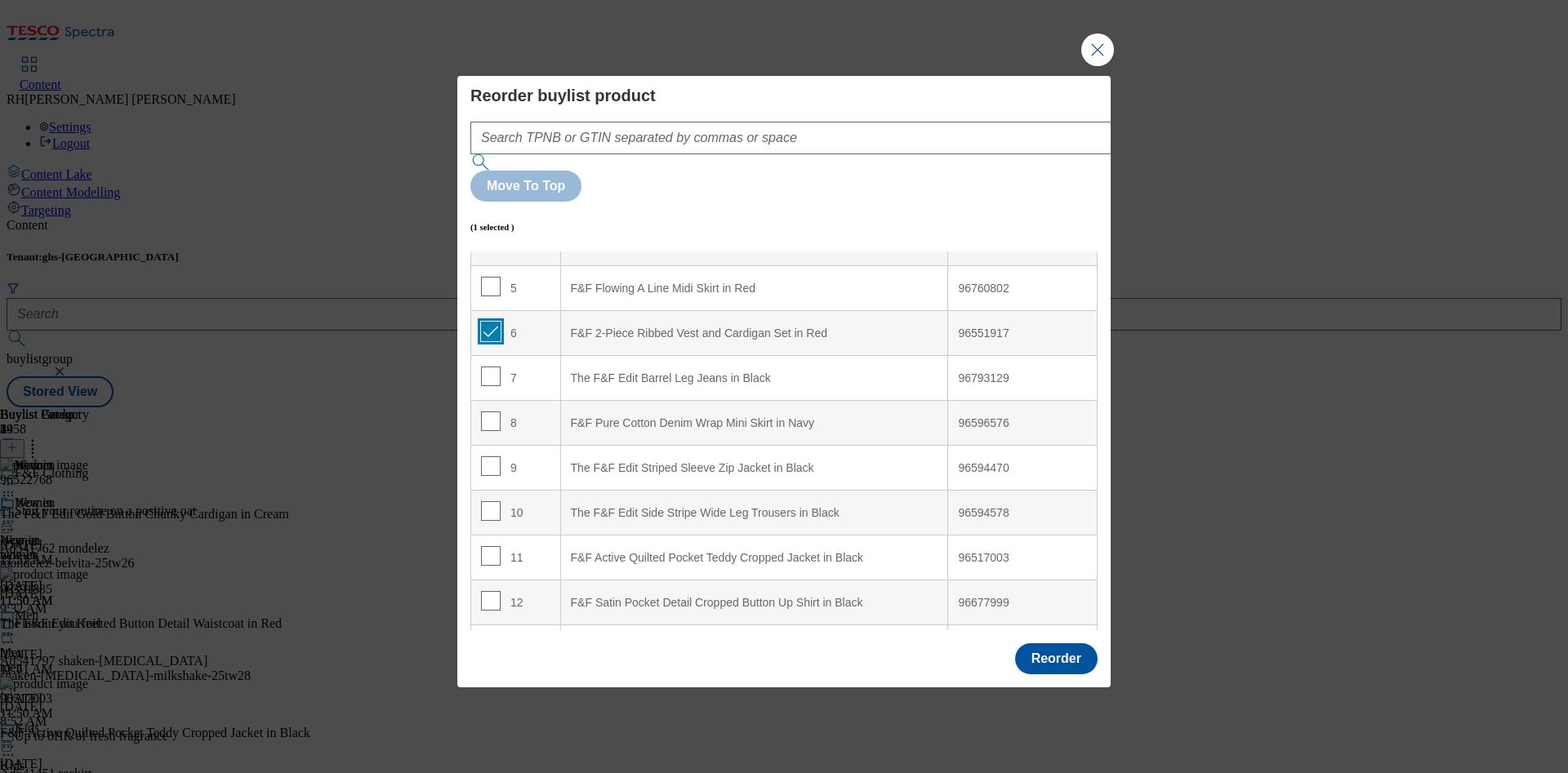
click at [488, 321] on input "Modal" at bounding box center [491, 331] width 20 height 20
click at [484, 321] on input "Modal" at bounding box center [491, 331] width 20 height 20
checkbox input "true"
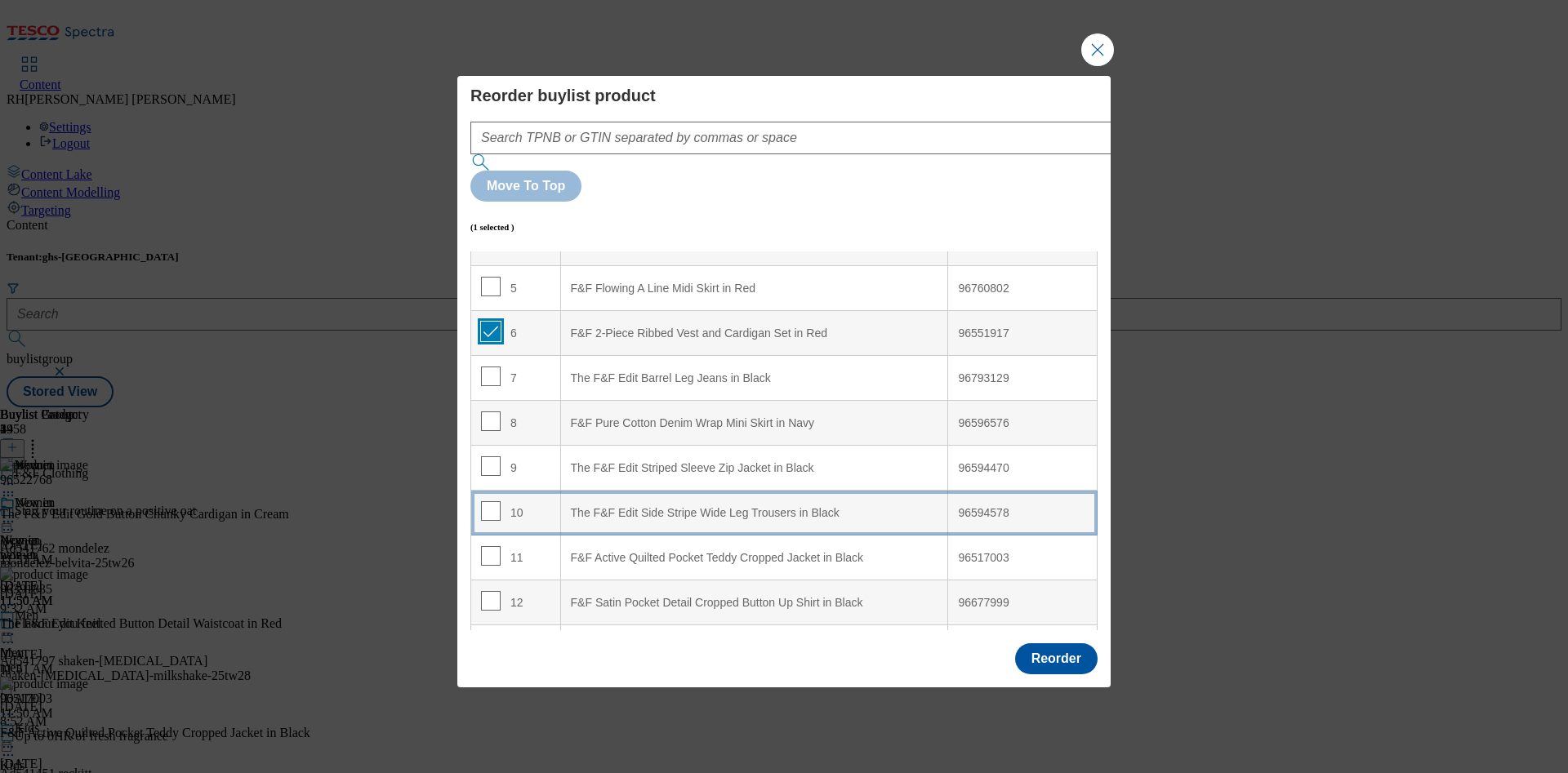
scroll to position [456, 0]
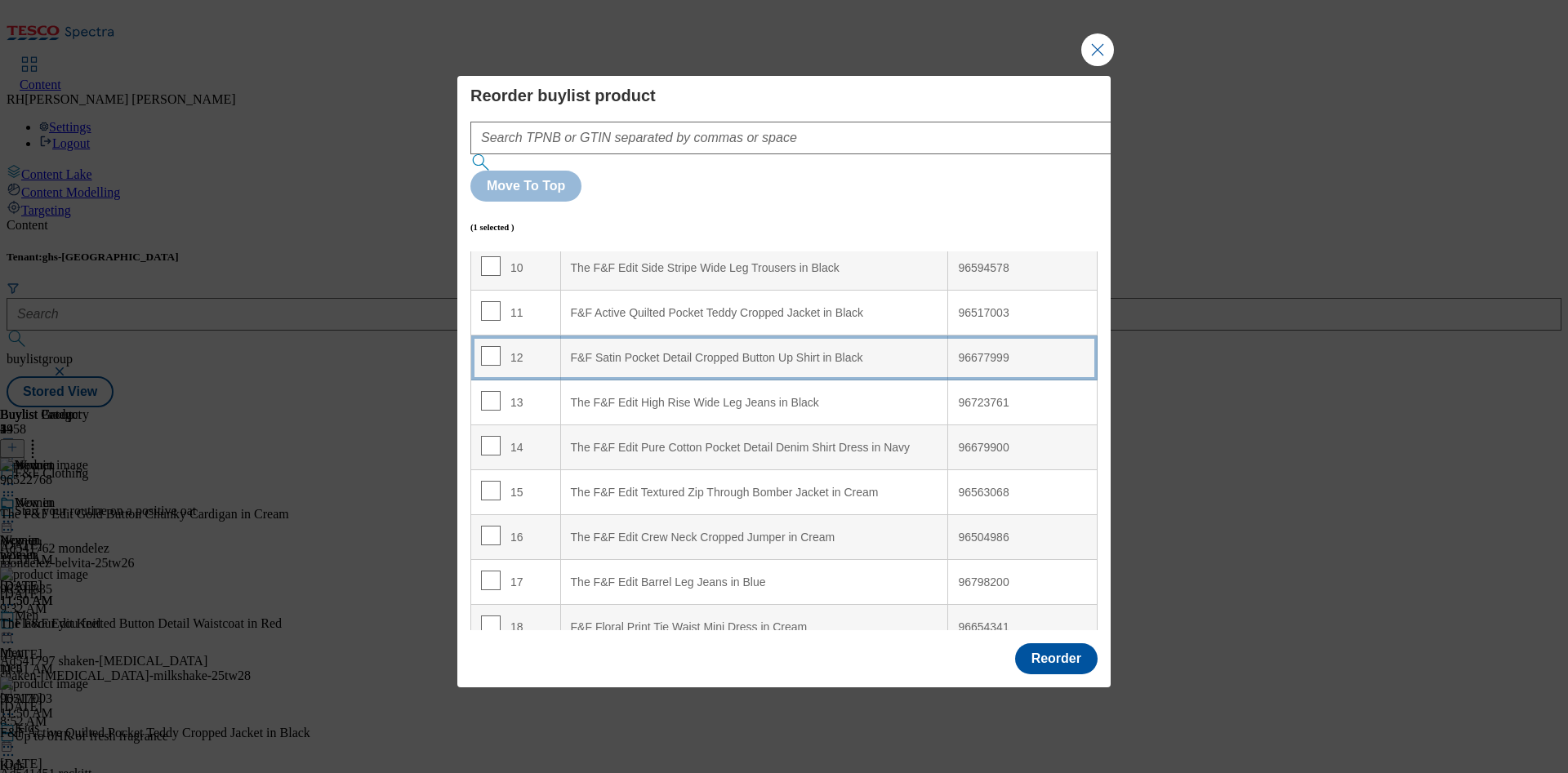
click at [758, 335] on Black "F&F Satin Pocket Detail Cropped Button Up Shirt in Black" at bounding box center [754, 358] width 388 height 45
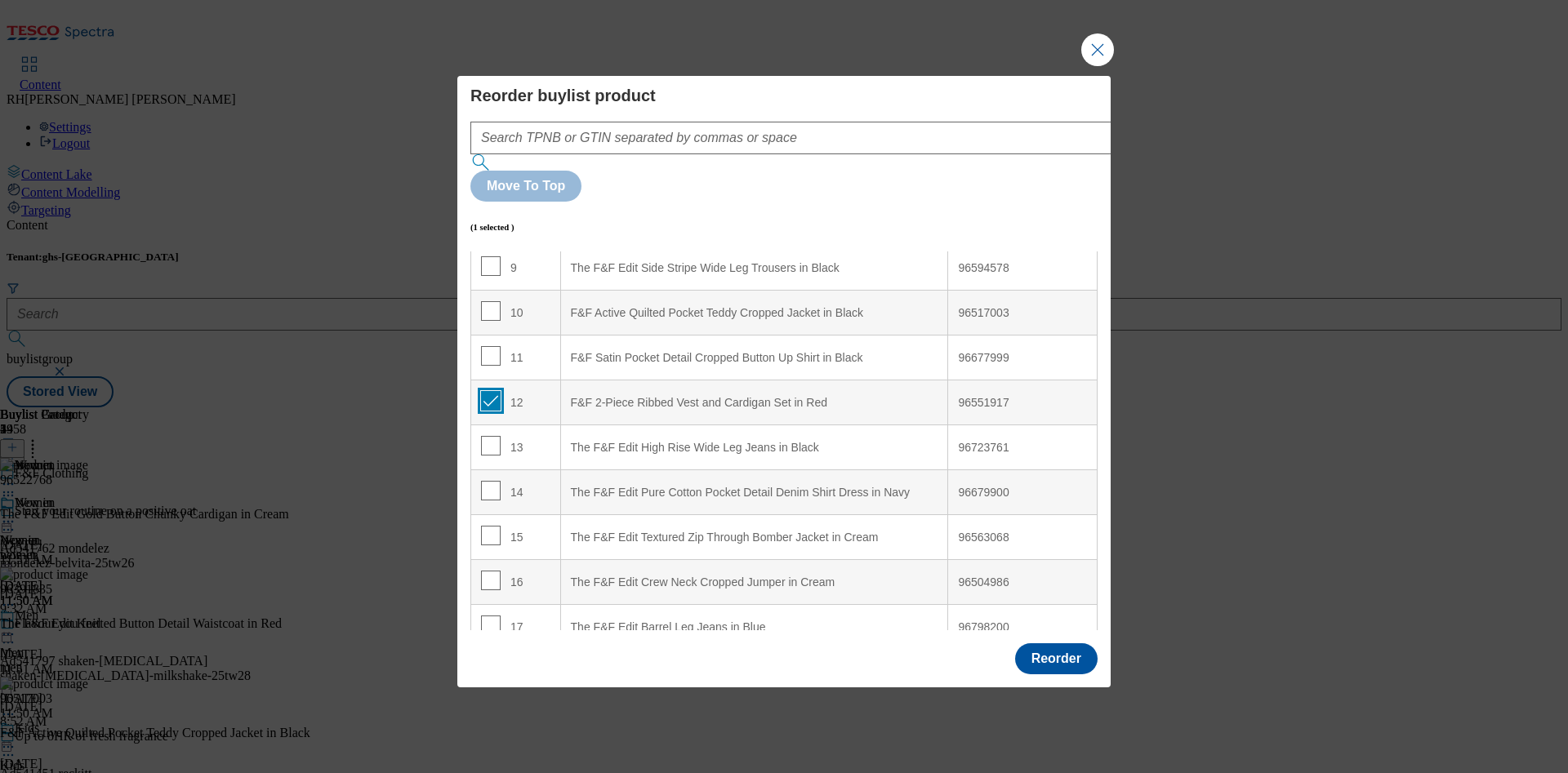
click at [497, 391] on input "Modal" at bounding box center [491, 401] width 20 height 20
checkbox input "false"
click at [1062, 643] on button "Reorder" at bounding box center [1056, 658] width 82 height 31
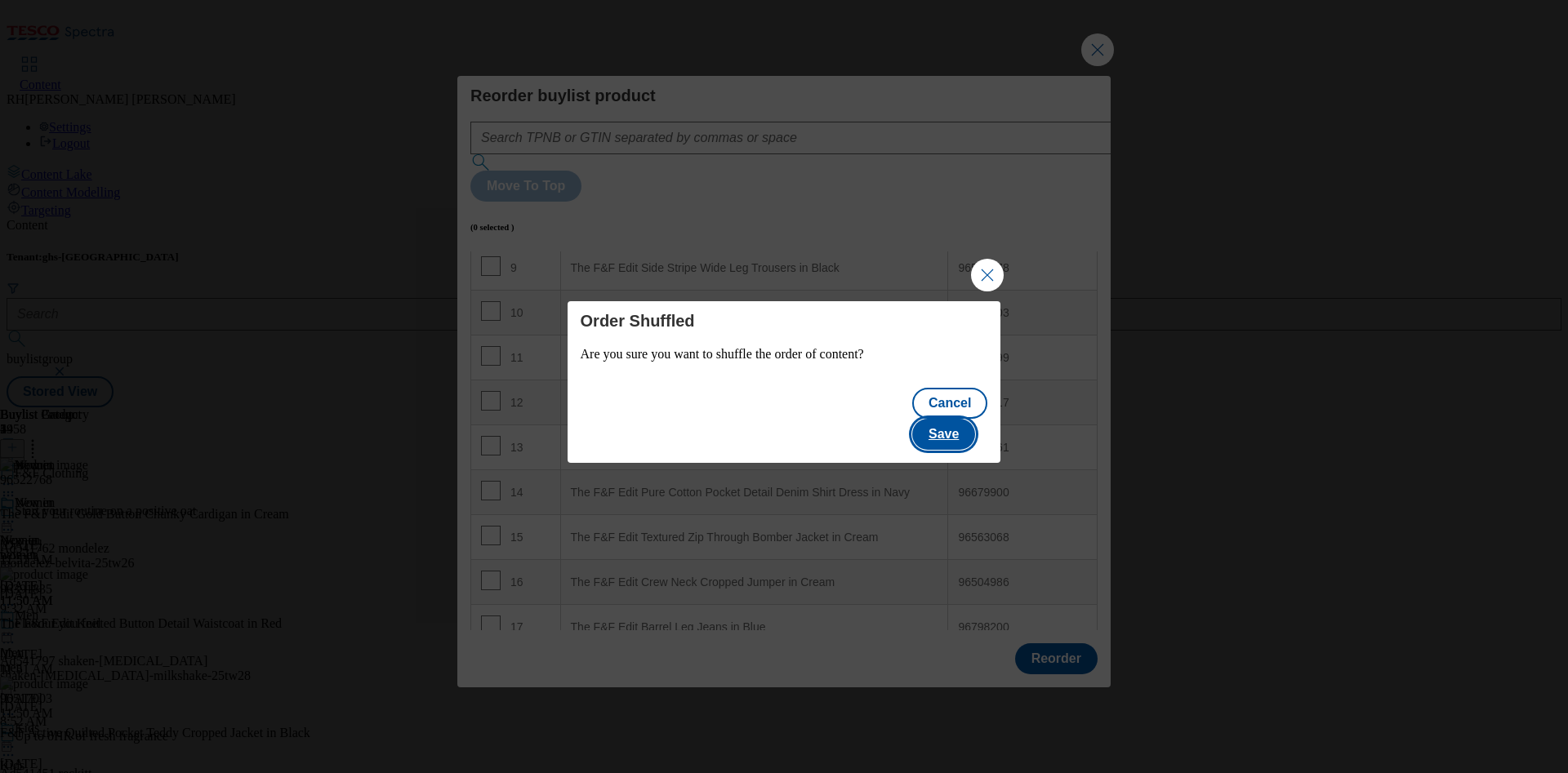
click at [964, 418] on button "Save" at bounding box center [943, 433] width 63 height 31
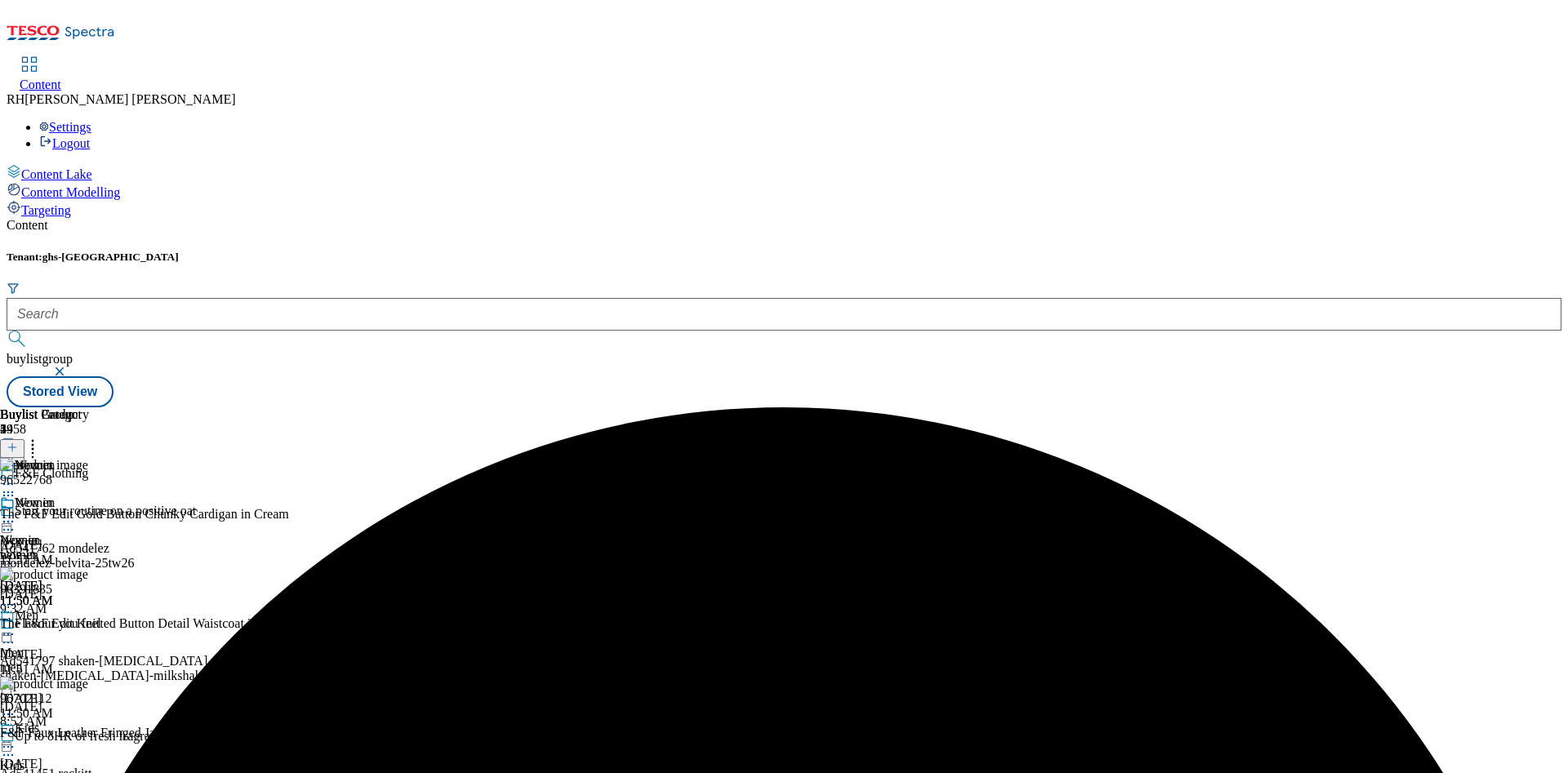
click at [17, 513] on icon at bounding box center [8, 521] width 17 height 17
click at [70, 550] on span "Edit" at bounding box center [60, 556] width 19 height 12
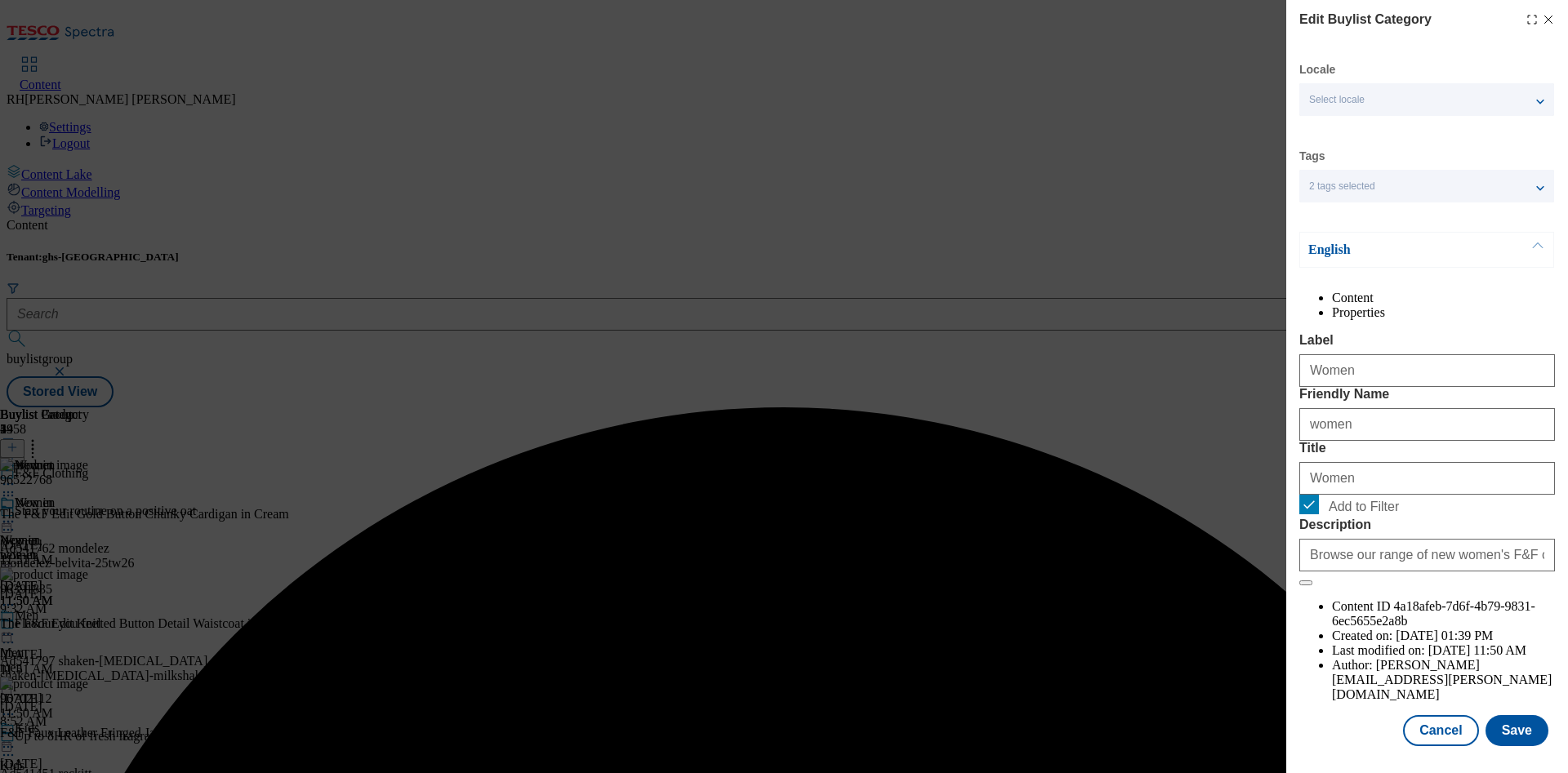
scroll to position [49, 0]
click at [1501, 715] on button "Save" at bounding box center [1517, 730] width 63 height 31
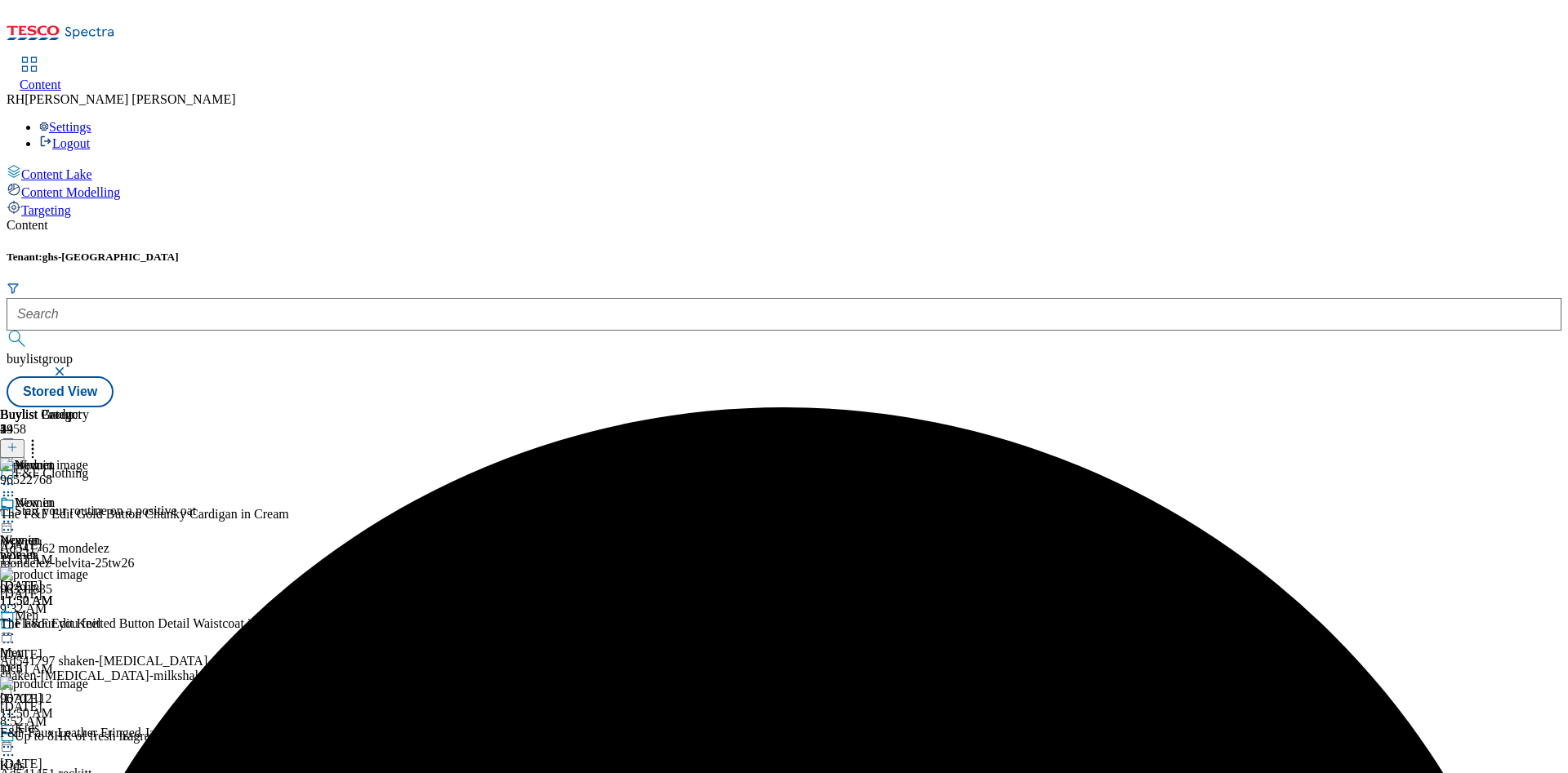
click at [99, 513] on div at bounding box center [49, 523] width 99 height 20
click at [89, 625] on span "Preview" at bounding box center [70, 631] width 38 height 12
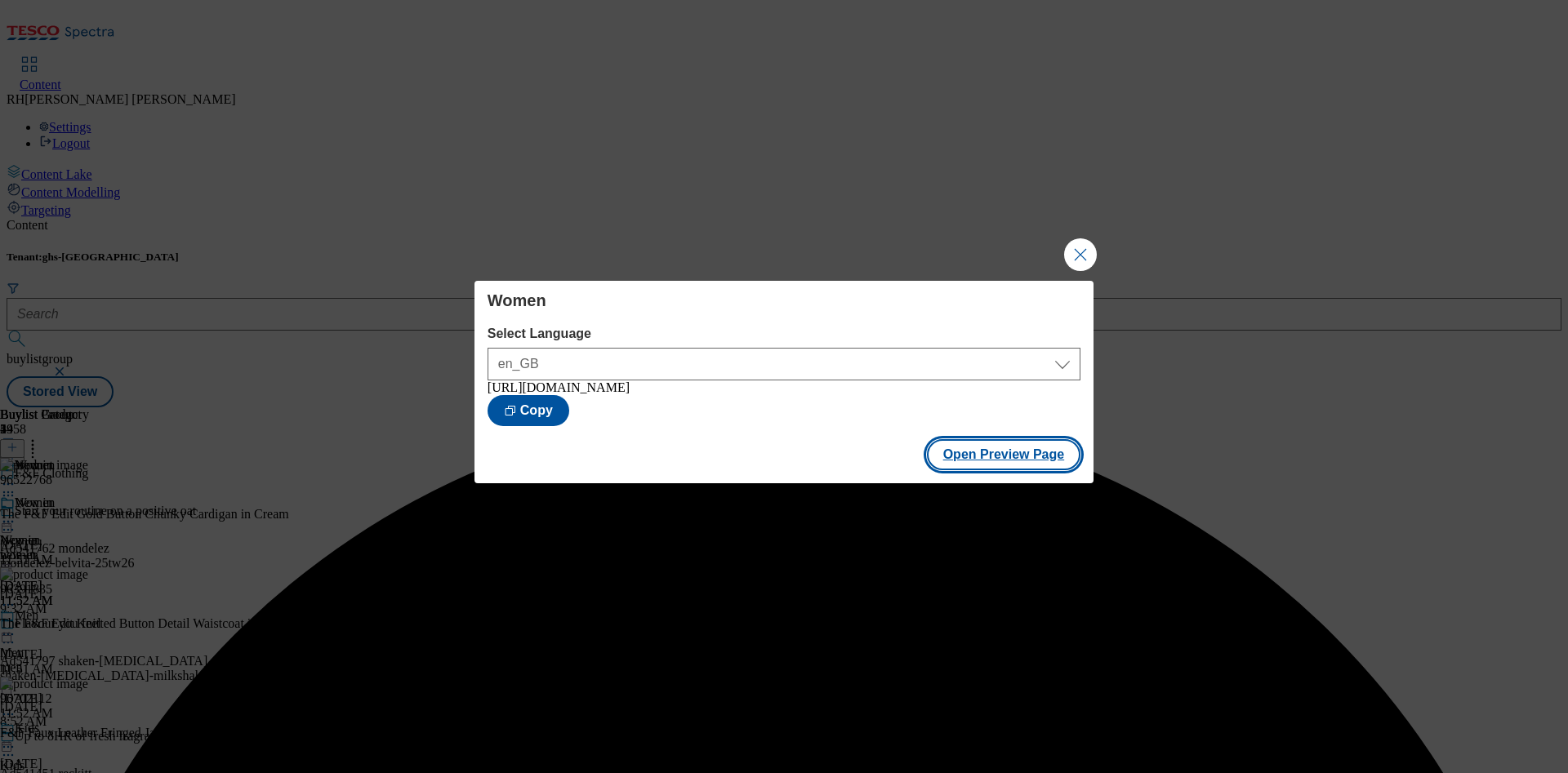
click at [982, 459] on button "Open Preview Page" at bounding box center [1004, 454] width 154 height 31
click at [1074, 248] on button "Close Modal" at bounding box center [1080, 254] width 32 height 32
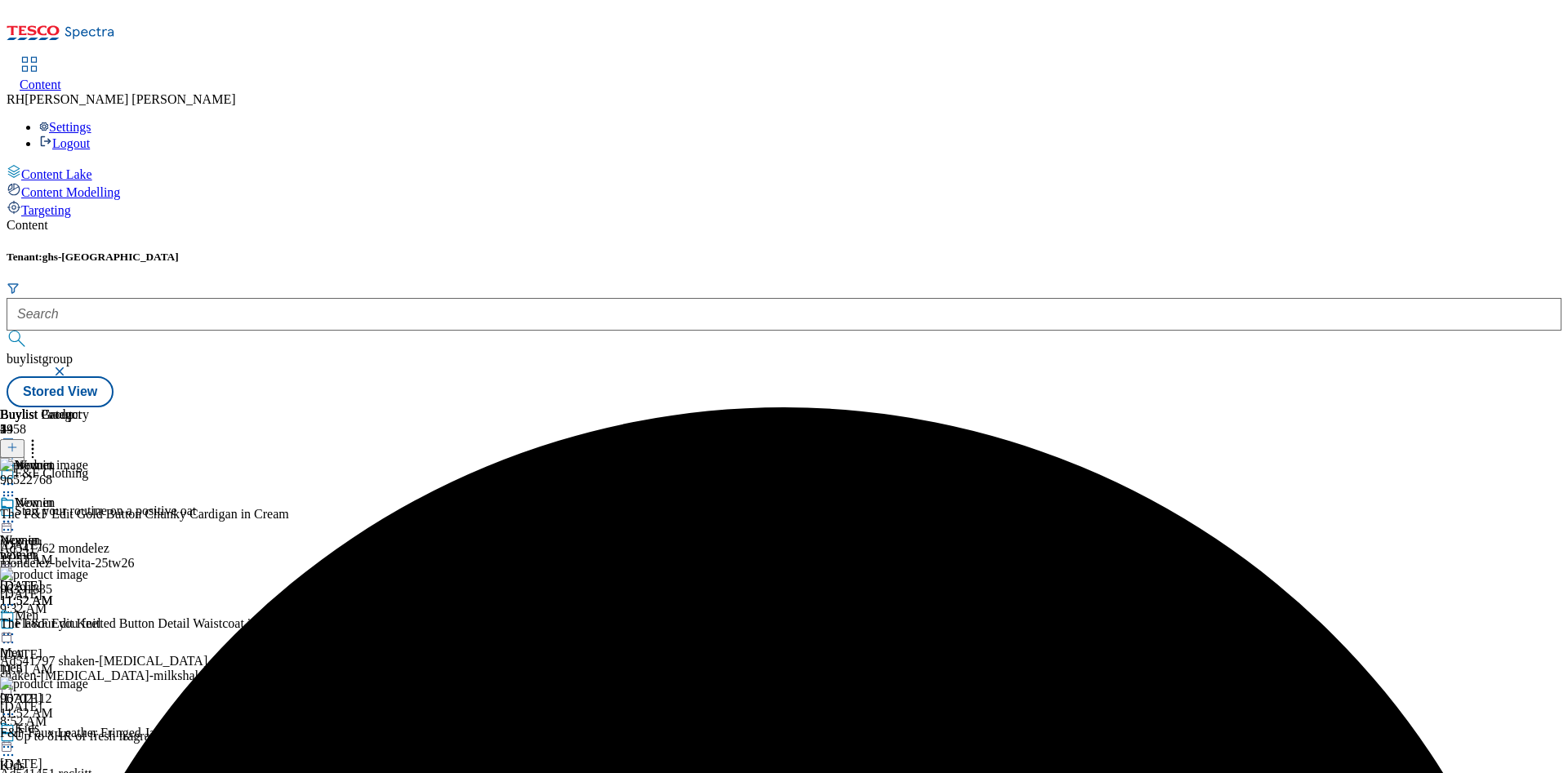
click at [17, 513] on icon at bounding box center [8, 521] width 17 height 17
click at [86, 682] on span "Publish" at bounding box center [68, 687] width 36 height 12
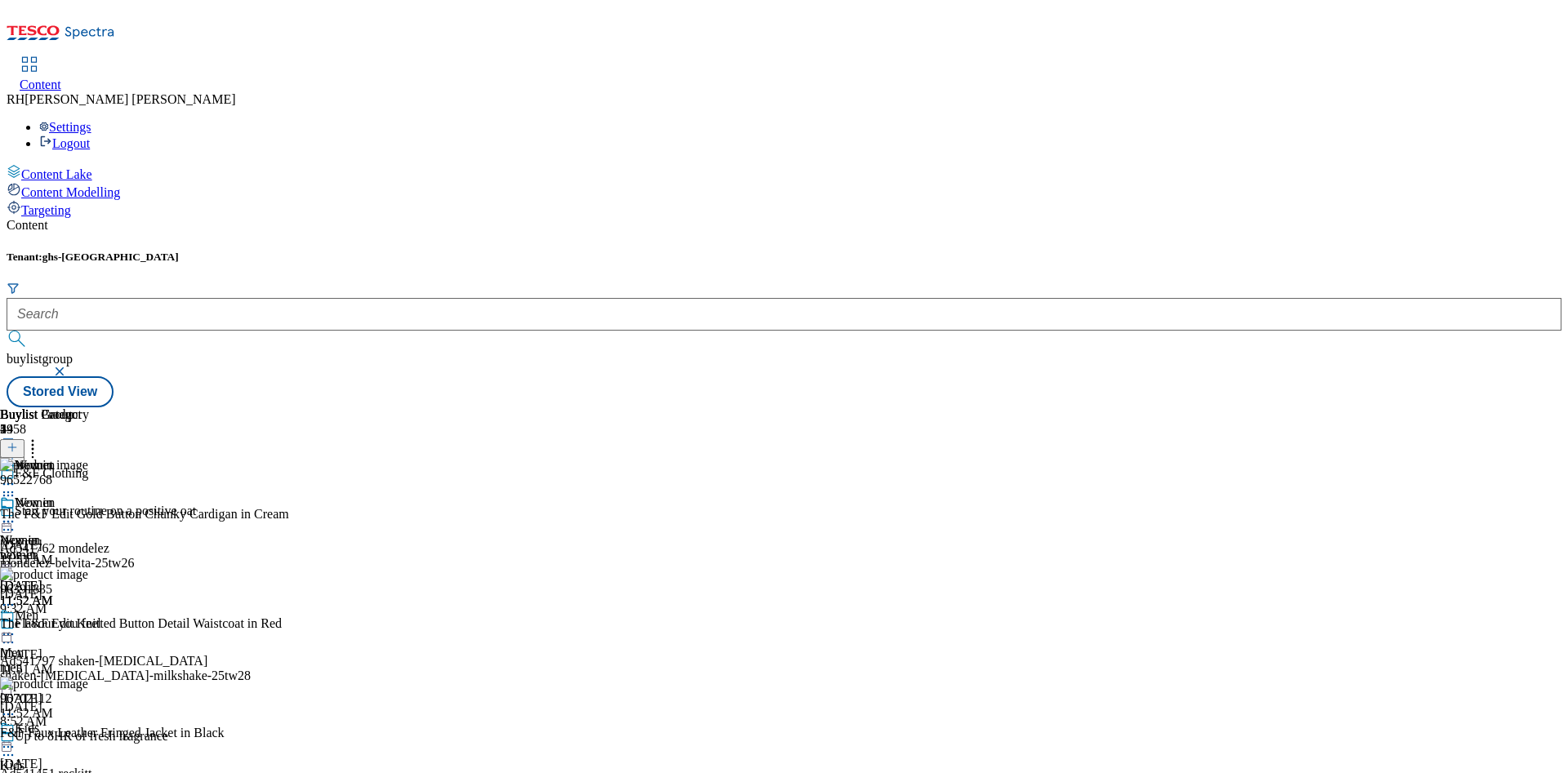
click at [18, 442] on icon at bounding box center [12, 448] width 12 height 12
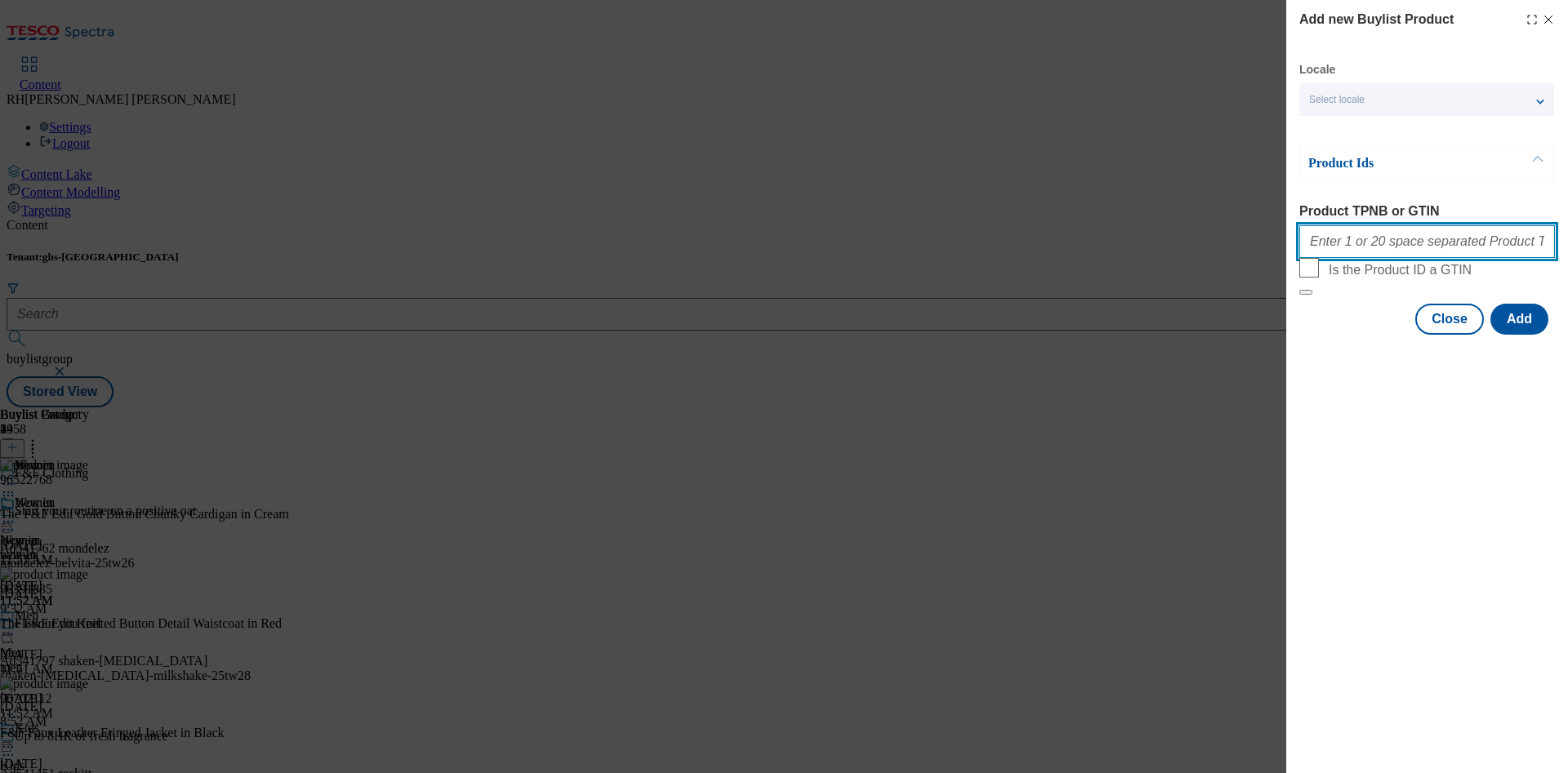
click at [1374, 252] on input "Product TPNB or GTIN" at bounding box center [1427, 241] width 256 height 32
paste input "93224240"
type input "93224240"
click at [1514, 335] on button "Add" at bounding box center [1520, 319] width 58 height 31
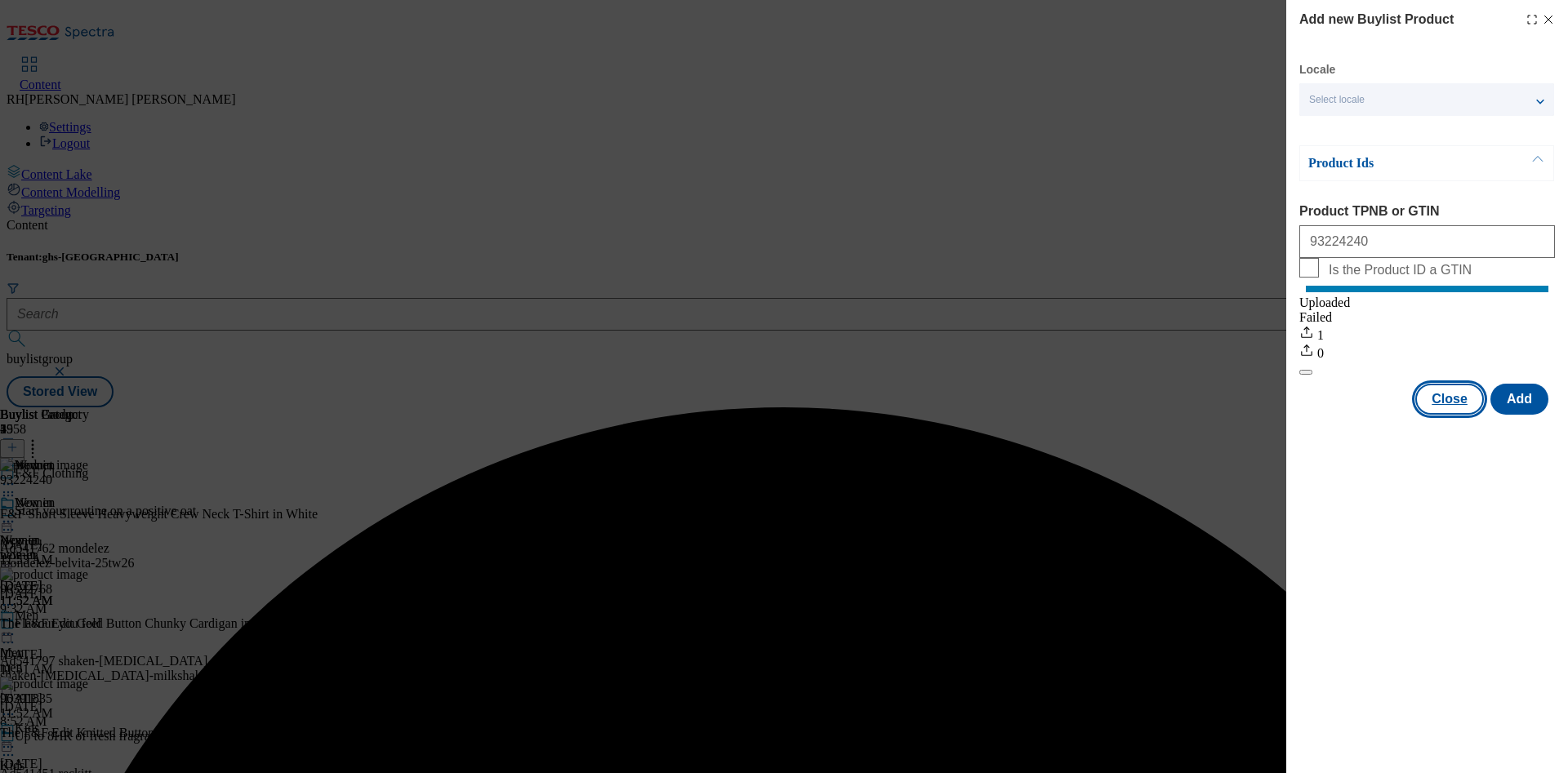
click at [1461, 412] on button "Close" at bounding box center [1449, 399] width 69 height 31
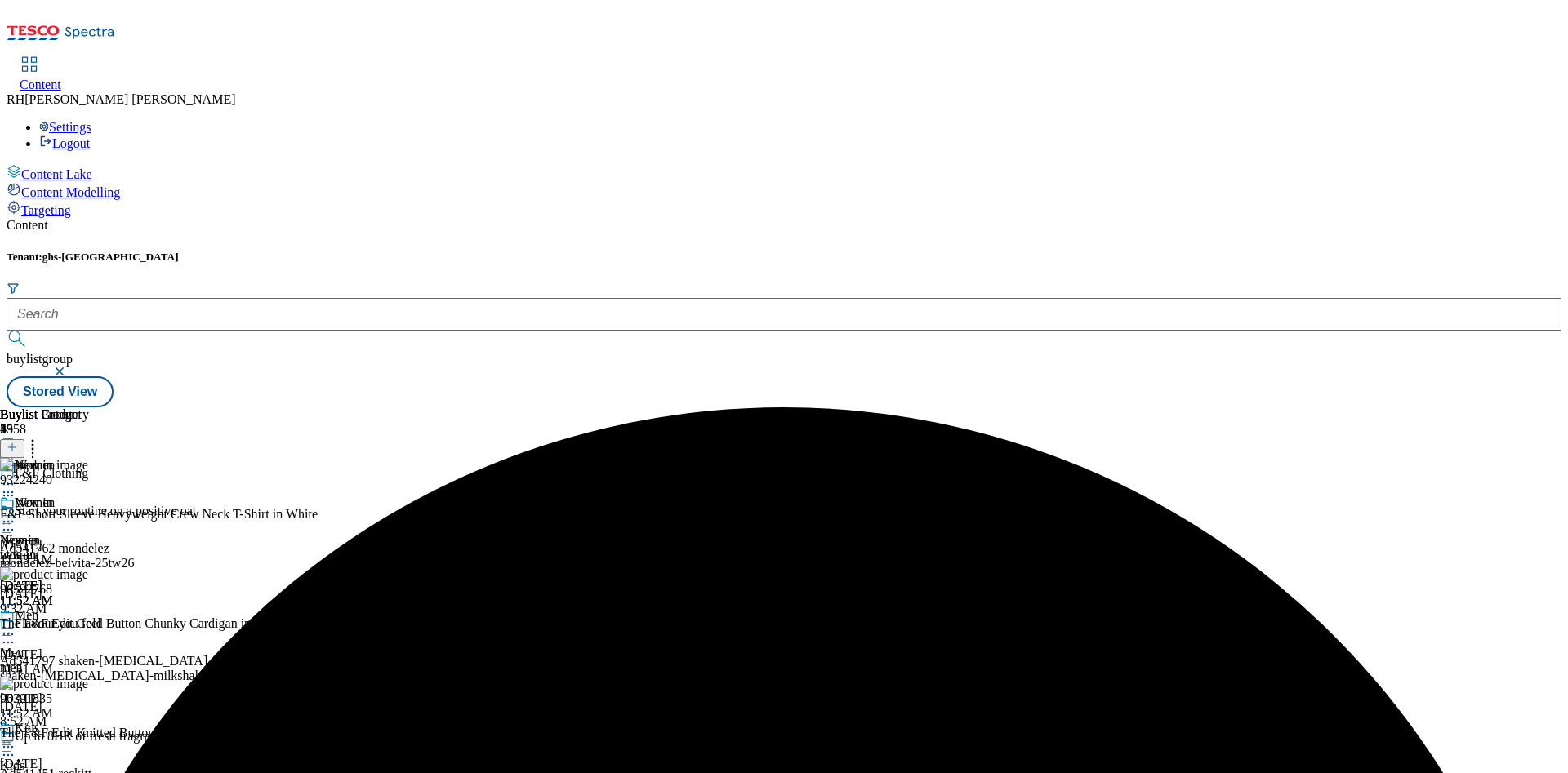
click at [41, 437] on icon at bounding box center [32, 445] width 17 height 17
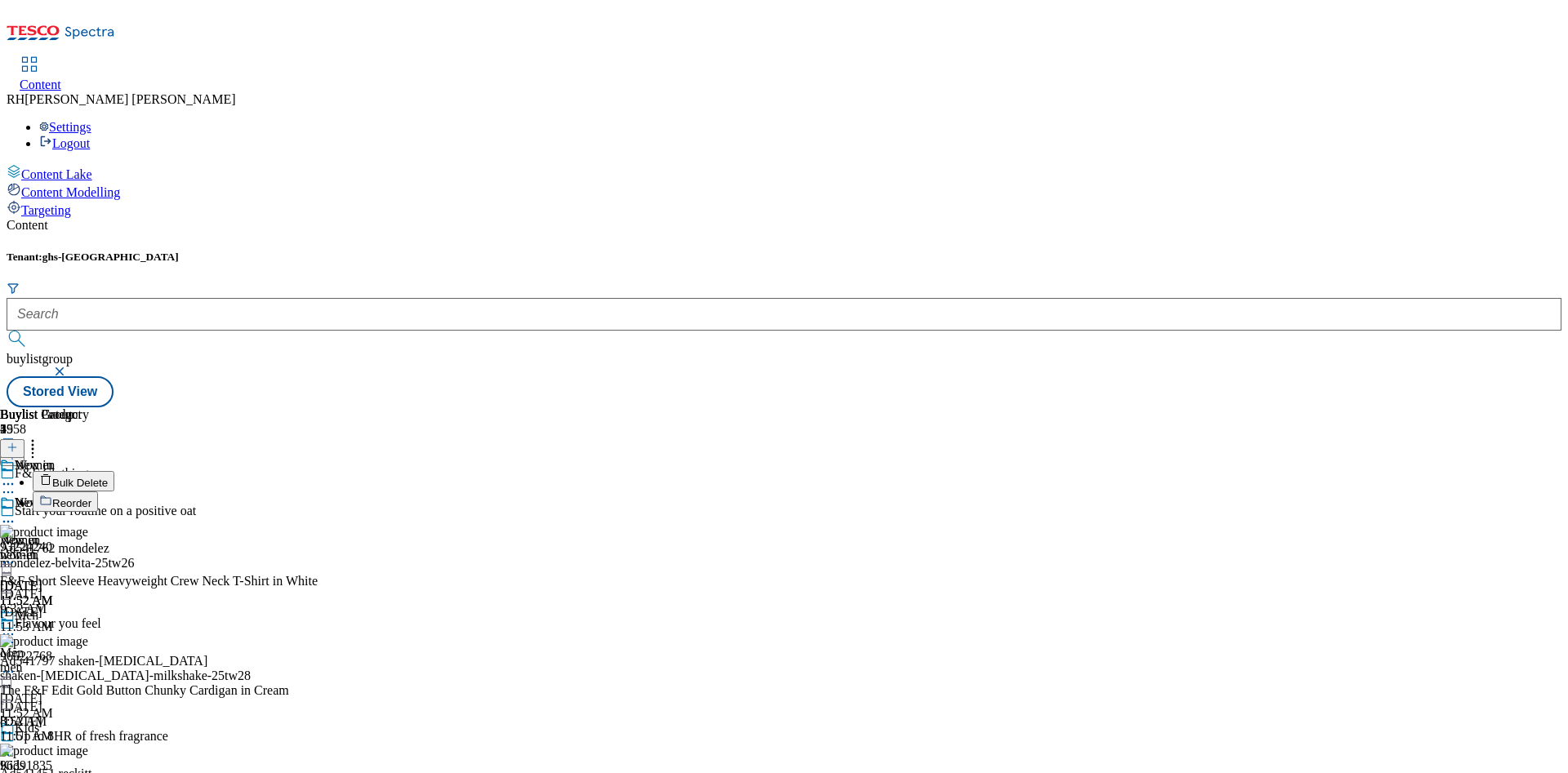
click at [91, 497] on span "Reorder" at bounding box center [71, 503] width 39 height 12
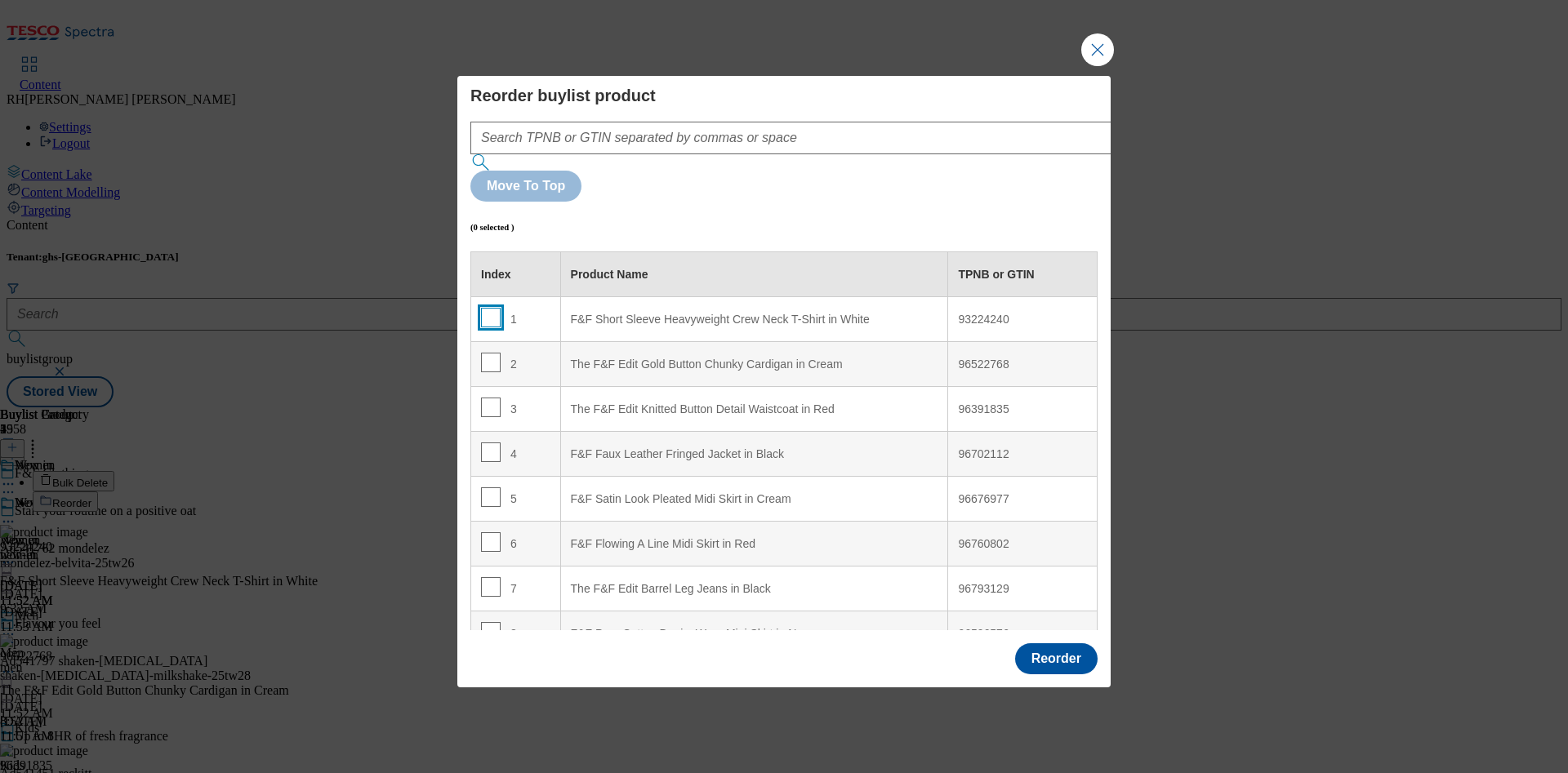
click at [491, 308] on input "Modal" at bounding box center [491, 318] width 20 height 20
checkbox input "true"
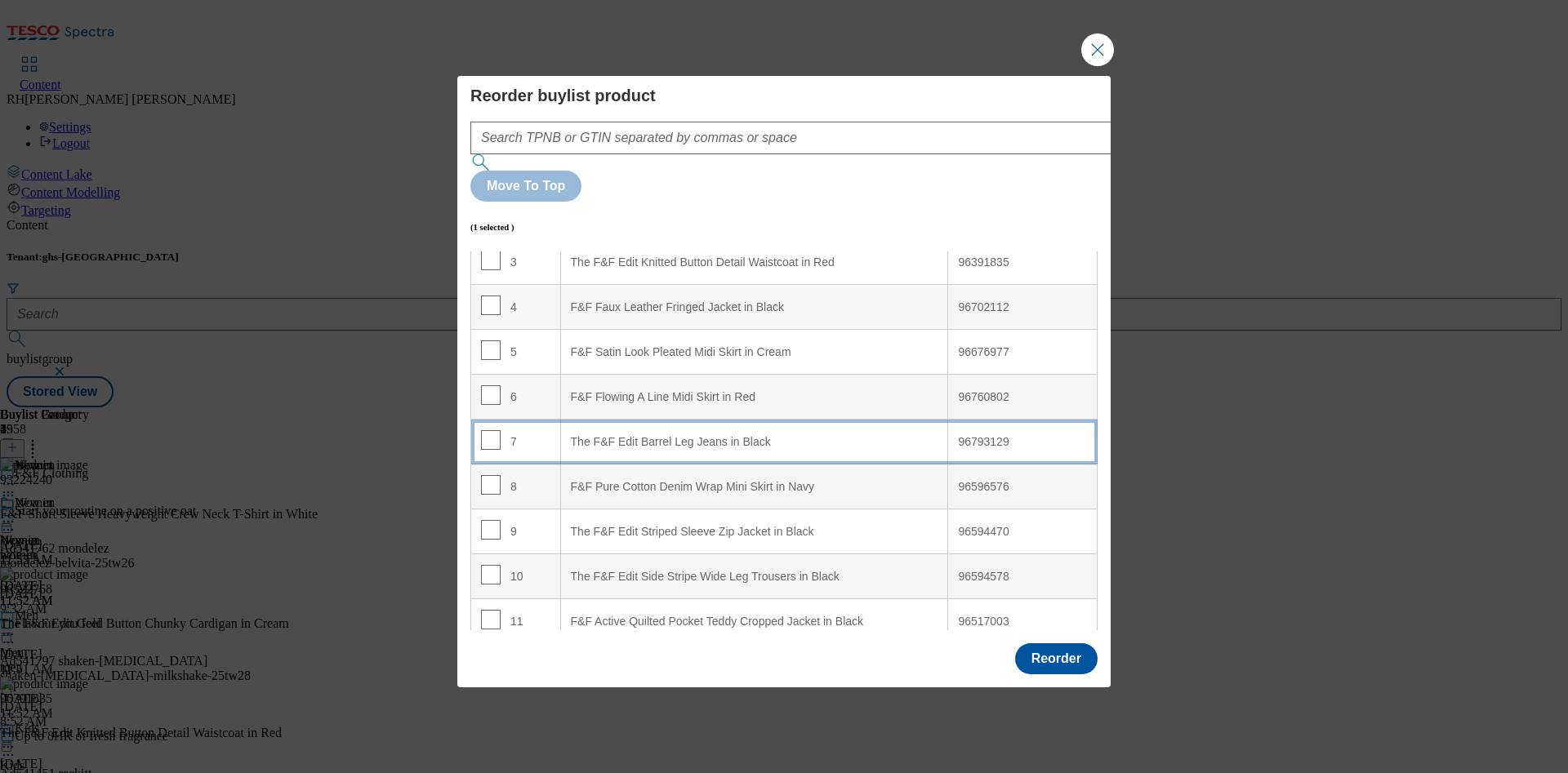
click at [711, 435] on div "The F&F Edit Barrel Leg Jeans in Black" at bounding box center [754, 443] width 367 height 15
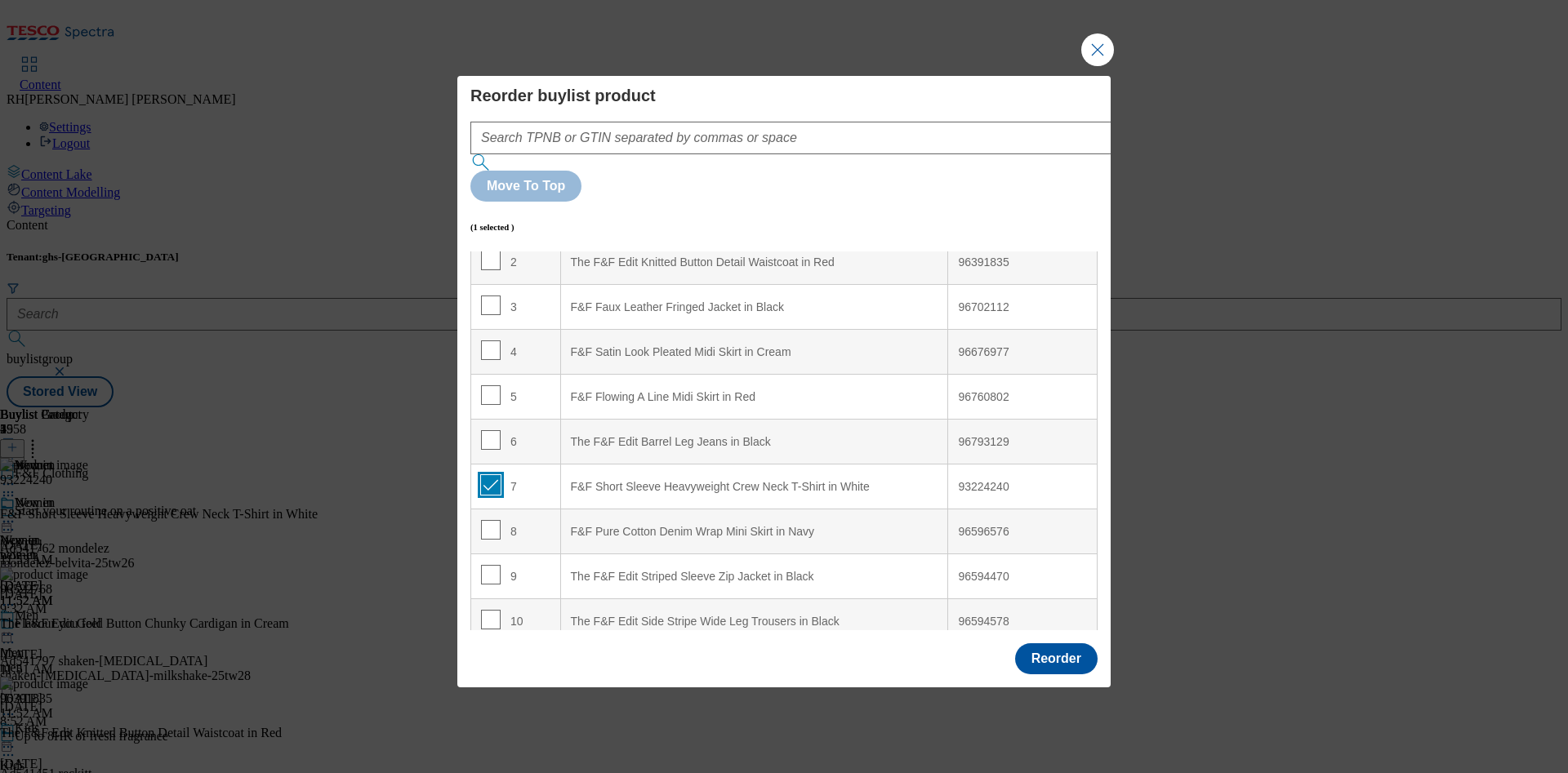
click at [487, 475] on input "Modal" at bounding box center [491, 485] width 20 height 20
click at [491, 475] on input "Modal" at bounding box center [491, 485] width 20 height 20
checkbox input "true"
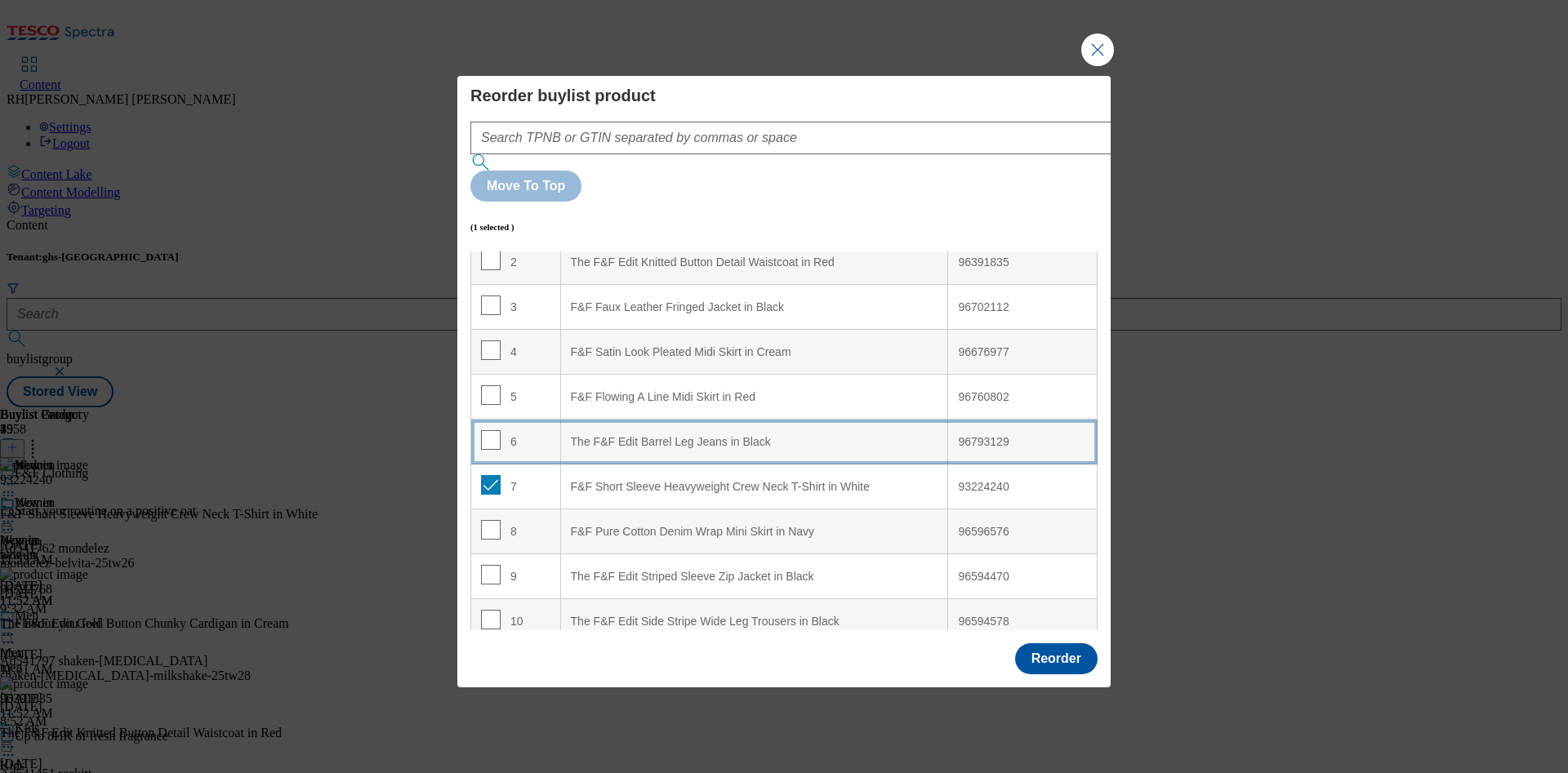
click at [667, 435] on div "The F&F Edit Barrel Leg Jeans in Black" at bounding box center [754, 443] width 367 height 15
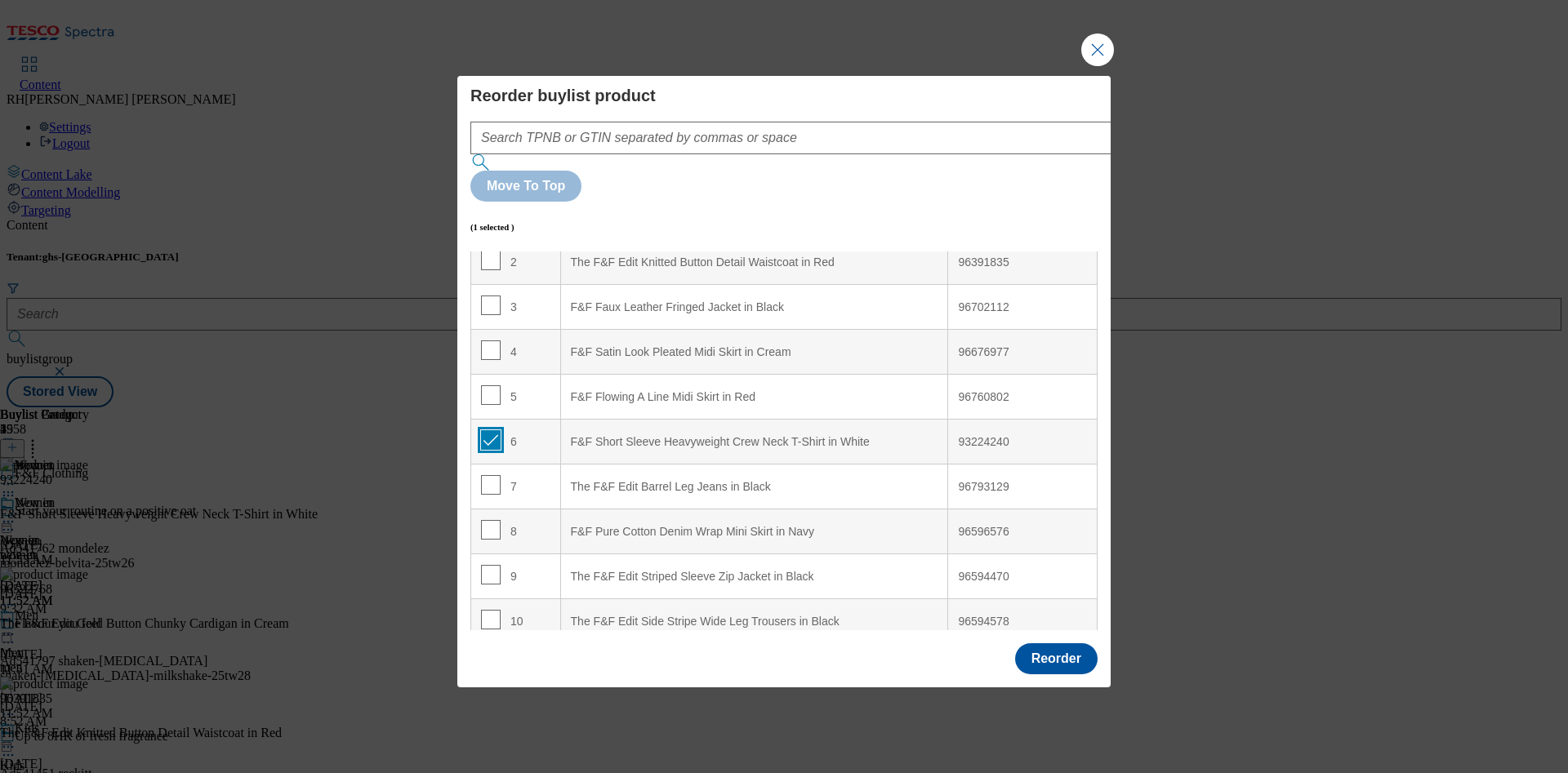
click at [490, 430] on input "Modal" at bounding box center [491, 440] width 20 height 20
checkbox input "false"
click at [1084, 643] on button "Reorder" at bounding box center [1056, 658] width 82 height 31
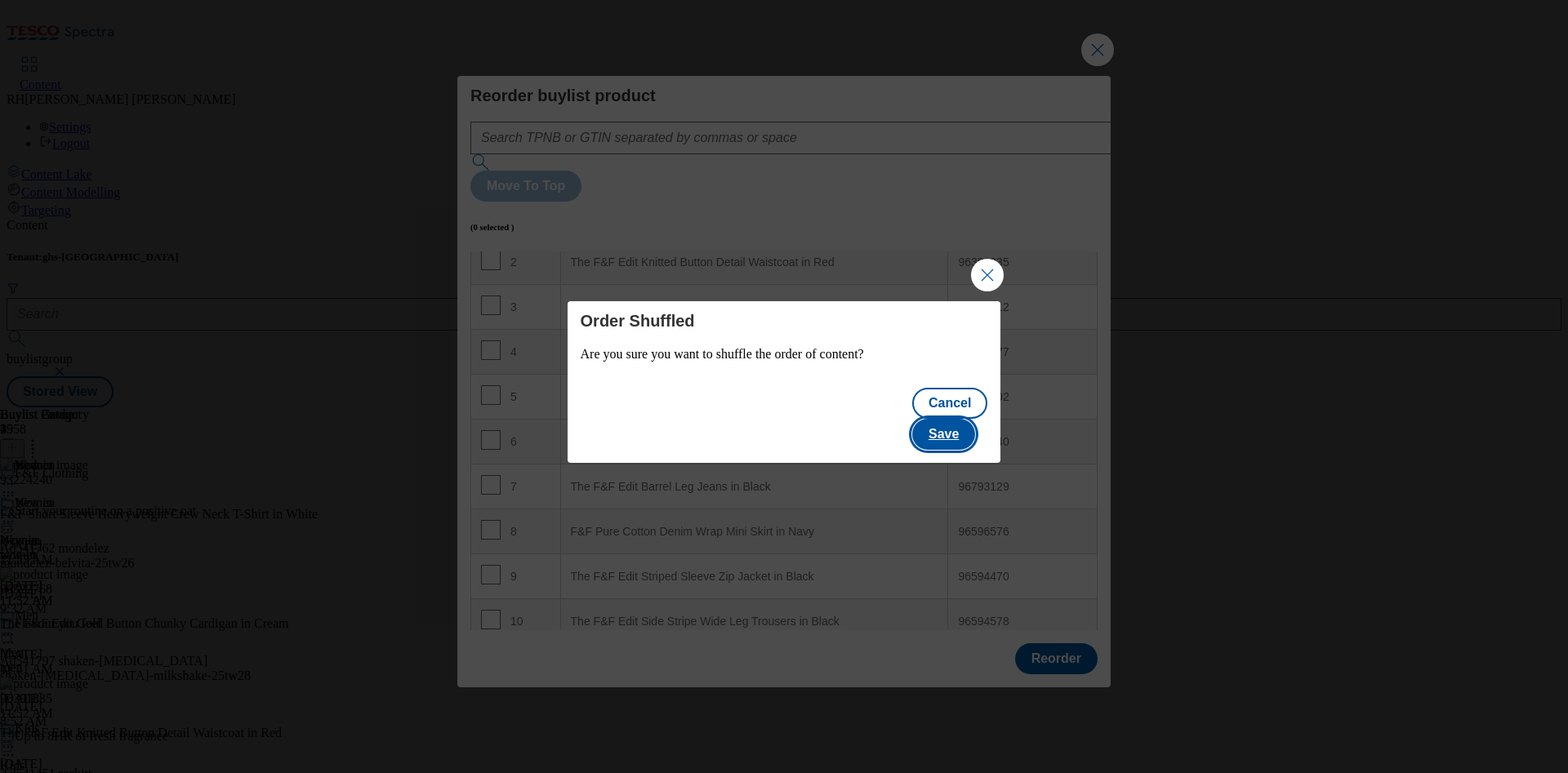
click at [967, 422] on button "Save" at bounding box center [943, 433] width 63 height 31
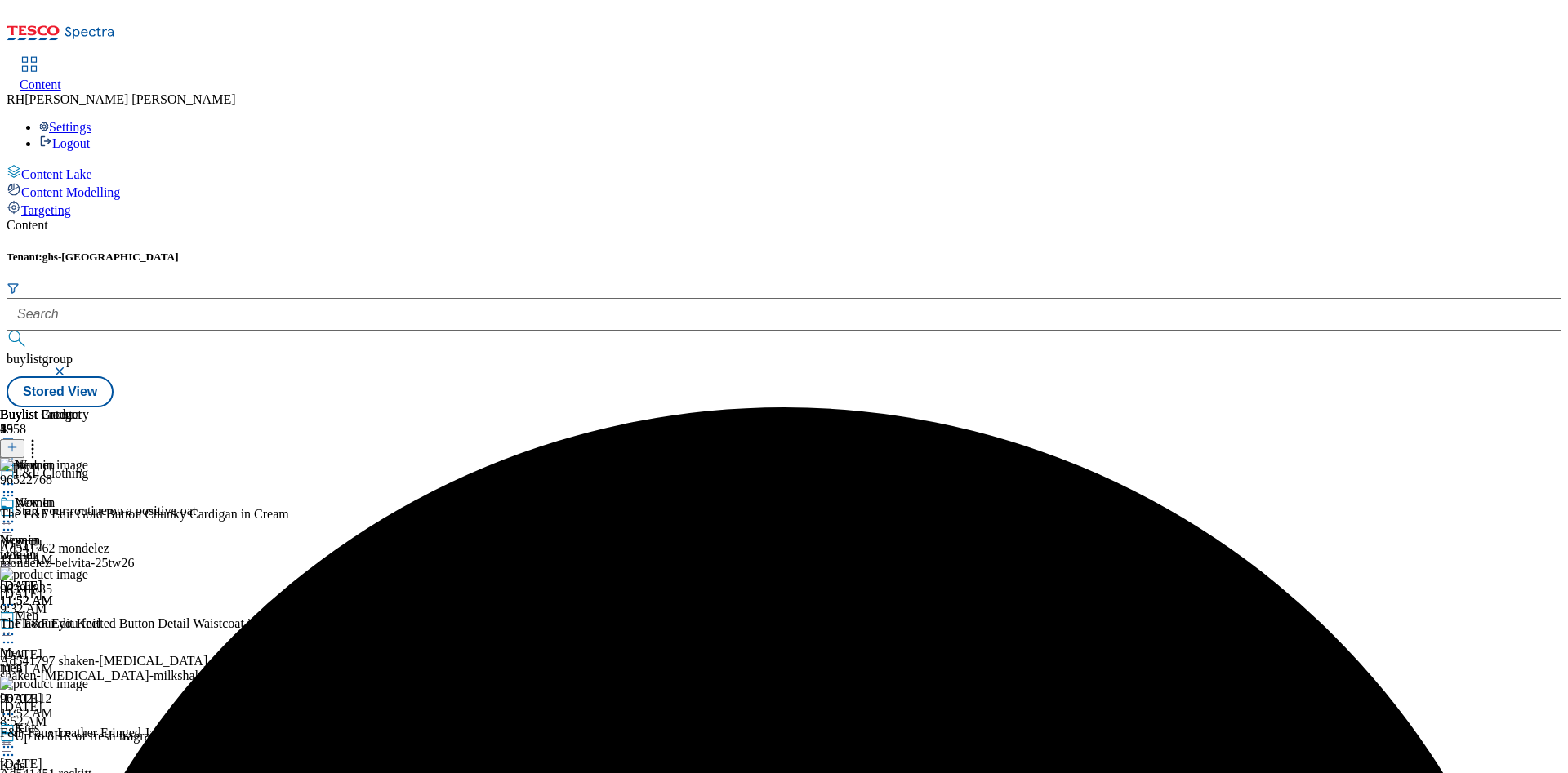
click at [17, 513] on icon at bounding box center [8, 521] width 17 height 17
click at [76, 546] on button "Edit" at bounding box center [54, 555] width 43 height 19
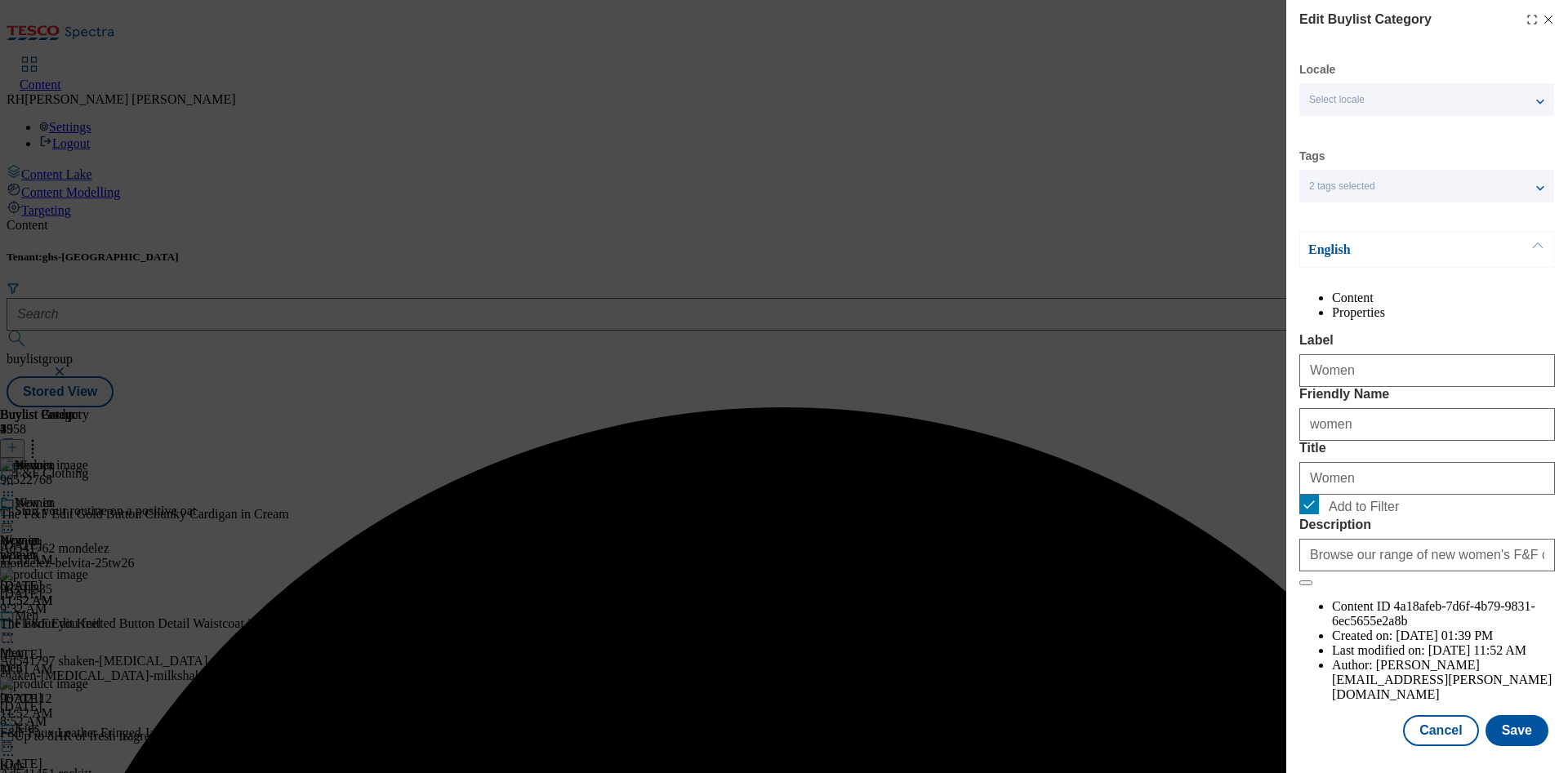
scroll to position [49, 0]
click at [1488, 715] on button "Save" at bounding box center [1517, 730] width 63 height 31
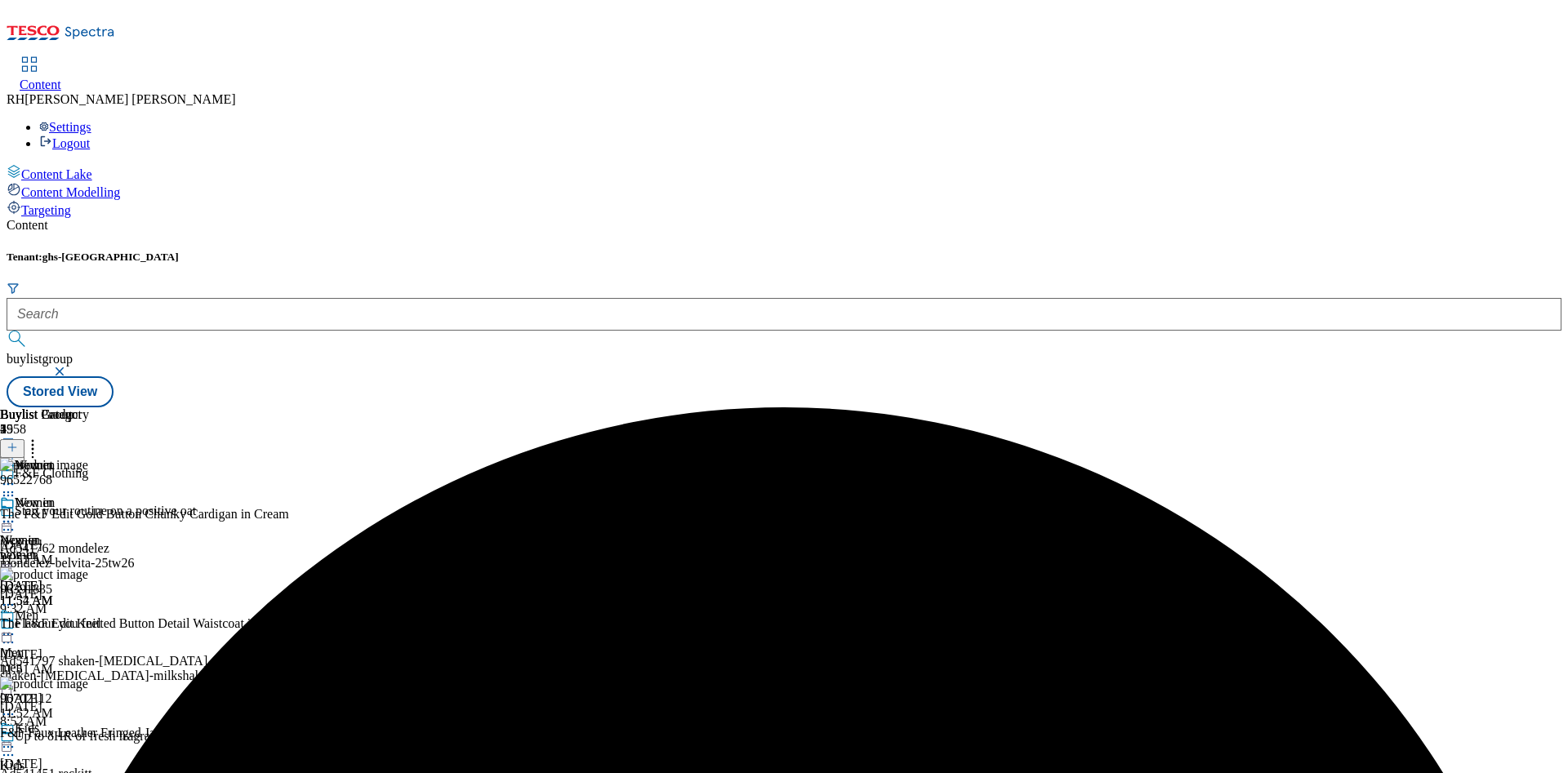
click at [17, 513] on icon at bounding box center [8, 521] width 17 height 17
click at [89, 625] on span "Preview" at bounding box center [70, 631] width 38 height 12
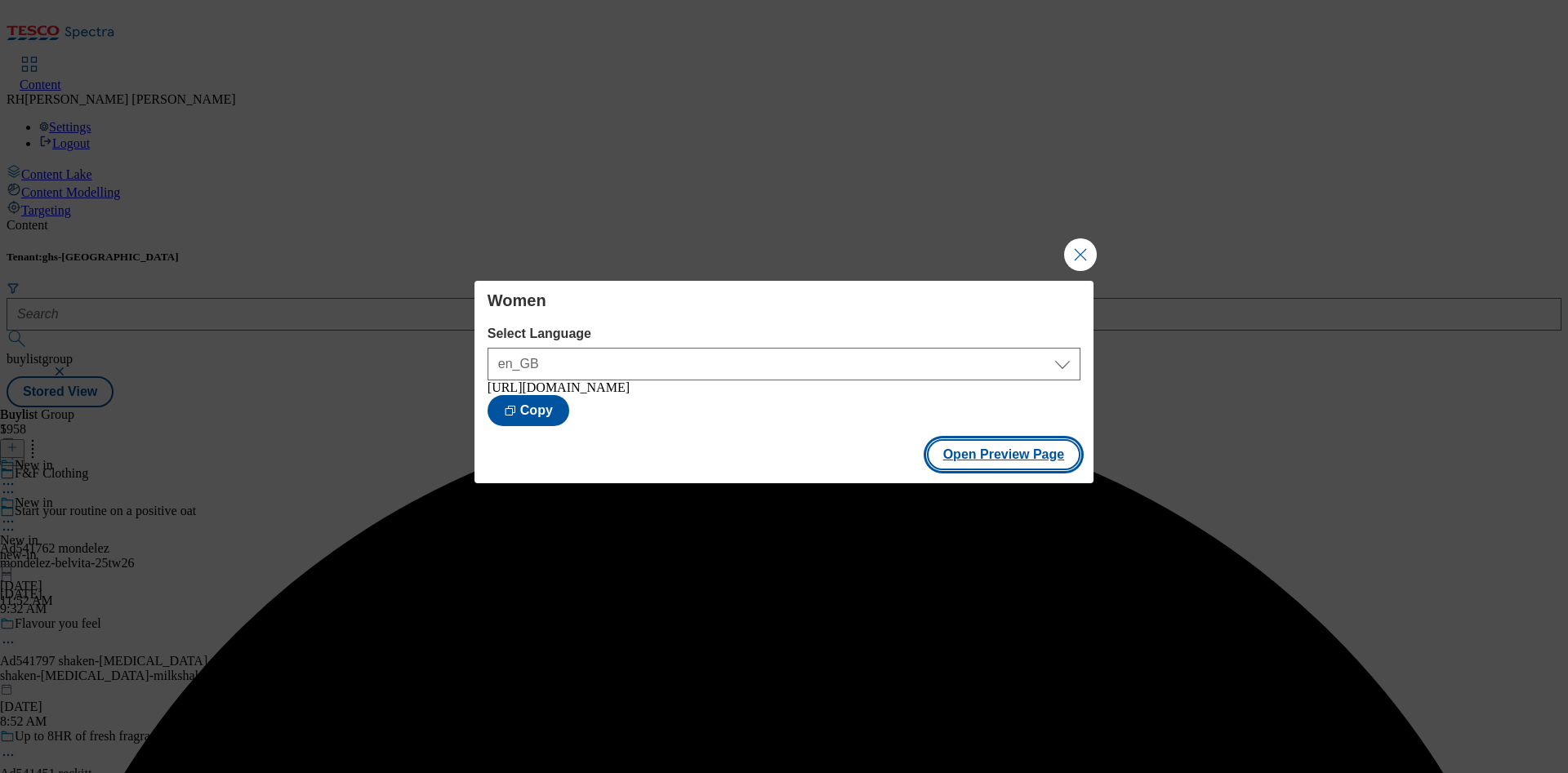
click at [1002, 462] on button "Open Preview Page" at bounding box center [1004, 454] width 154 height 31
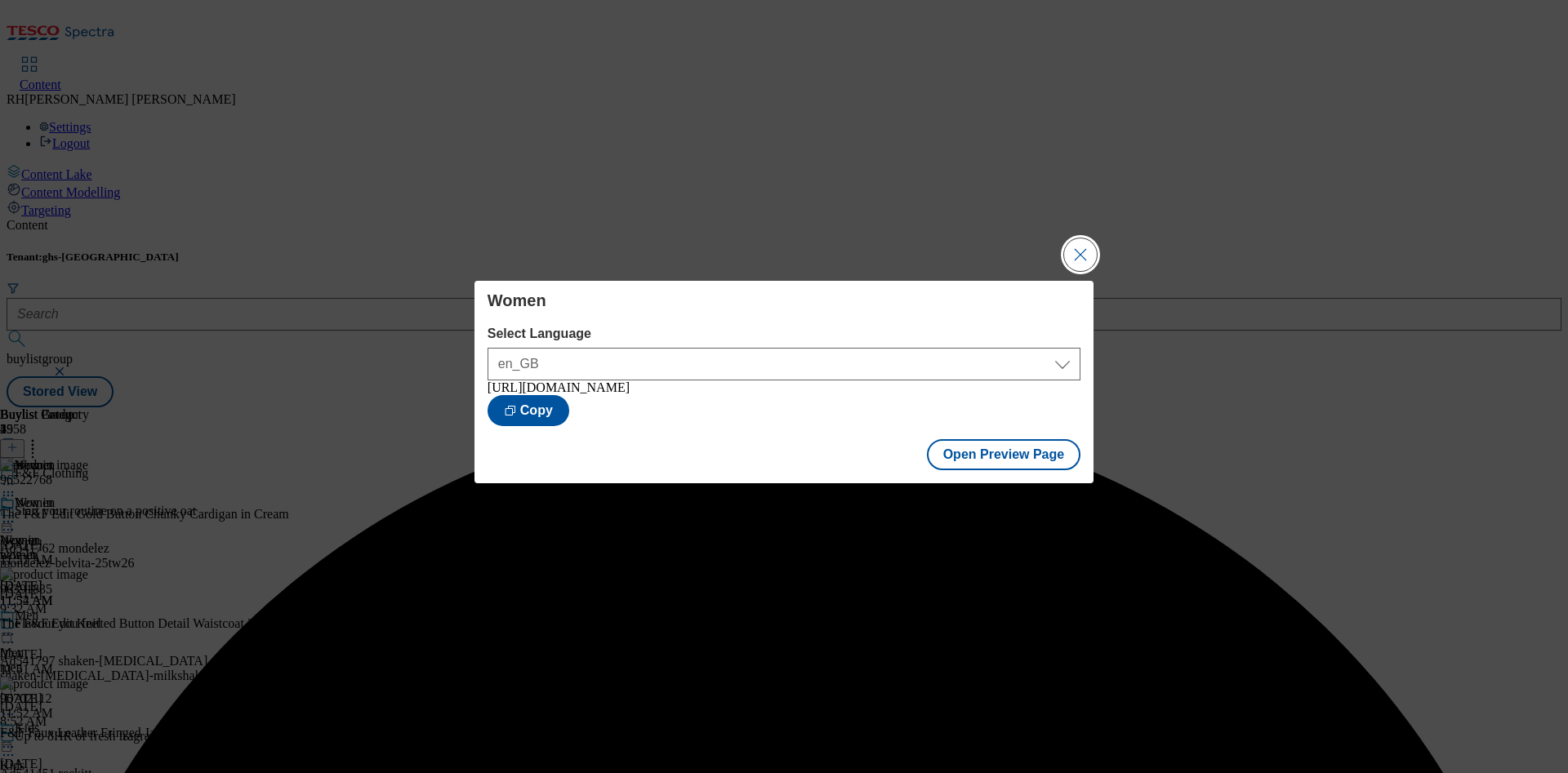
click at [1068, 252] on button "Close Modal" at bounding box center [1080, 254] width 32 height 32
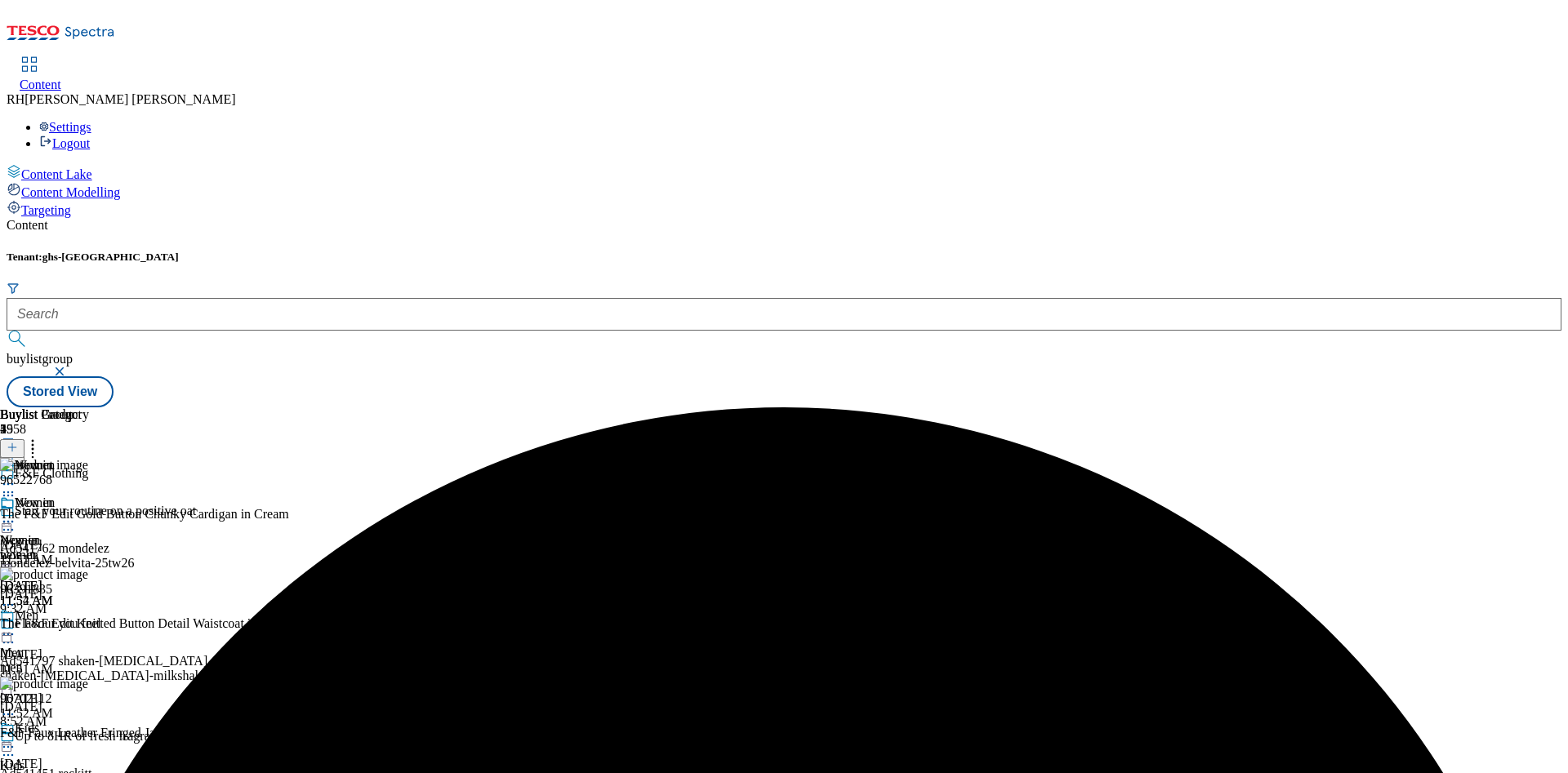
click at [17, 513] on icon at bounding box center [8, 521] width 17 height 17
click at [86, 682] on span "Publish" at bounding box center [68, 687] width 36 height 12
